Goal: Task Accomplishment & Management: Manage account settings

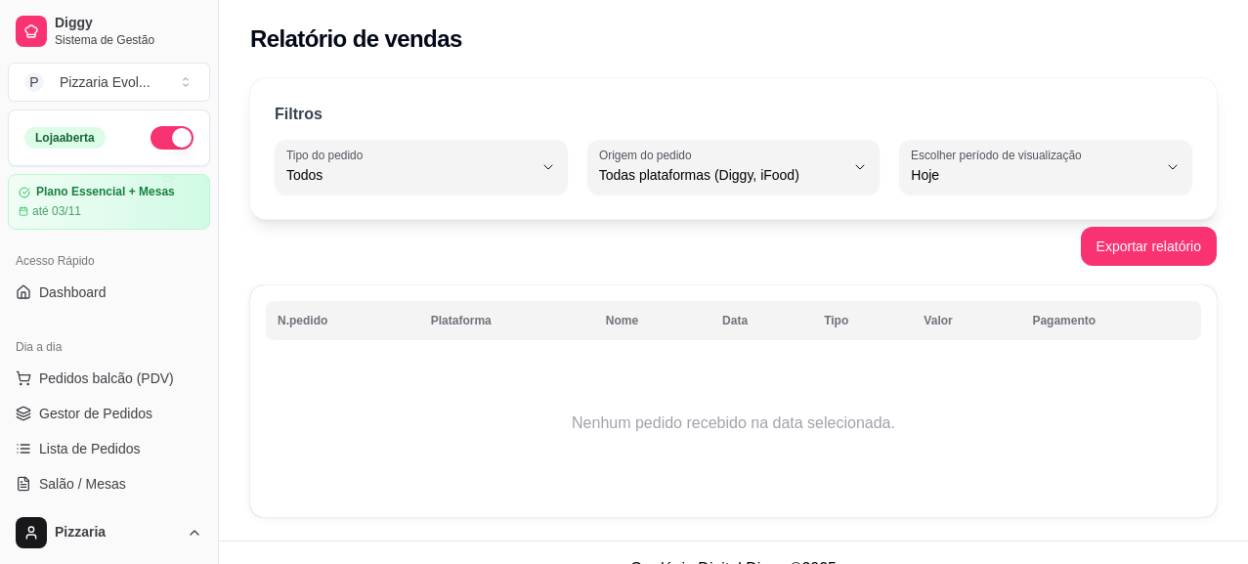
select select "ALL"
select select "0"
select select "ALL"
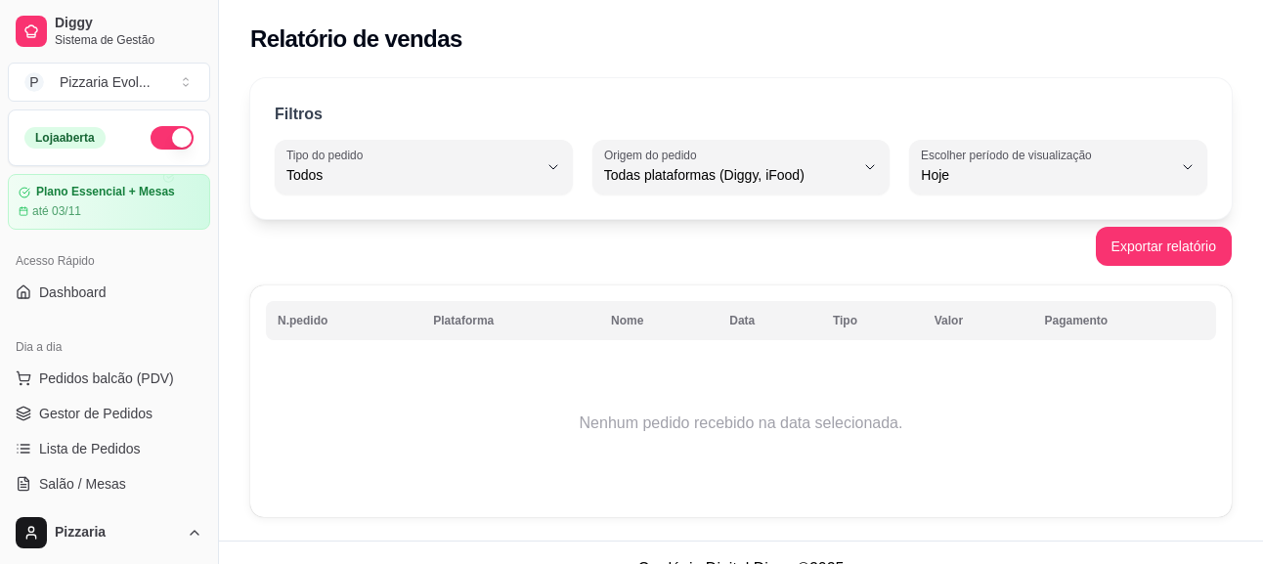
select select "0"
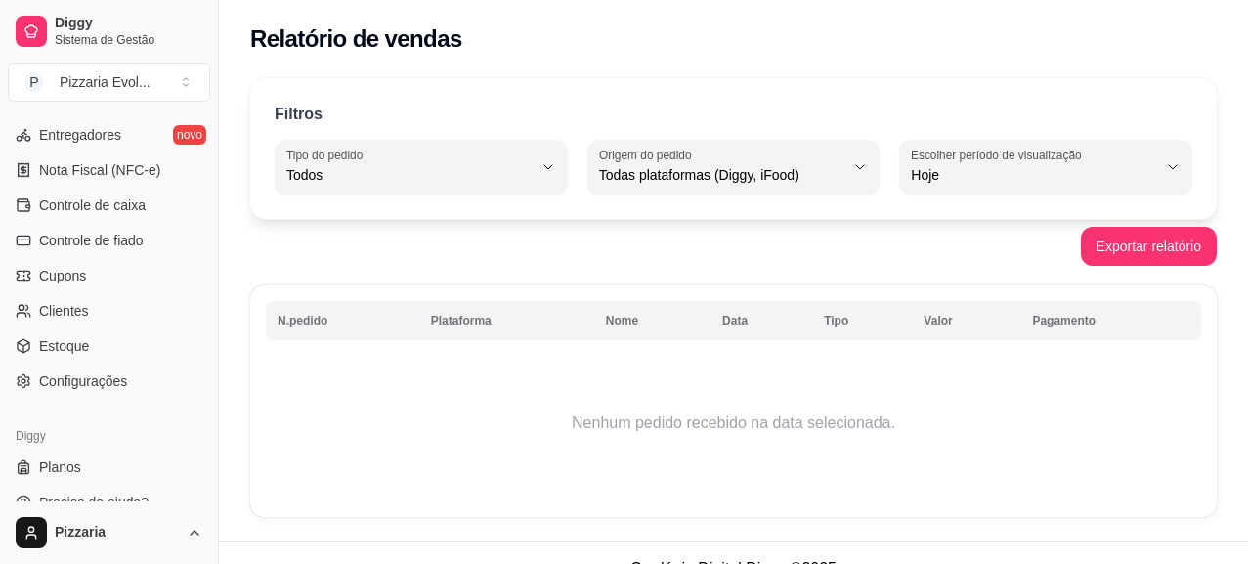
scroll to position [843, 0]
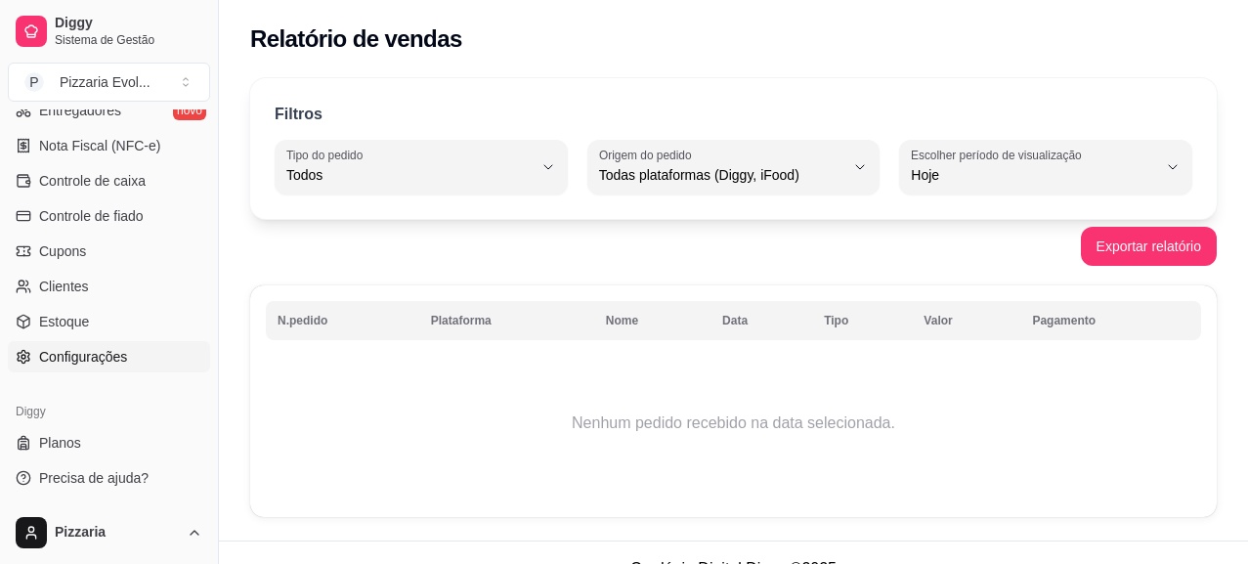
click at [78, 347] on span "Configurações" at bounding box center [83, 357] width 88 height 20
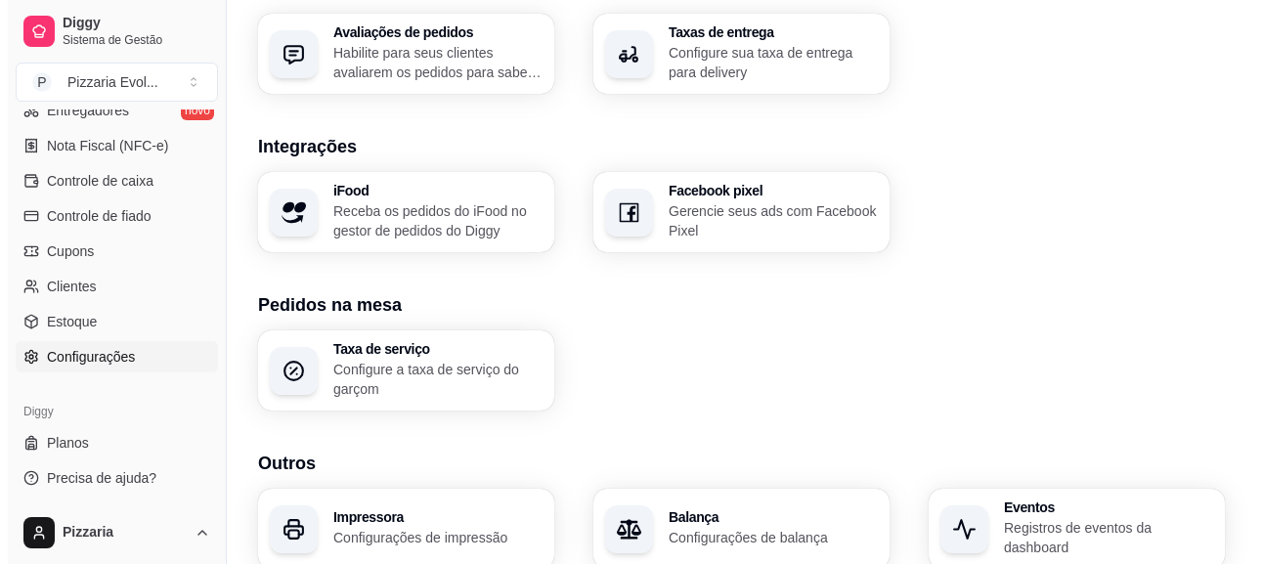
scroll to position [779, 0]
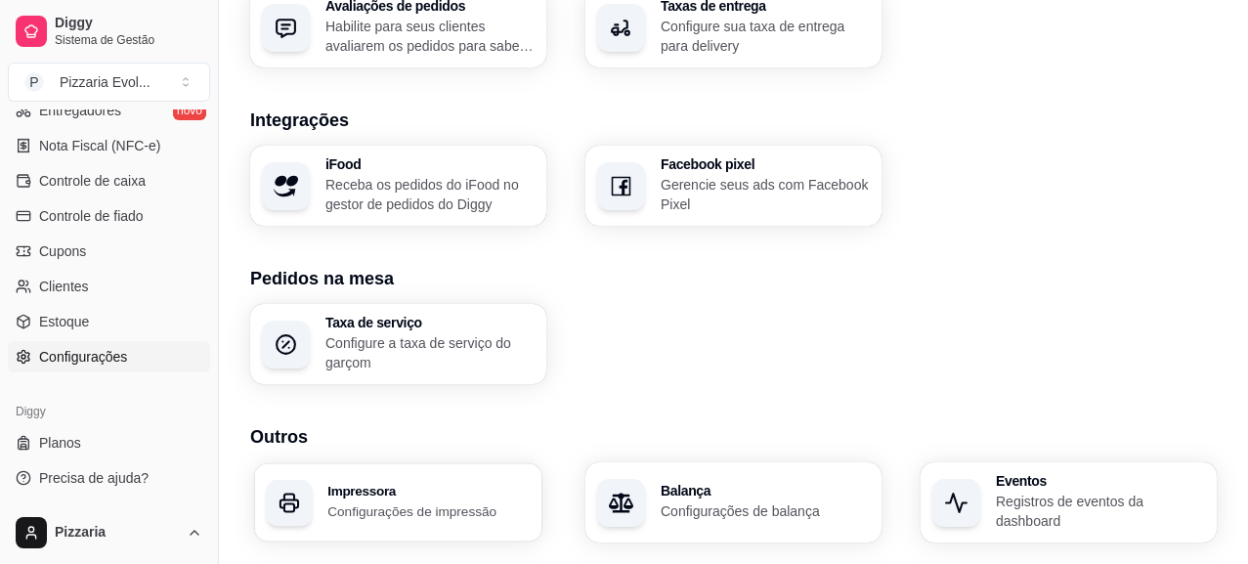
click at [424, 485] on h3 "Impressora" at bounding box center [428, 492] width 203 height 14
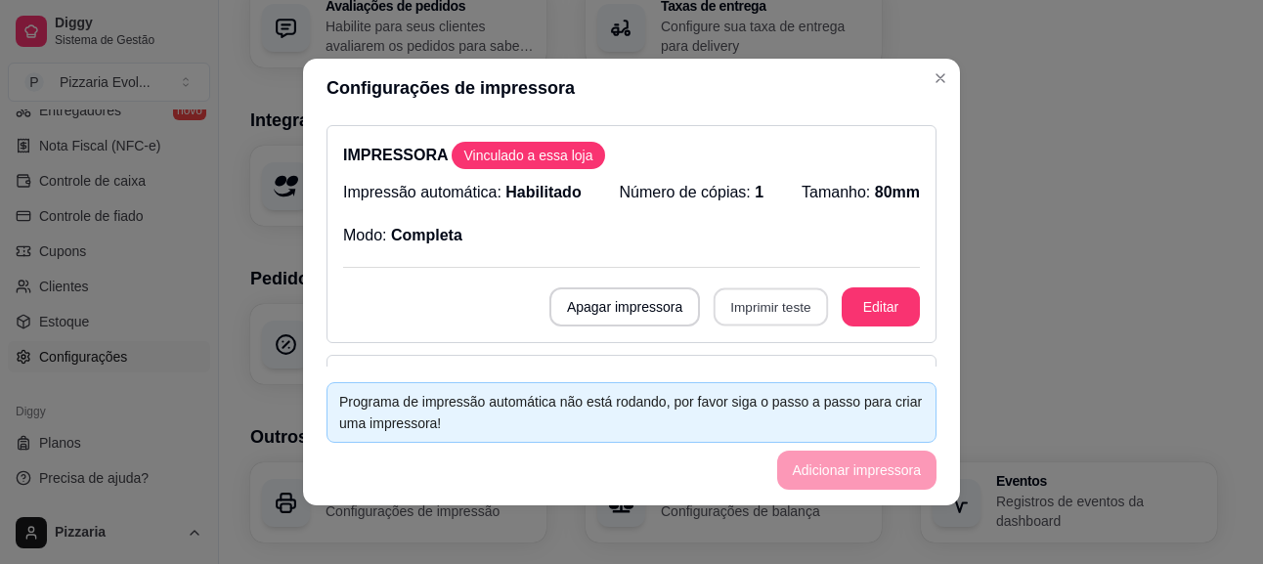
click at [719, 314] on button "Imprimir teste" at bounding box center [771, 307] width 114 height 38
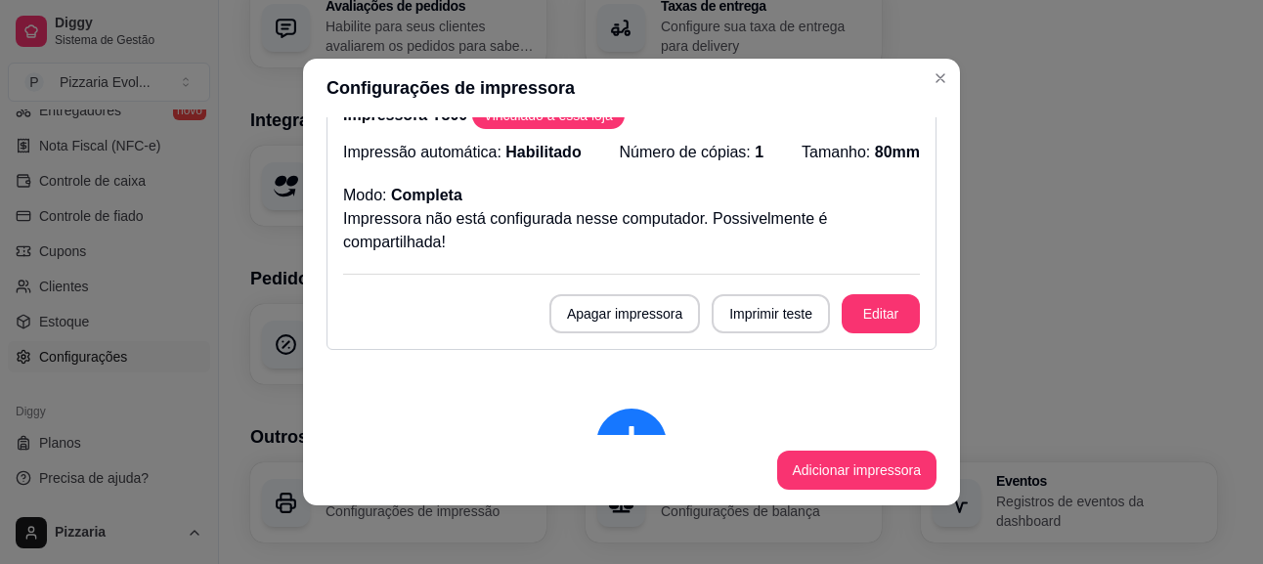
scroll to position [274, 0]
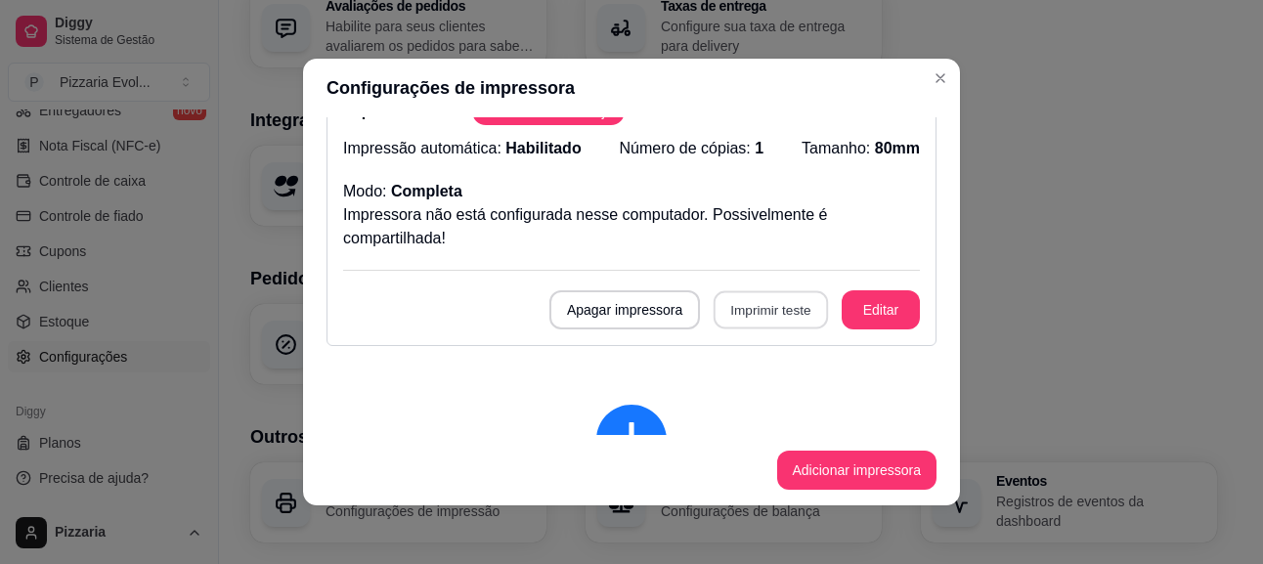
click at [754, 300] on button "Imprimir teste" at bounding box center [771, 310] width 114 height 38
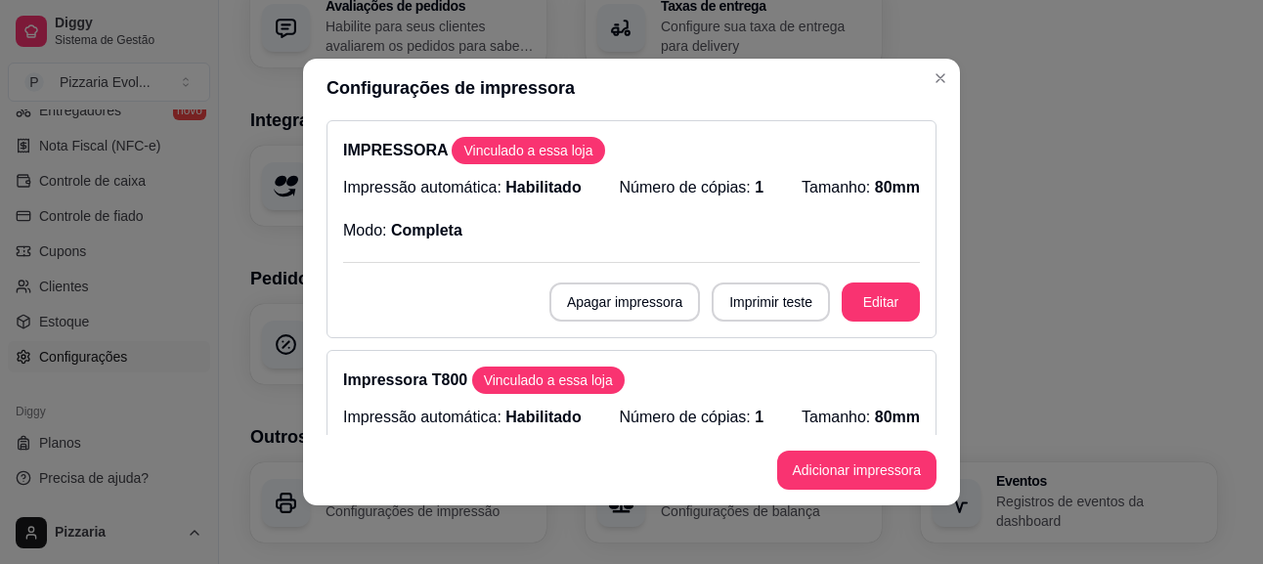
scroll to position [0, 0]
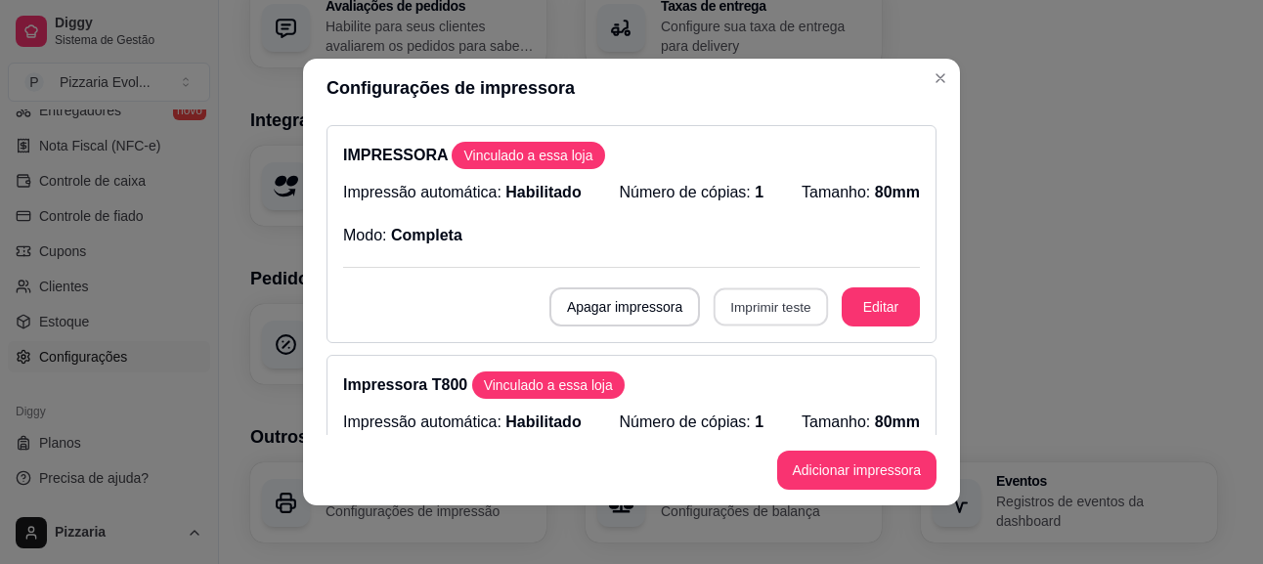
click at [760, 313] on button "Imprimir teste" at bounding box center [771, 307] width 114 height 38
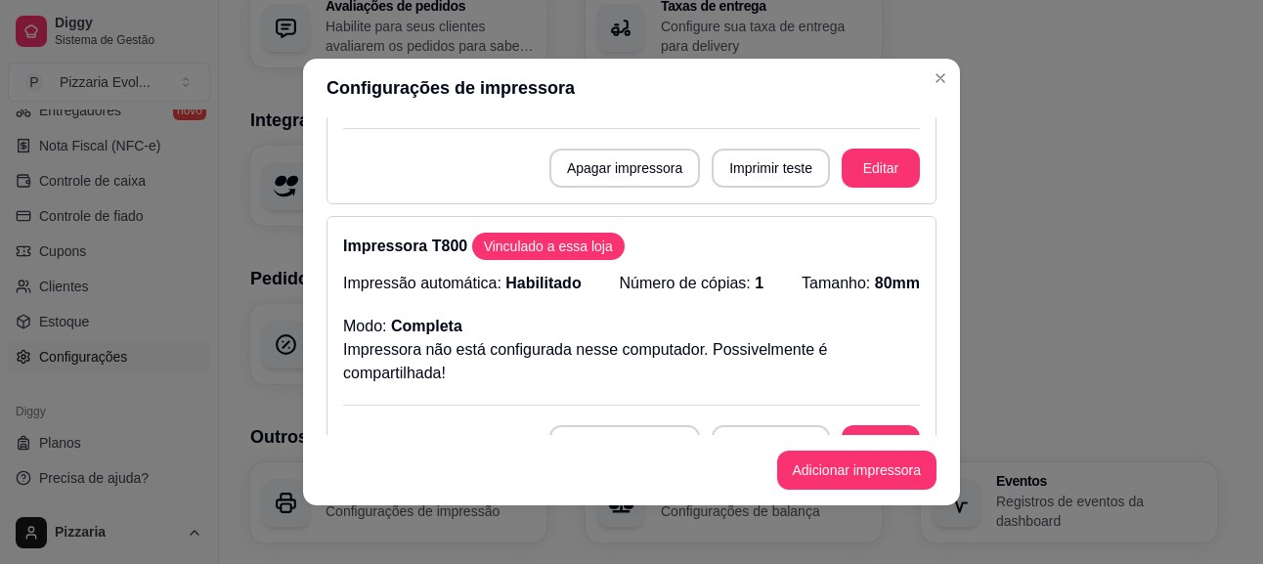
scroll to position [177, 0]
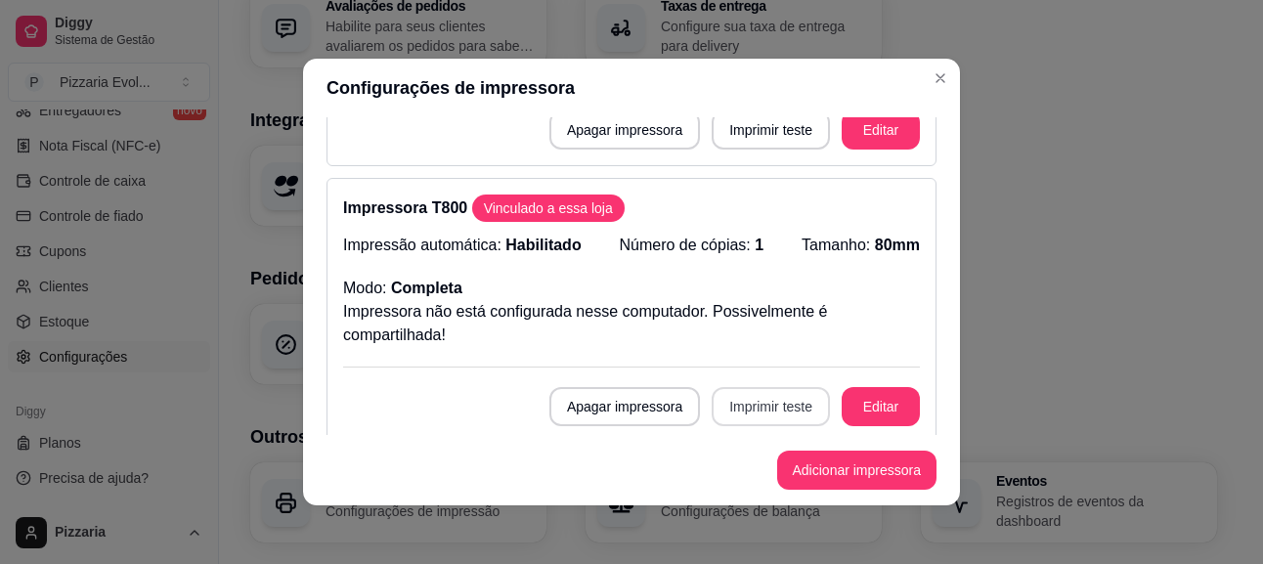
click at [768, 408] on button "Imprimir teste" at bounding box center [771, 406] width 118 height 39
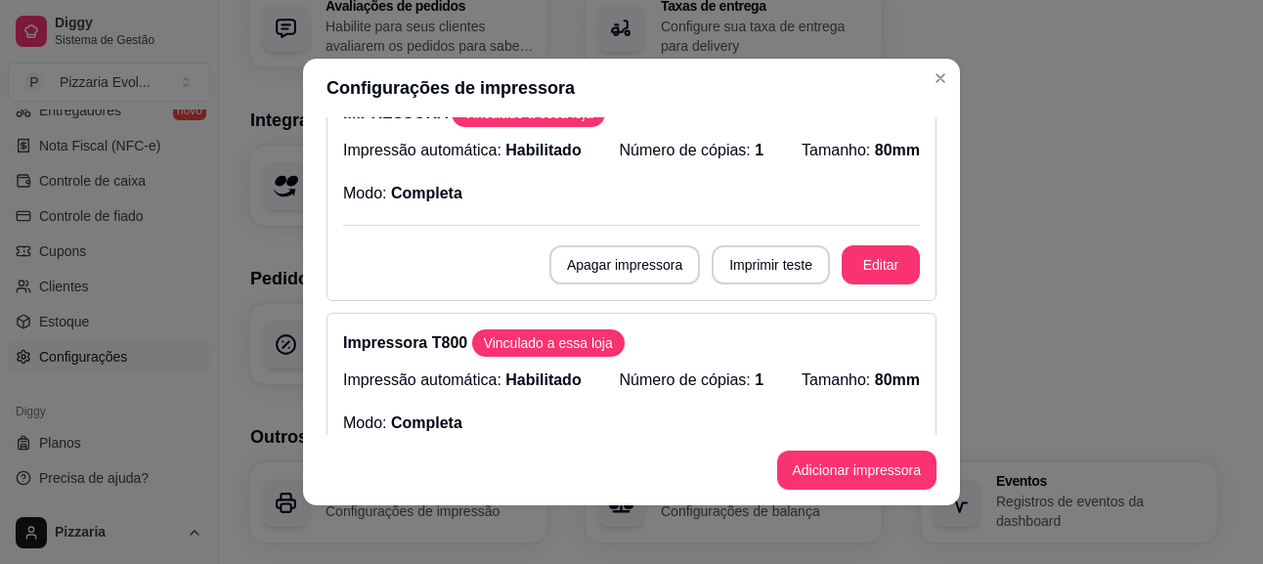
scroll to position [0, 0]
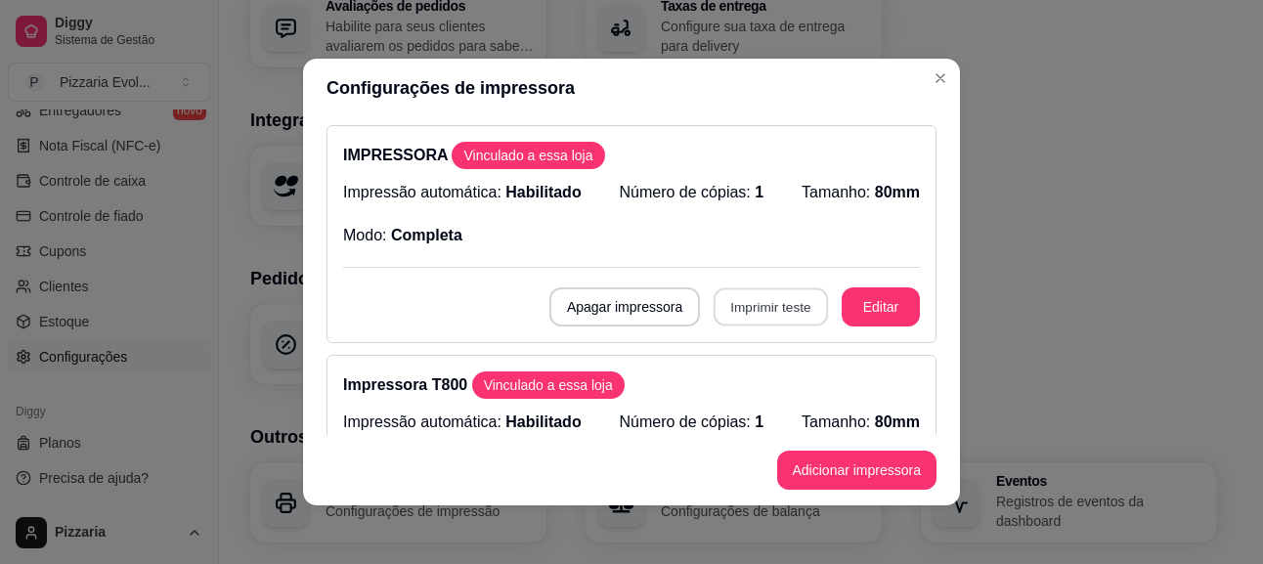
click at [734, 306] on button "Imprimir teste" at bounding box center [771, 307] width 114 height 38
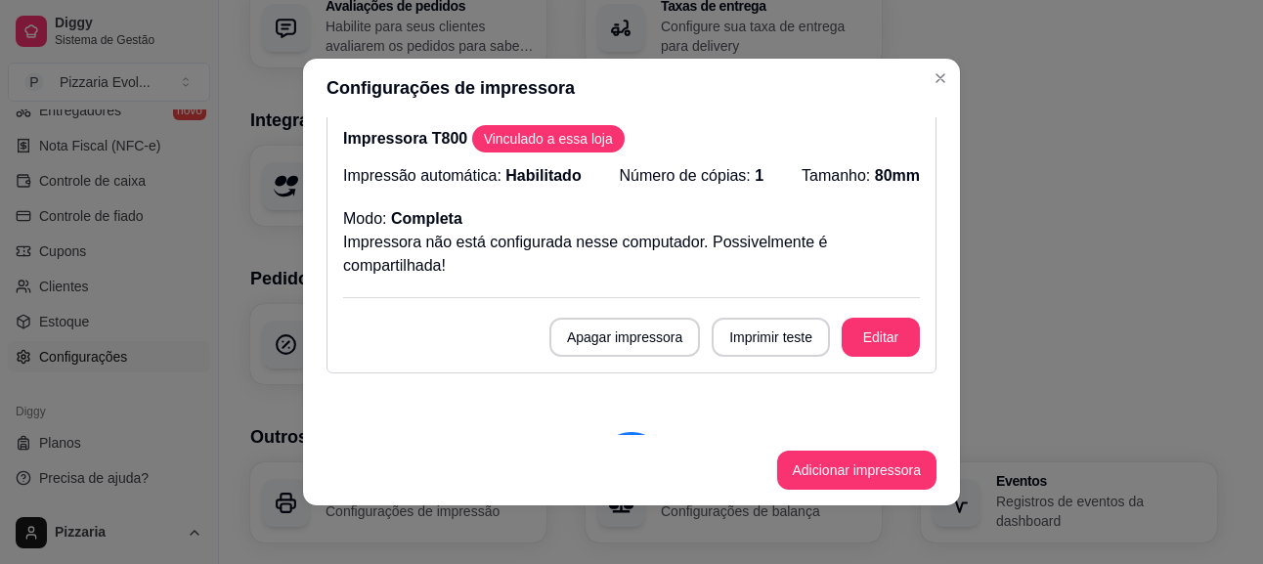
scroll to position [302, 0]
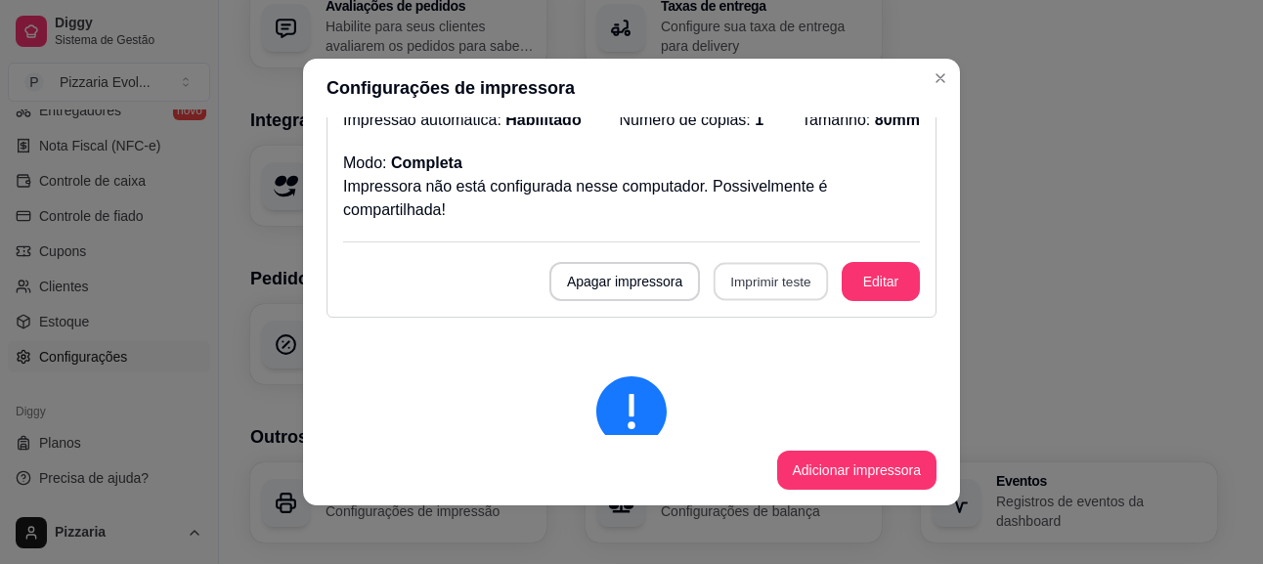
click at [733, 289] on button "Imprimir teste" at bounding box center [771, 282] width 114 height 38
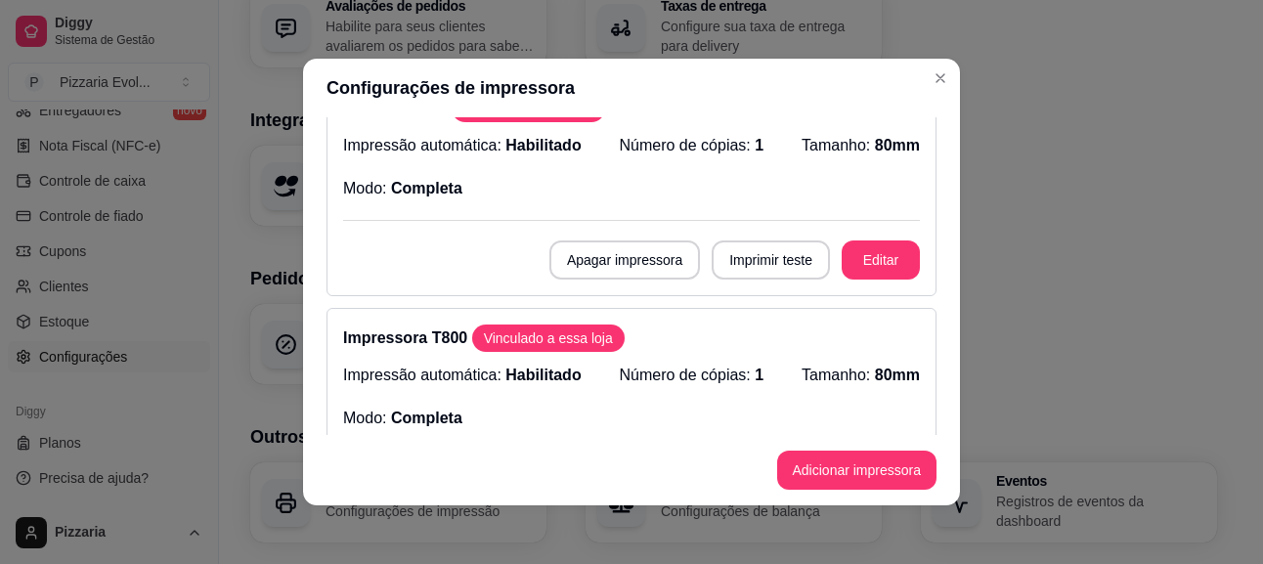
scroll to position [0, 0]
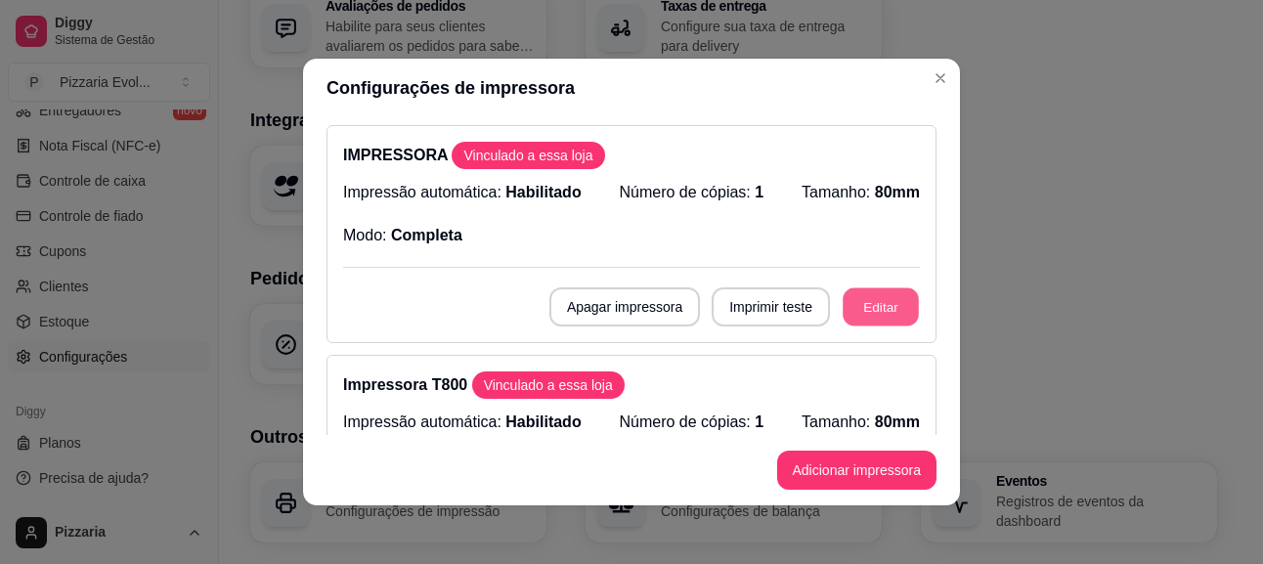
click at [843, 314] on button "Editar" at bounding box center [881, 307] width 76 height 38
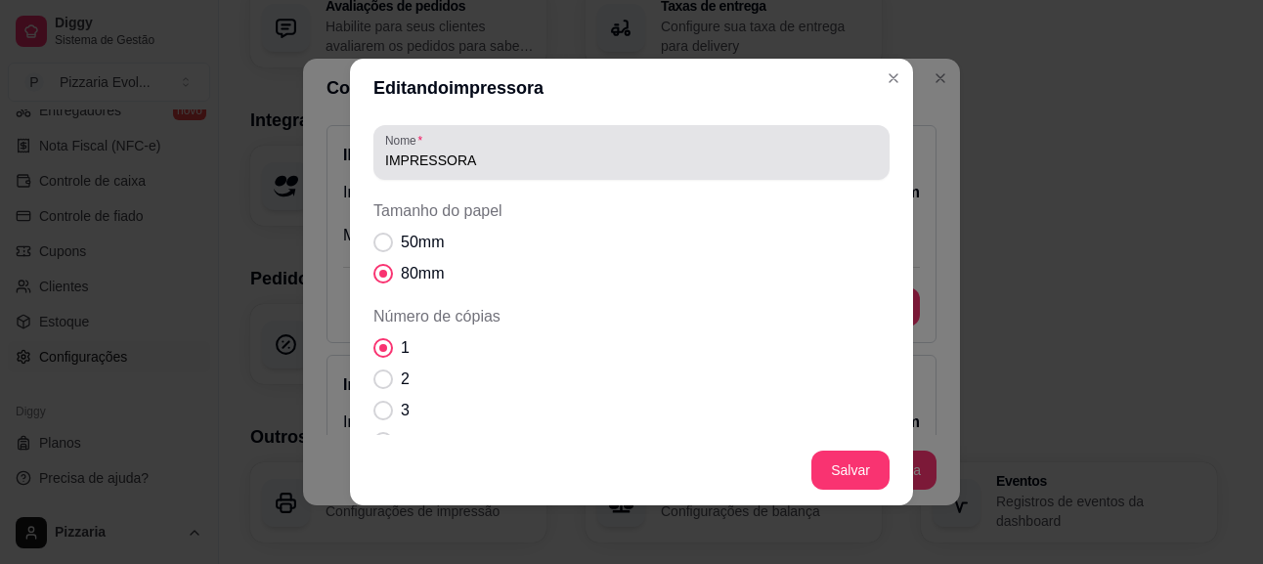
click at [662, 173] on div "Nome IMPRESSORA" at bounding box center [631, 152] width 516 height 55
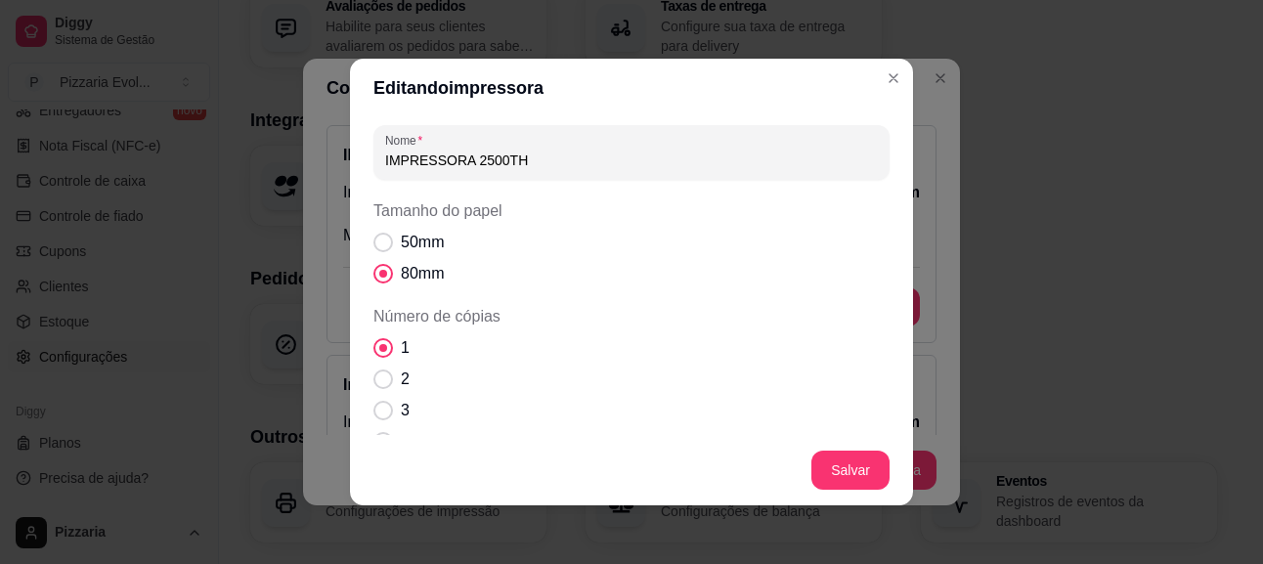
type input "IMPRESSORA 2500TH"
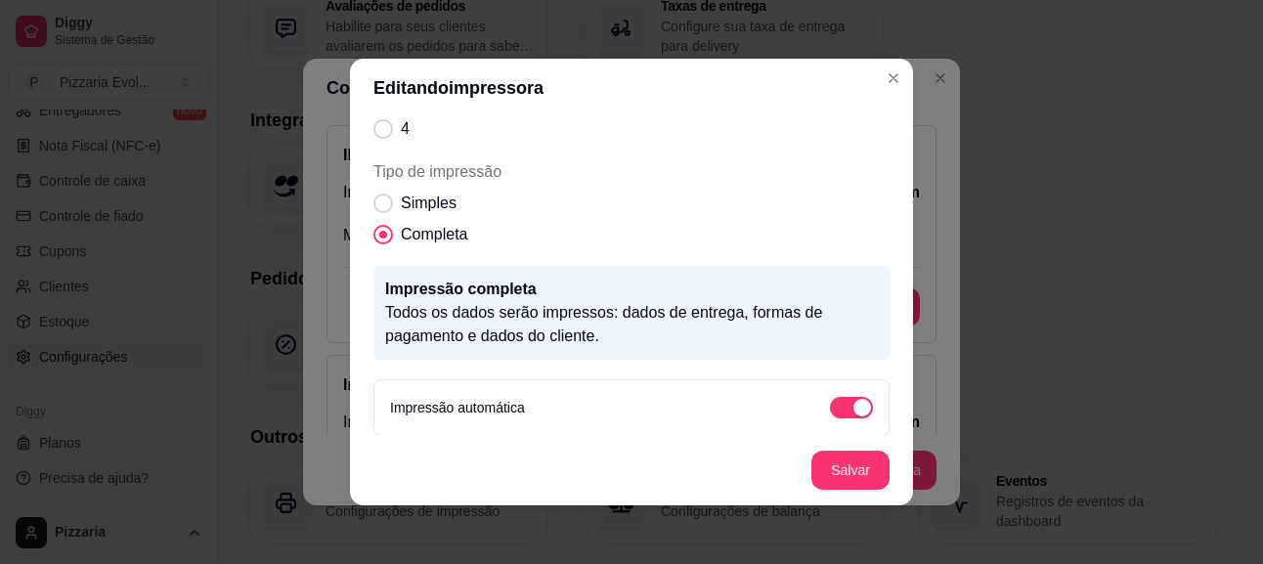
scroll to position [320, 0]
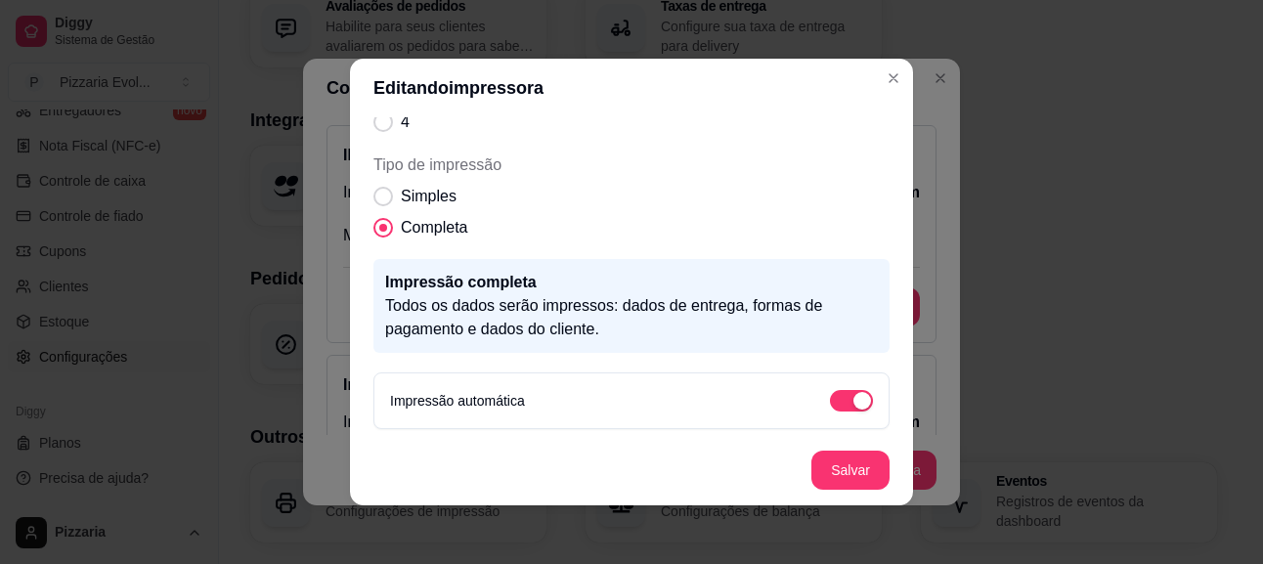
click at [639, 407] on div "Impressão automática" at bounding box center [631, 400] width 483 height 23
click at [375, 203] on span "Tipo de impressão" at bounding box center [383, 197] width 19 height 19
click at [375, 203] on input "Simples" at bounding box center [378, 206] width 13 height 13
radio input "true"
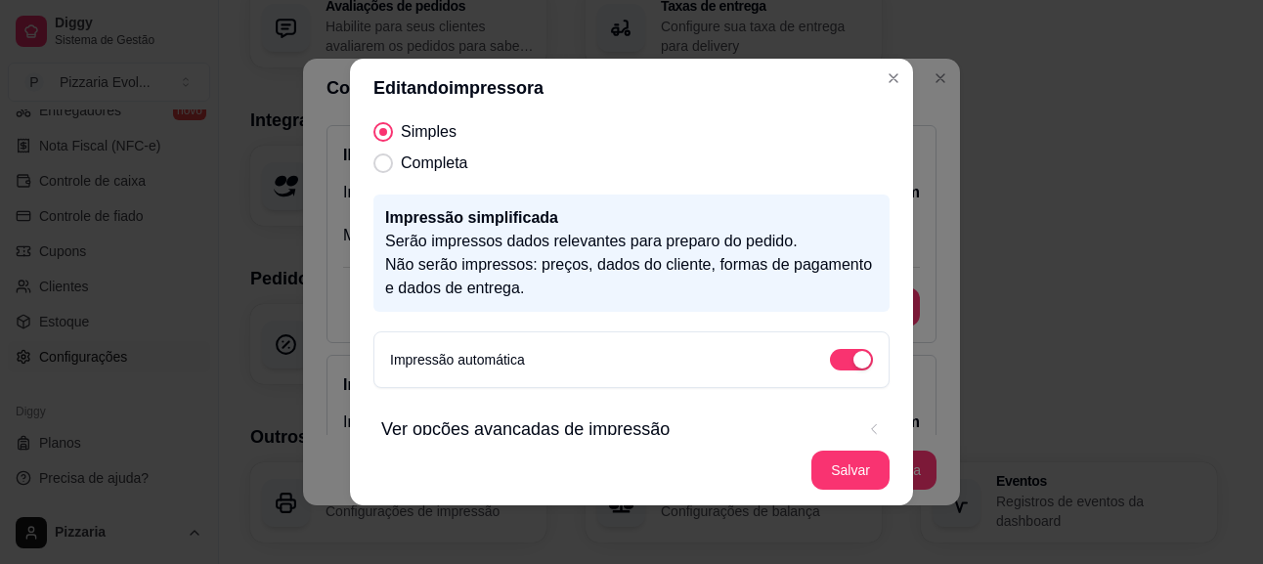
scroll to position [415, 0]
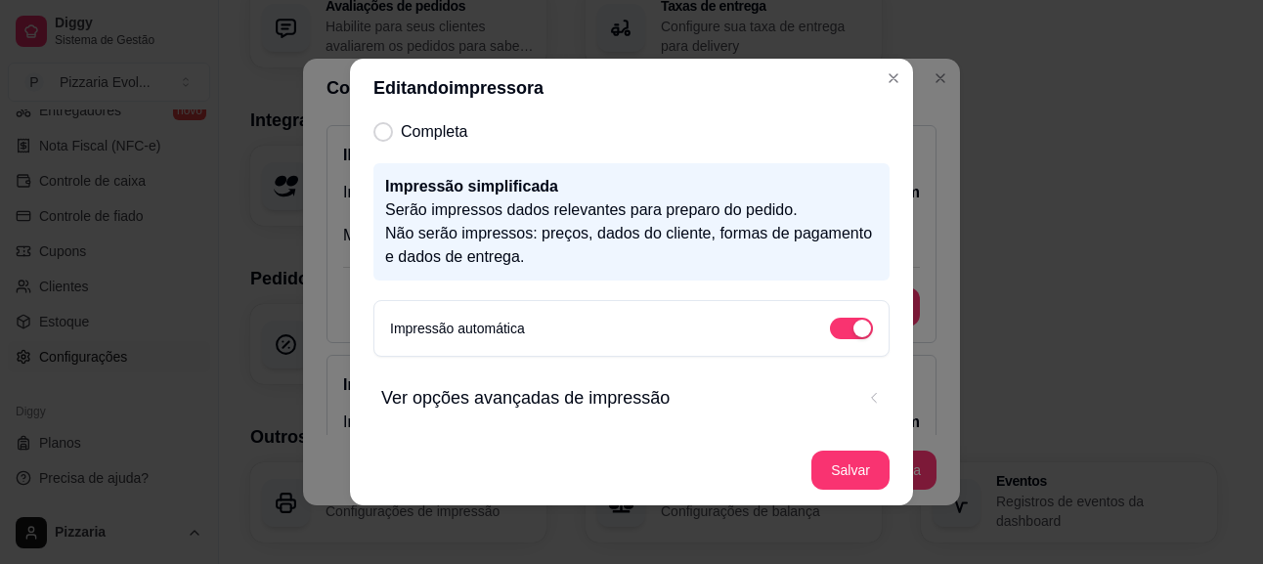
click at [866, 402] on icon "Ver opções avançadas de impressão" at bounding box center [874, 398] width 16 height 16
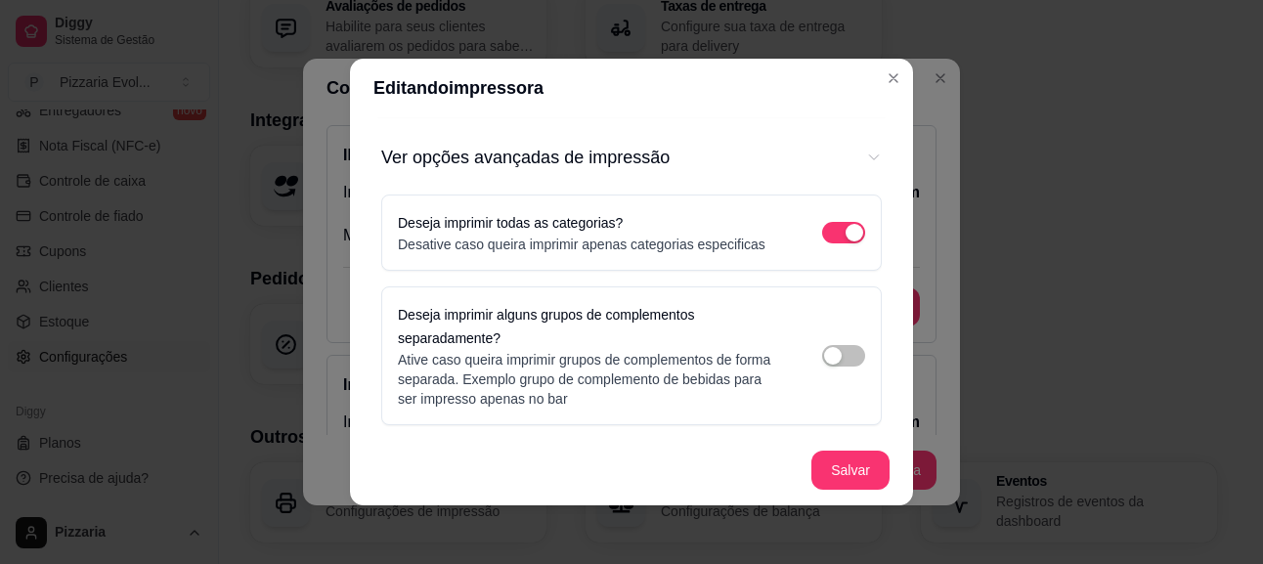
scroll to position [677, 0]
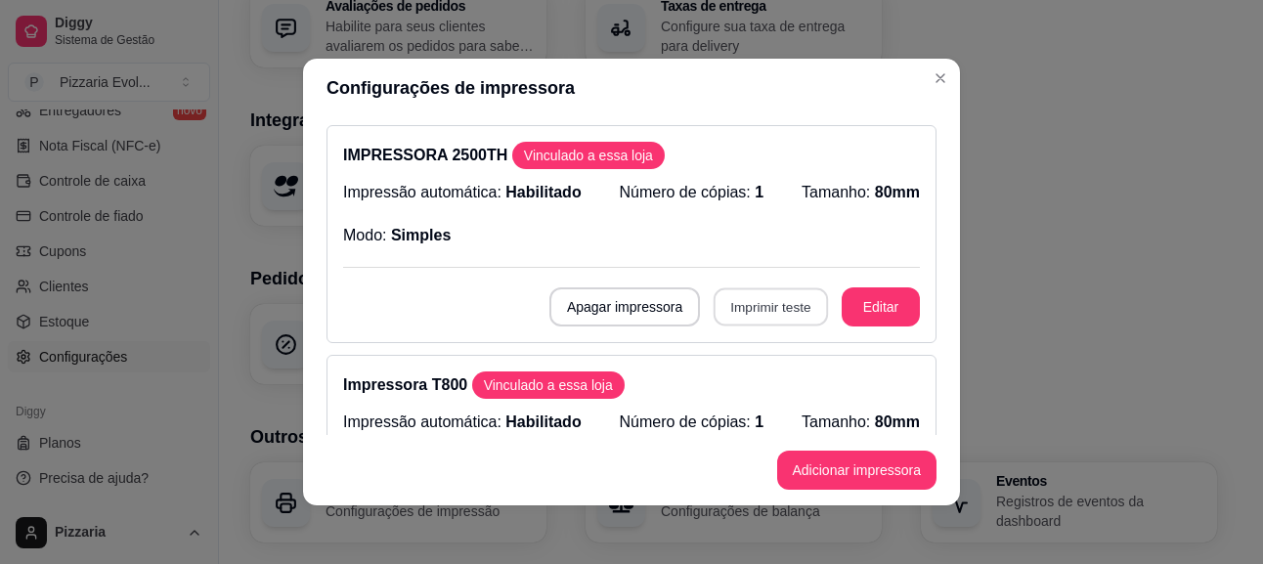
click at [764, 307] on button "Imprimir teste" at bounding box center [771, 307] width 114 height 38
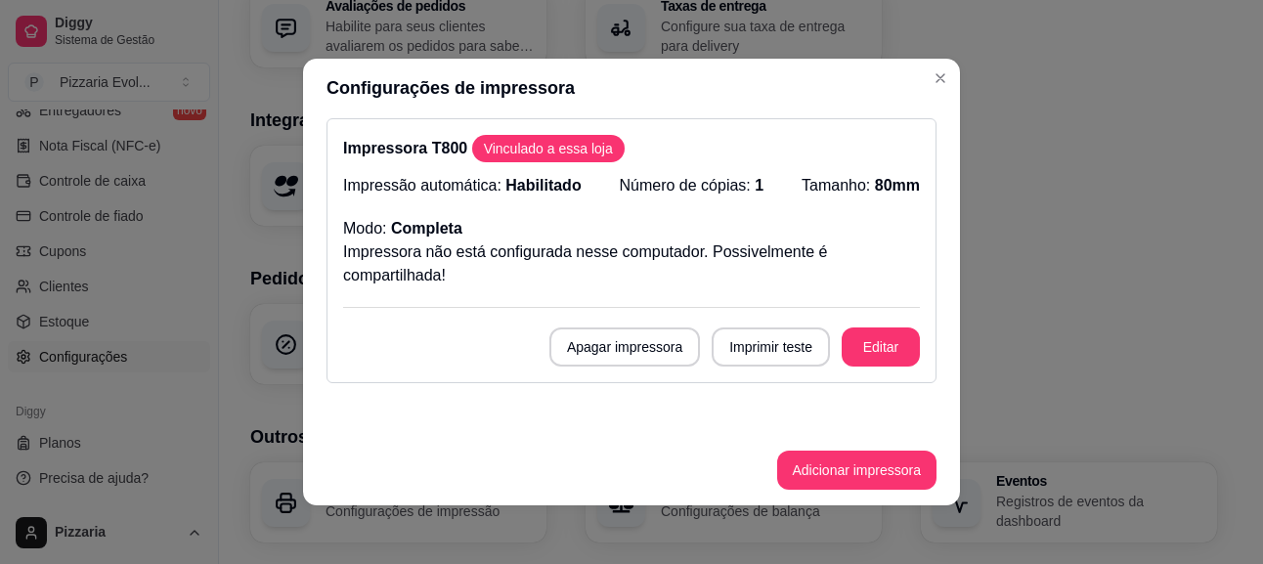
scroll to position [325, 0]
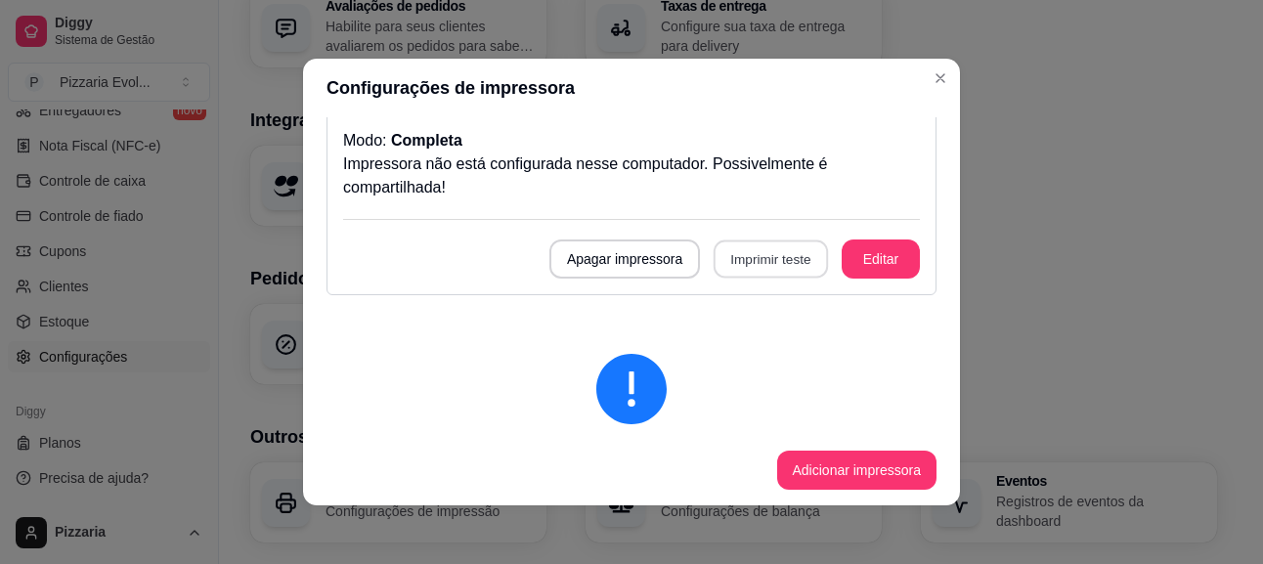
click at [722, 254] on button "Imprimir teste" at bounding box center [771, 259] width 114 height 38
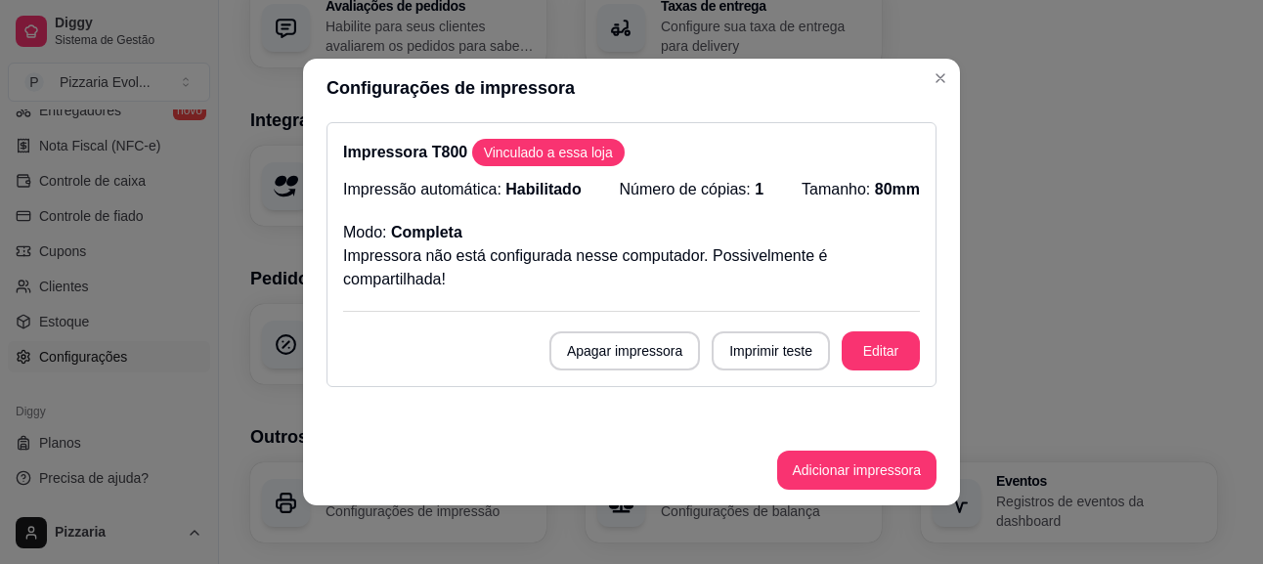
scroll to position [265, 0]
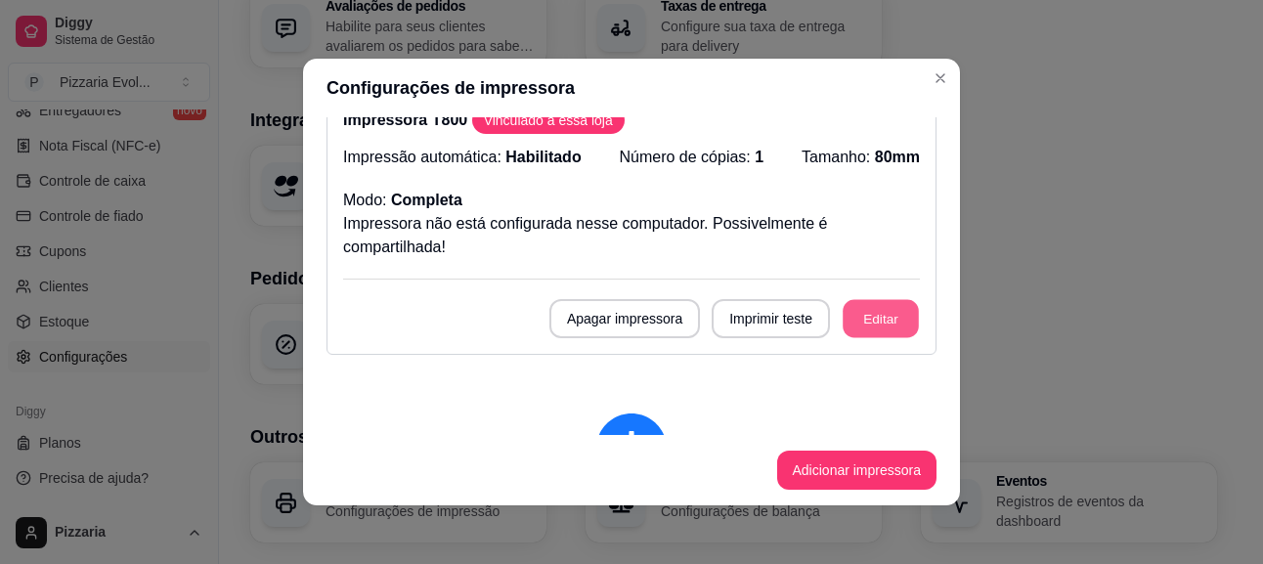
click at [867, 321] on button "Editar" at bounding box center [881, 319] width 76 height 38
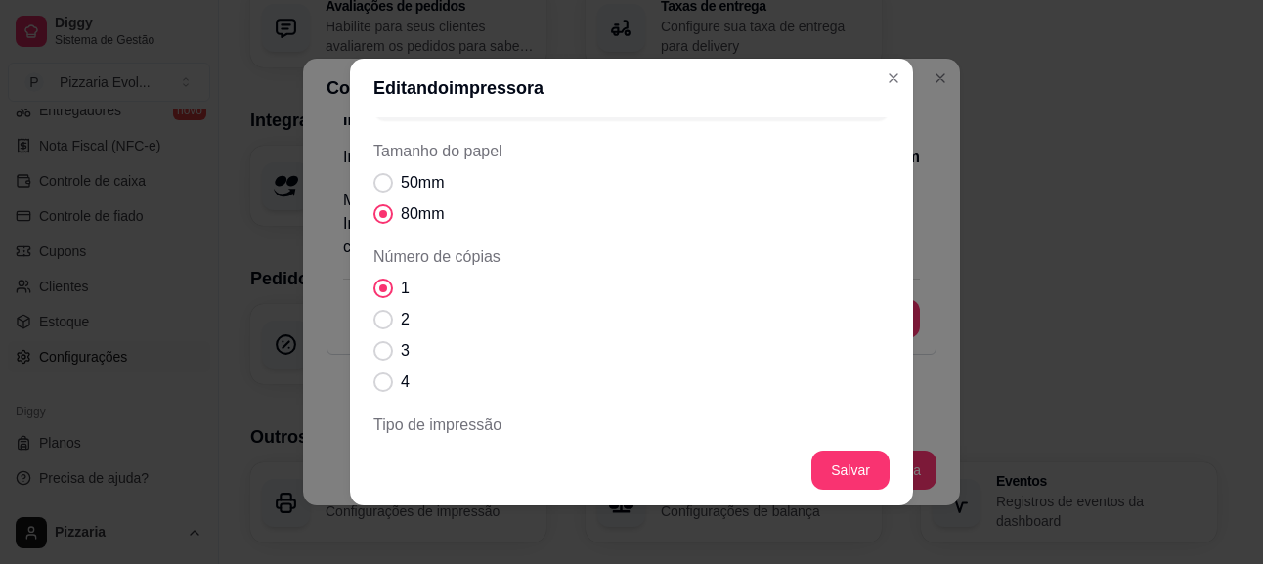
scroll to position [0, 0]
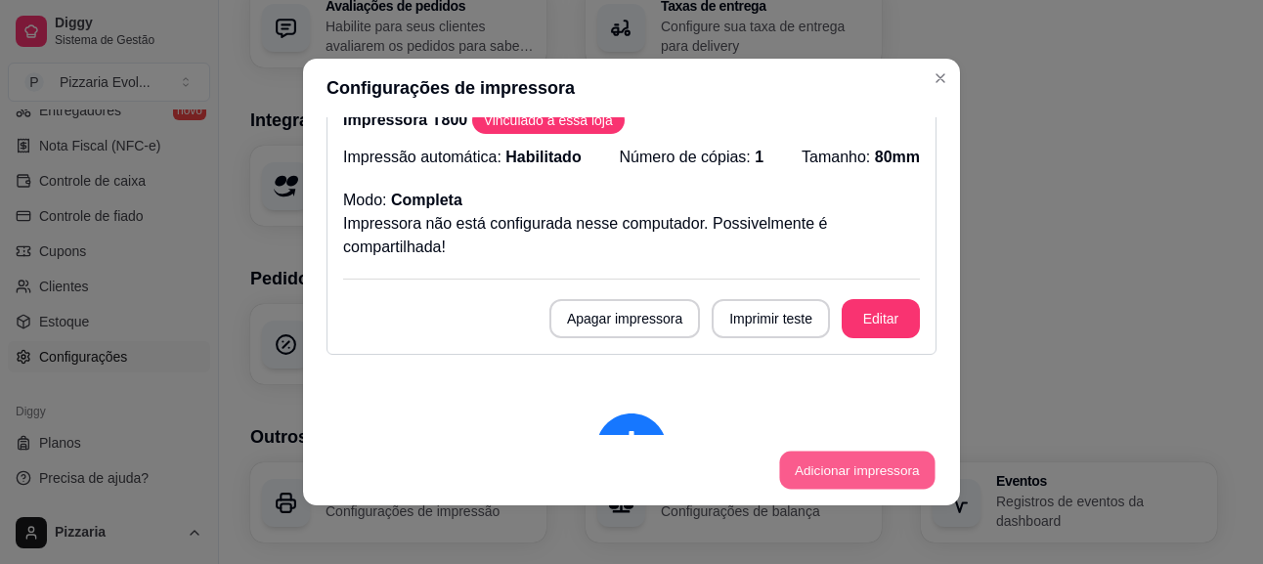
click at [821, 466] on button "Adicionar impressora" at bounding box center [856, 471] width 155 height 38
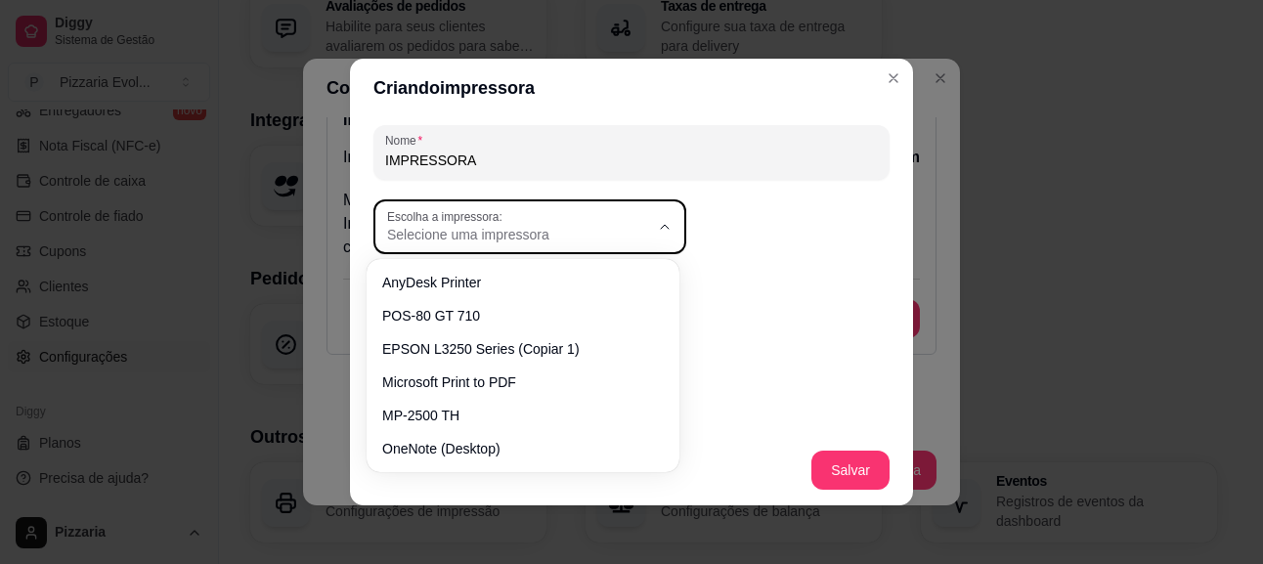
click at [639, 227] on span "Selecione uma impressora" at bounding box center [518, 235] width 262 height 20
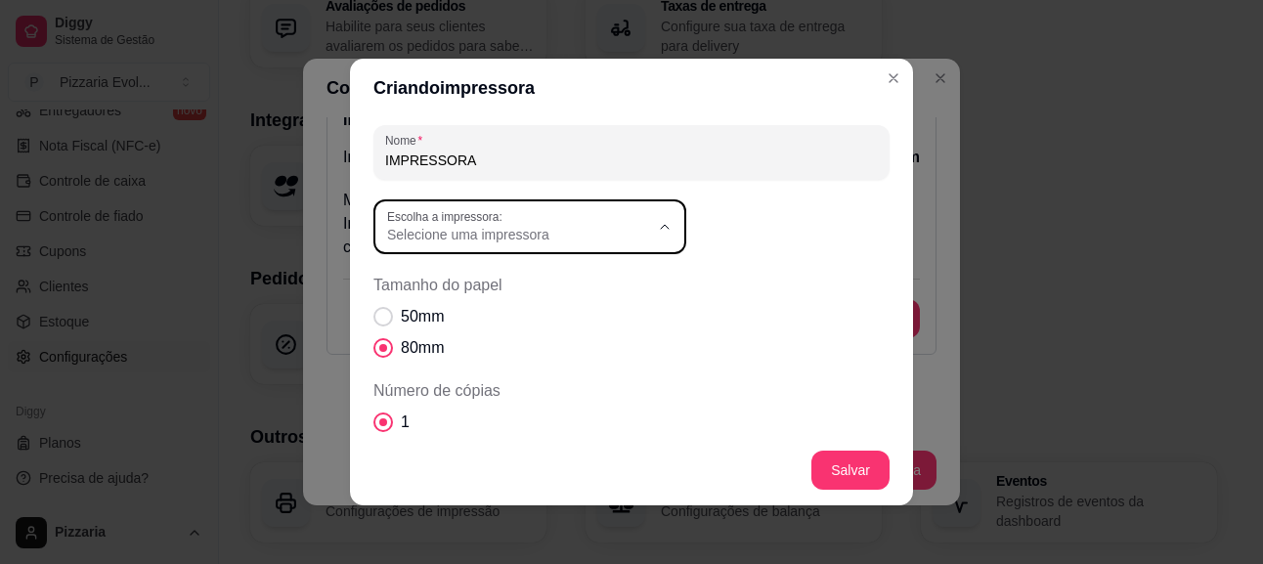
click at [543, 316] on span "POS-80 GT 710" at bounding box center [512, 313] width 251 height 19
type input "POS-80 GT 710"
select select "POS-80 GT 710"
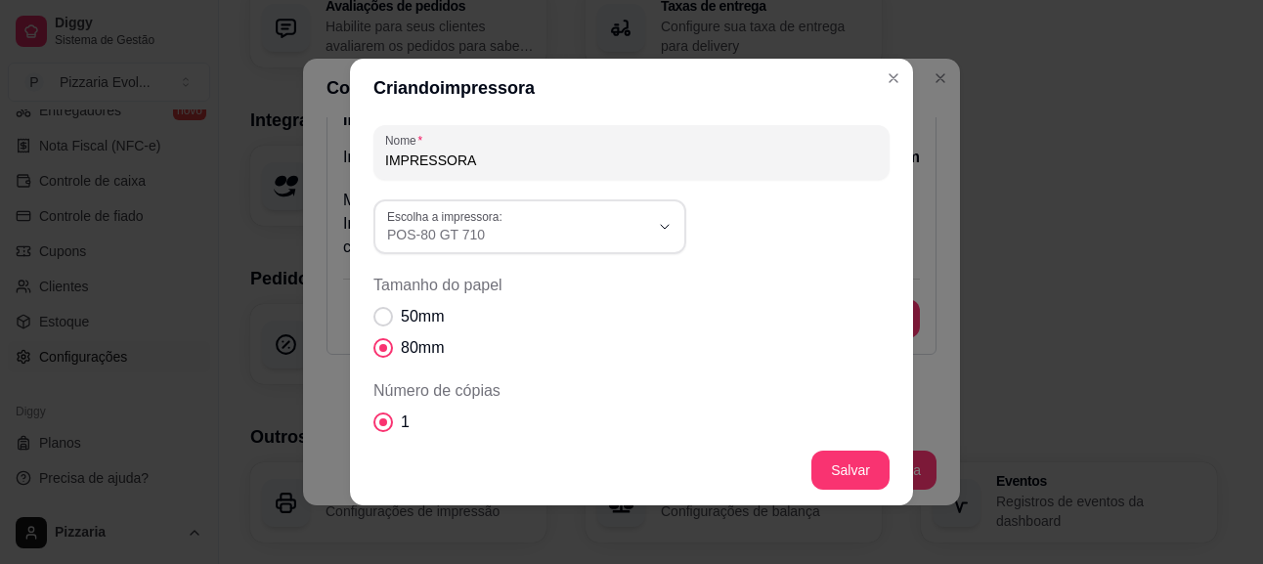
click at [493, 162] on input "IMPRESSORA" at bounding box center [631, 161] width 493 height 20
type input "IMPRESSORA GT710"
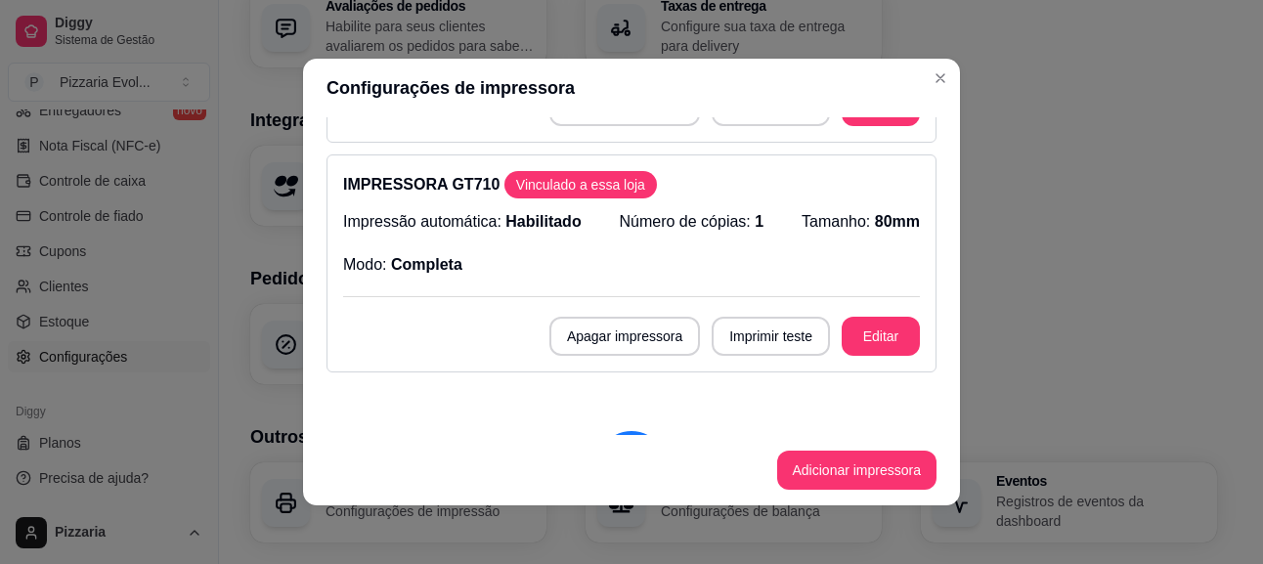
scroll to position [509, 0]
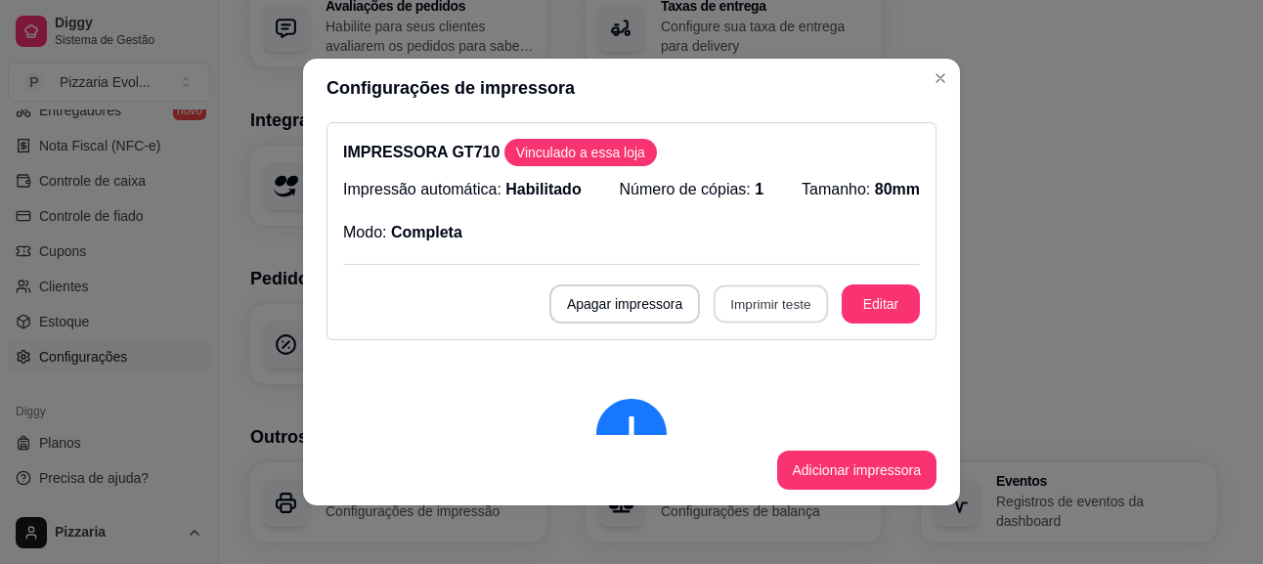
click at [751, 306] on button "Imprimir teste" at bounding box center [771, 304] width 114 height 38
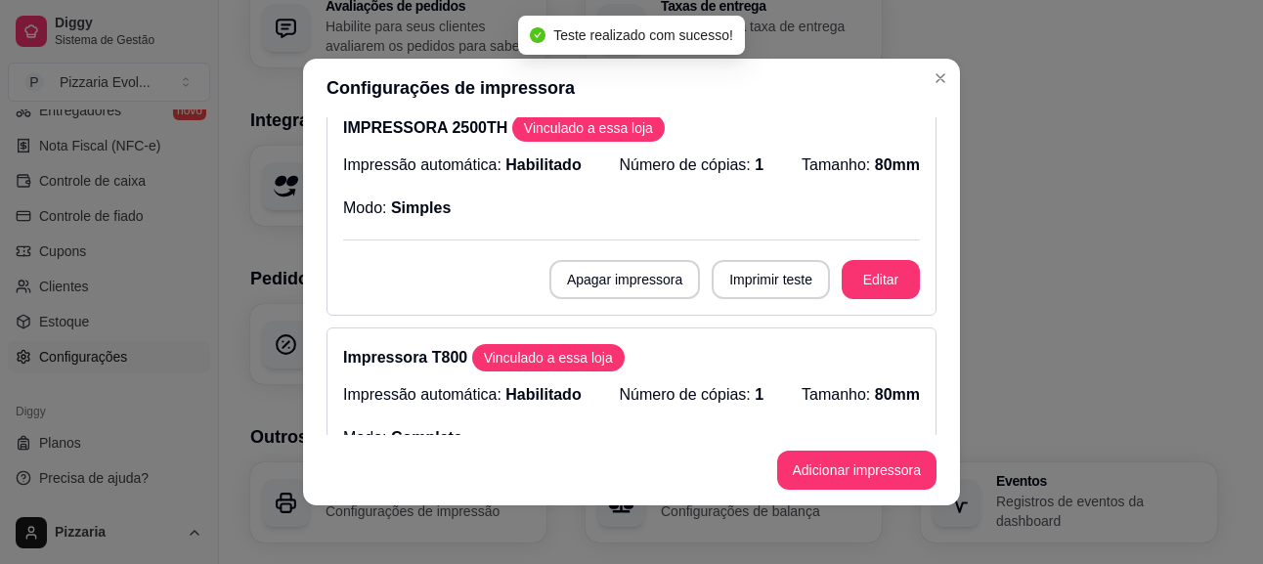
scroll to position [0, 0]
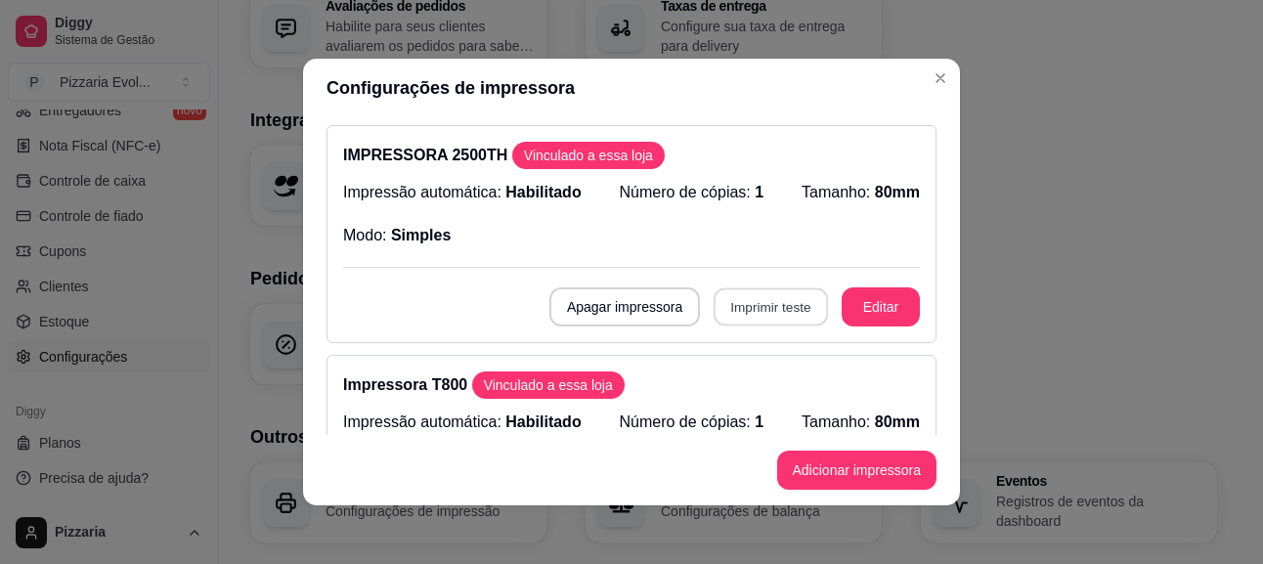
click at [759, 302] on button "Imprimir teste" at bounding box center [771, 307] width 114 height 38
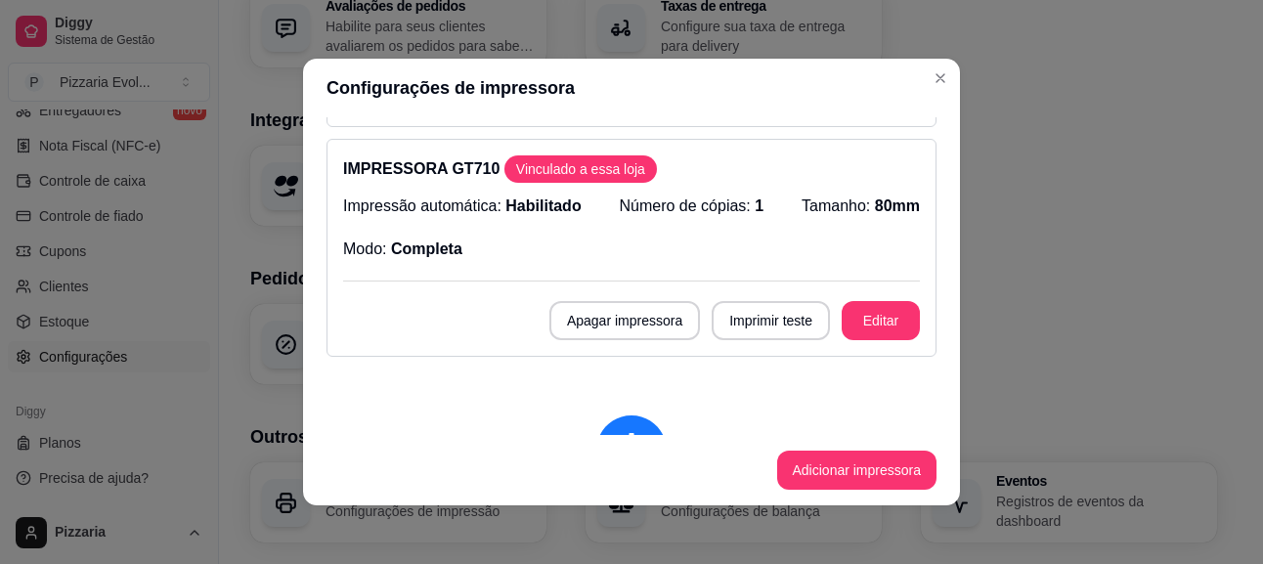
scroll to position [460, 0]
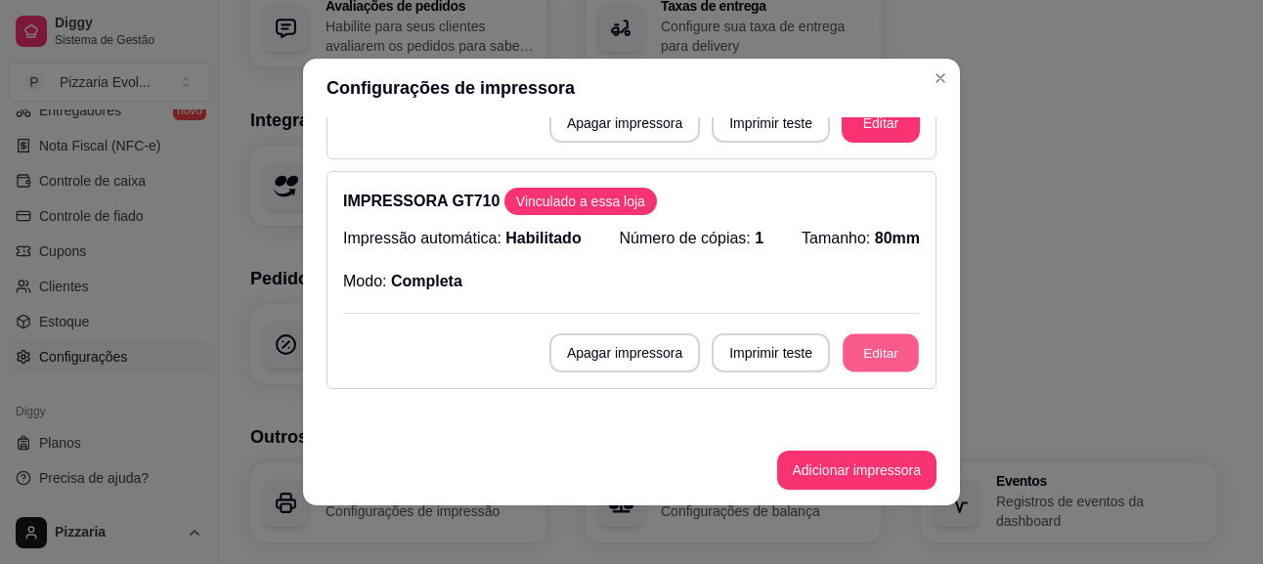
click at [843, 347] on button "Editar" at bounding box center [881, 353] width 76 height 38
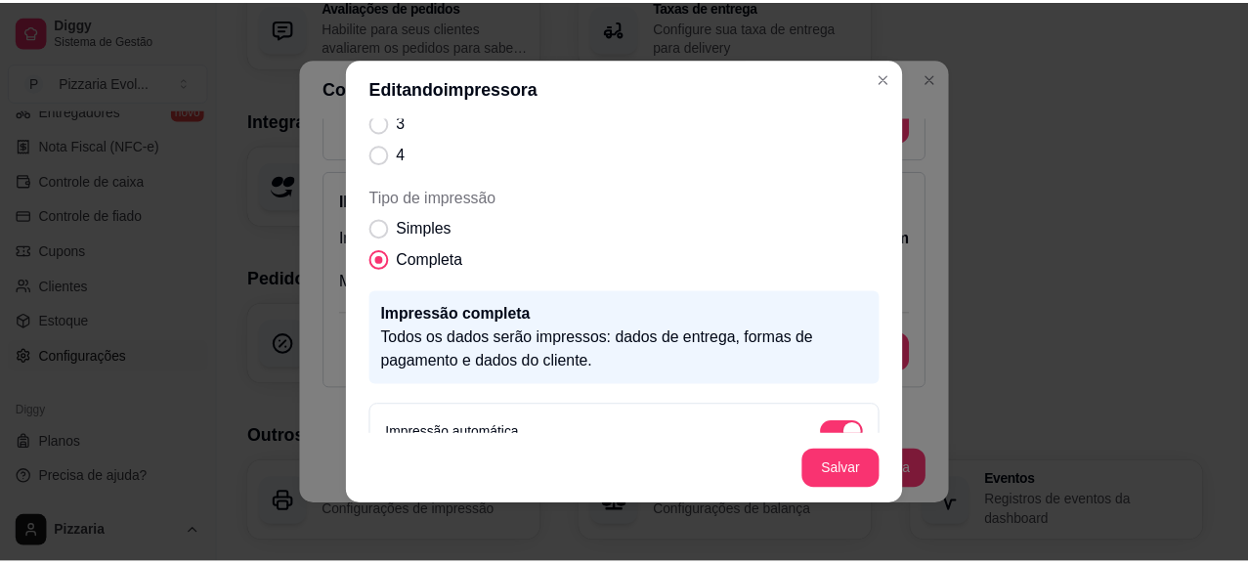
scroll to position [322, 0]
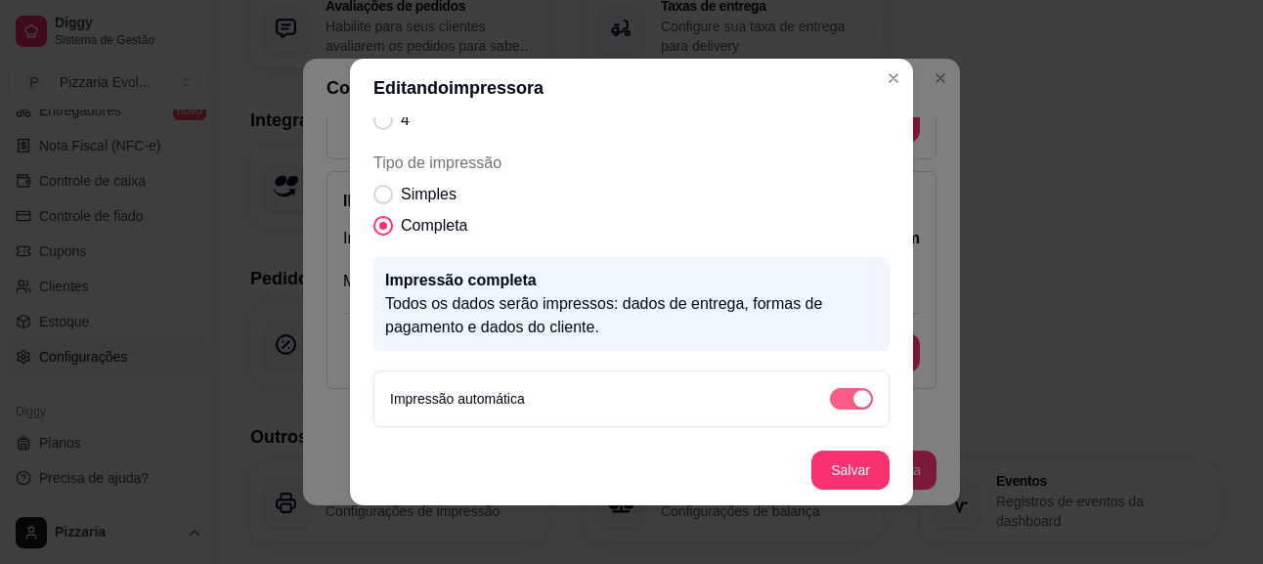
click at [853, 399] on div "button" at bounding box center [862, 399] width 18 height 18
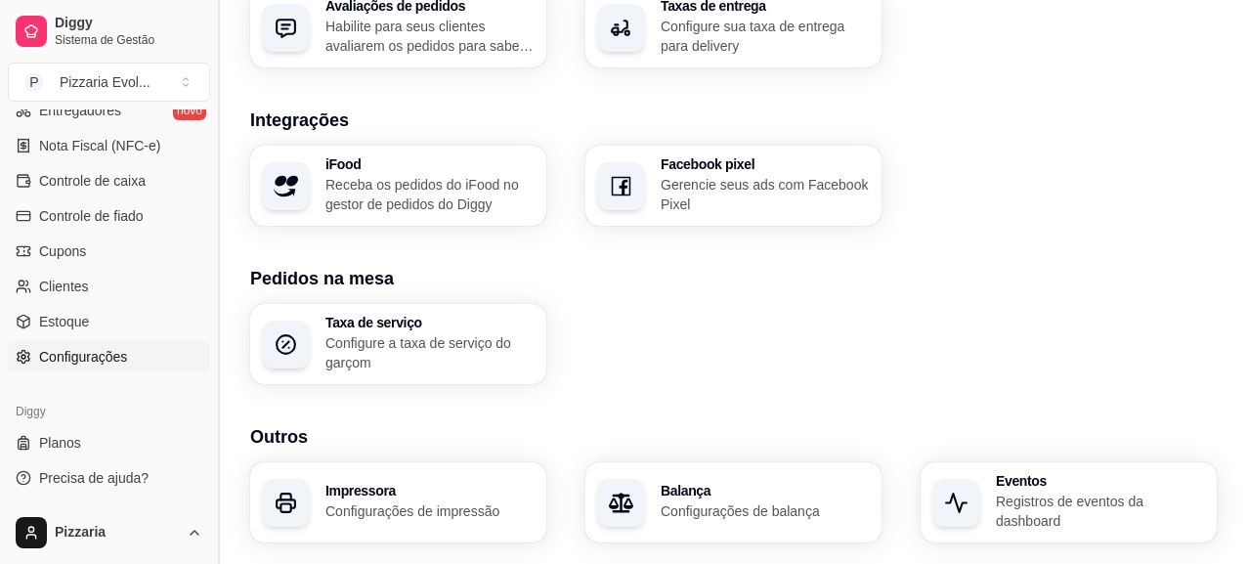
click at [212, 390] on button "Toggle Sidebar" at bounding box center [218, 282] width 16 height 564
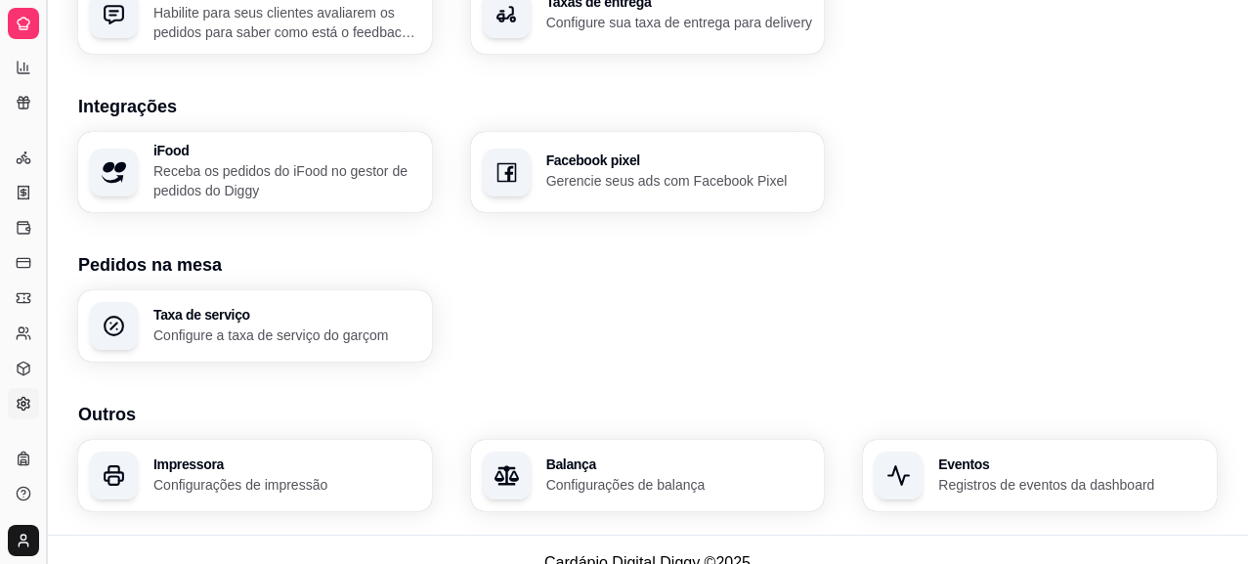
scroll to position [449, 0]
click at [45, 339] on button "Toggle Sidebar" at bounding box center [46, 282] width 16 height 564
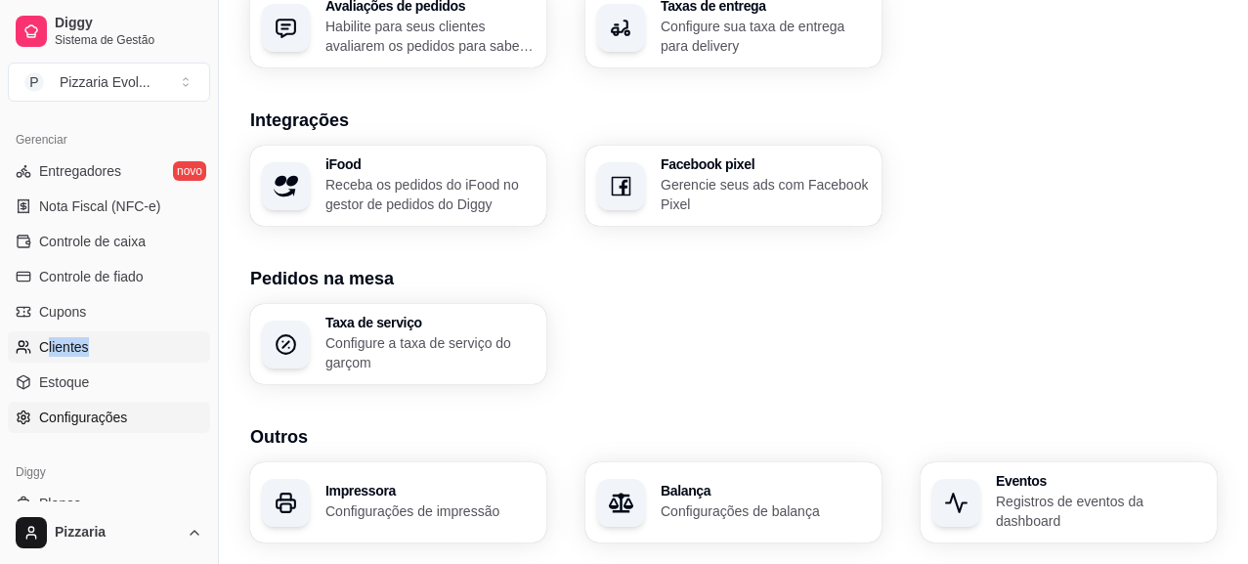
scroll to position [783, 0]
drag, startPoint x: 45, startPoint y: 339, endPoint x: 117, endPoint y: 339, distance: 72.3
click at [117, 339] on div "Gerenciar Entregadores novo Nota Fiscal (NFC-e) Controle de caixa Controle de f…" at bounding box center [109, 277] width 218 height 325
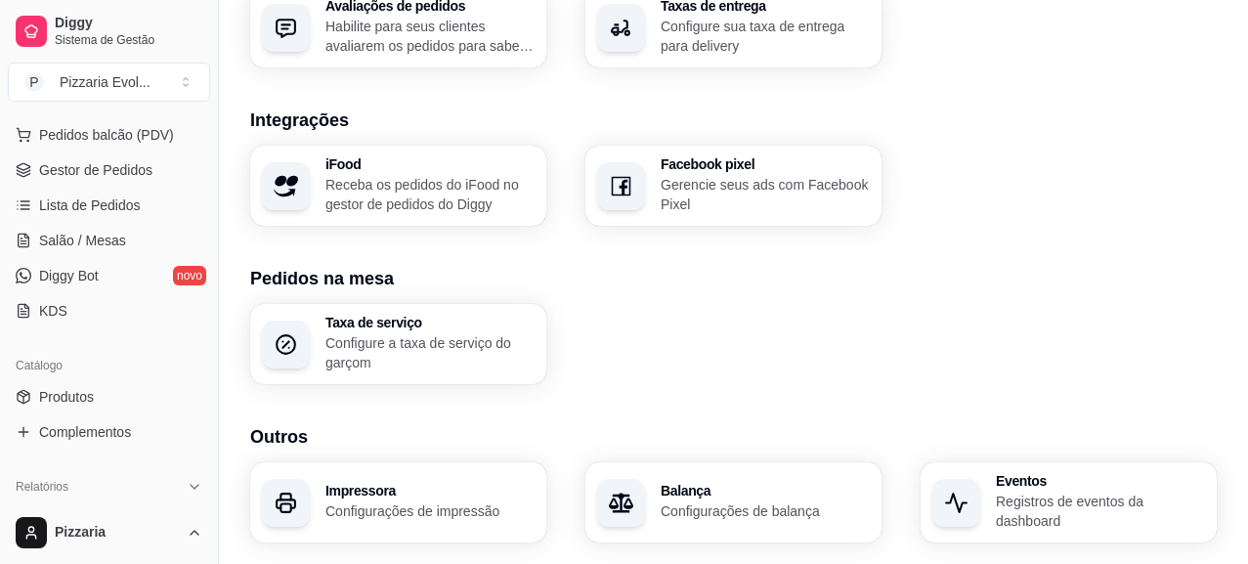
scroll to position [237, 0]
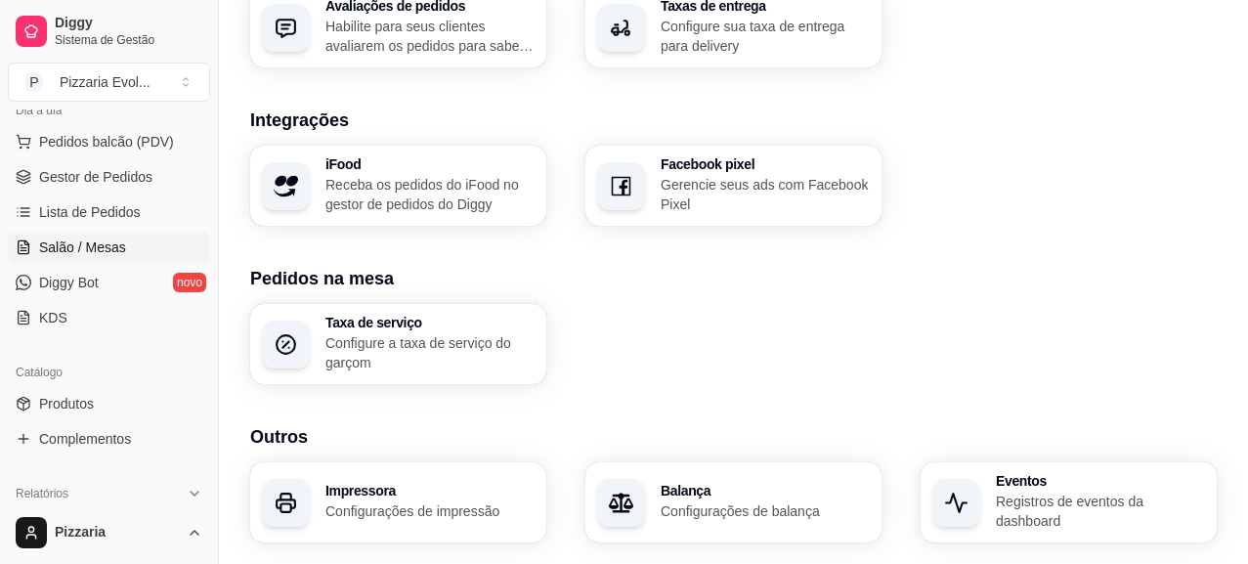
click at [138, 254] on link "Salão / Mesas" at bounding box center [109, 247] width 202 height 31
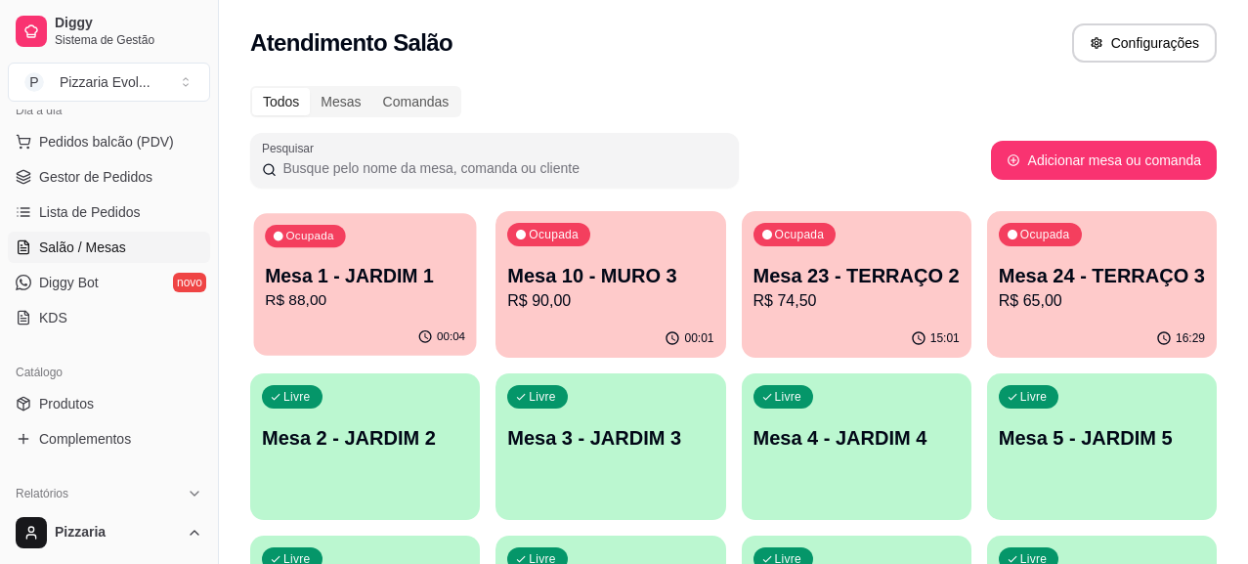
click at [390, 249] on div "Ocupada Mesa 1 - JARDIM 1 R$ 88,00" at bounding box center [365, 266] width 223 height 106
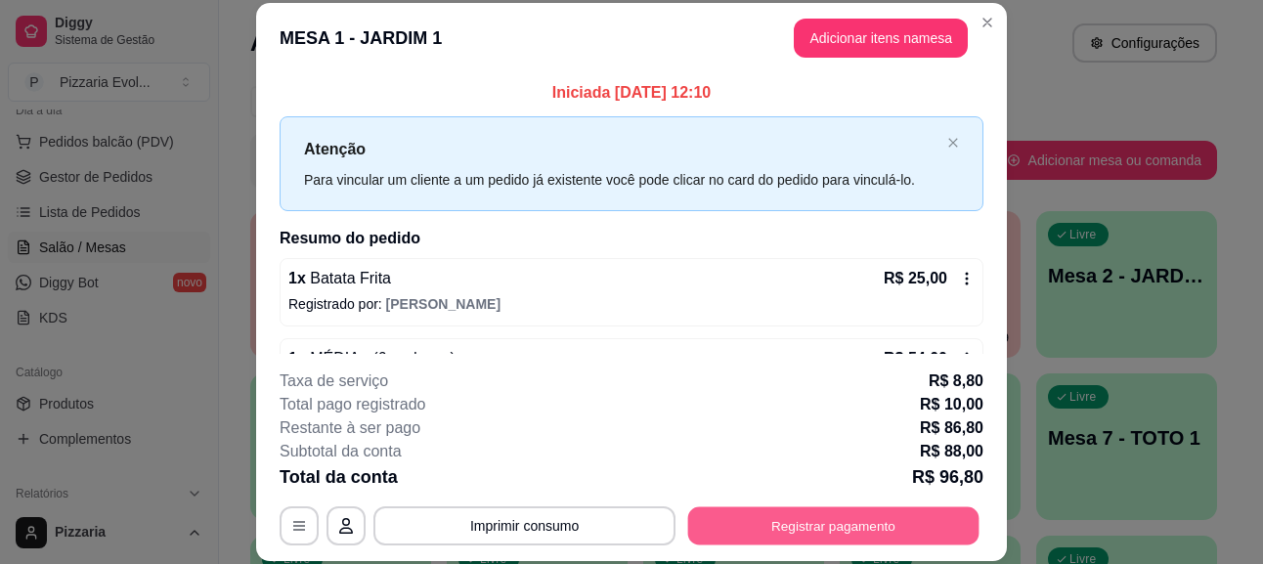
click at [885, 517] on button "Registrar pagamento" at bounding box center [833, 526] width 291 height 38
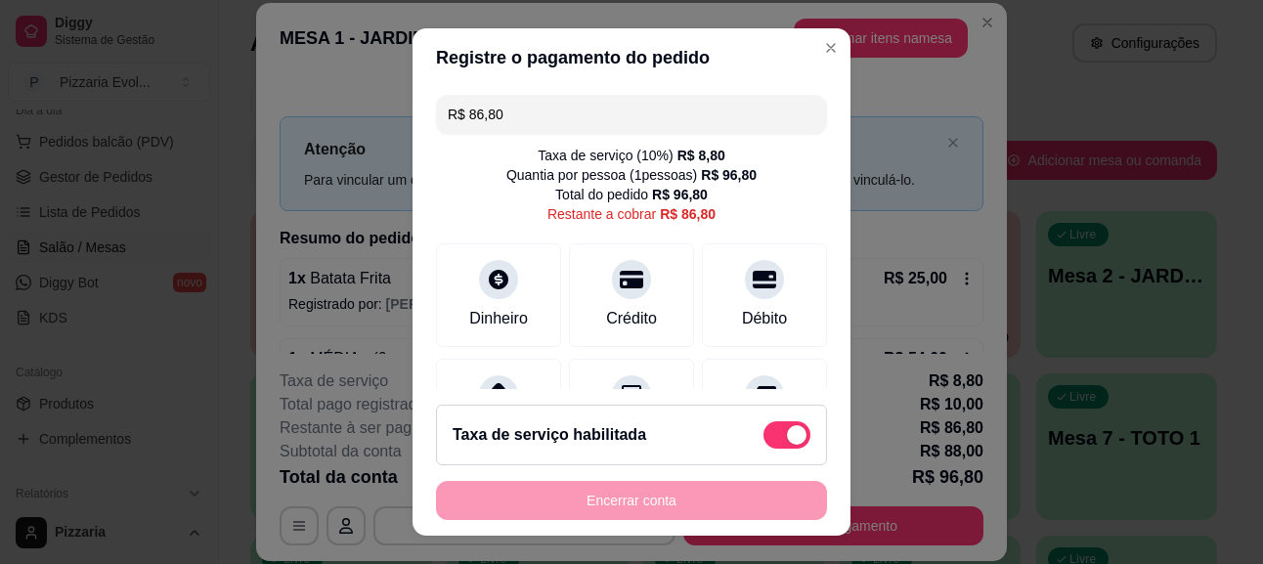
click at [622, 103] on input "R$ 86,80" at bounding box center [632, 114] width 368 height 39
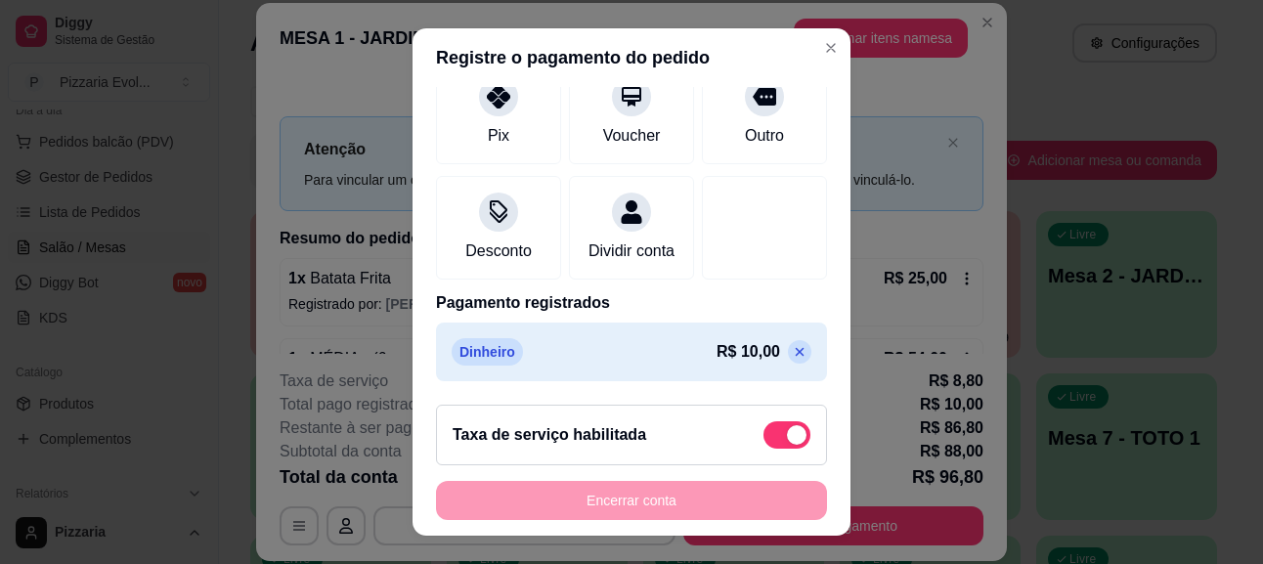
scroll to position [322, 0]
click at [792, 359] on icon at bounding box center [800, 352] width 16 height 16
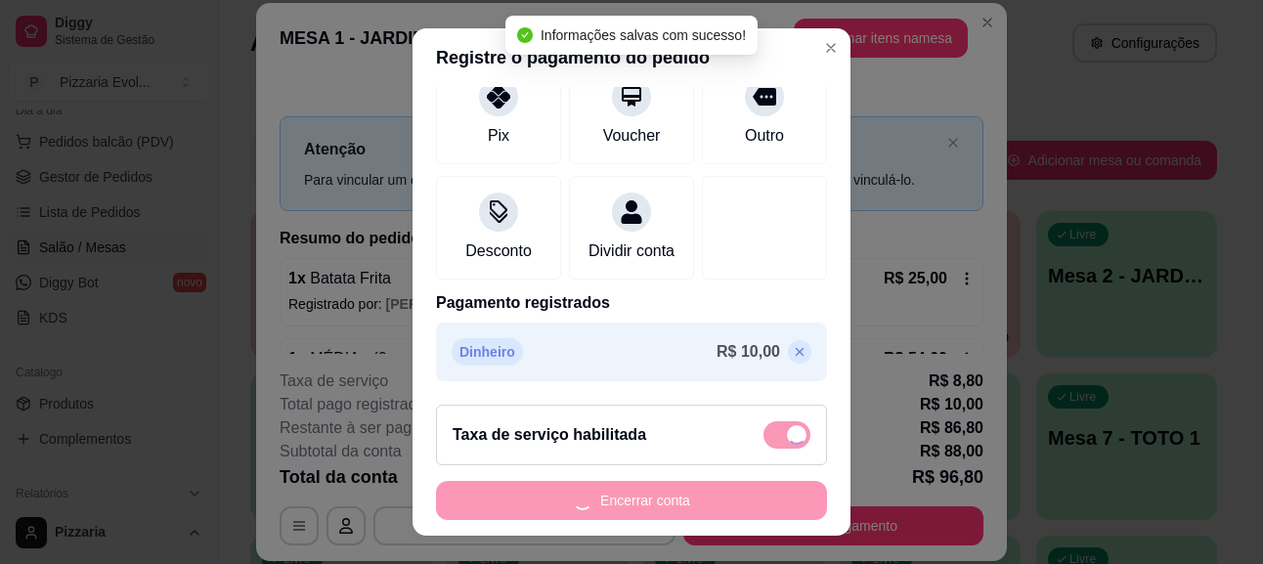
type input "R$ 96,80"
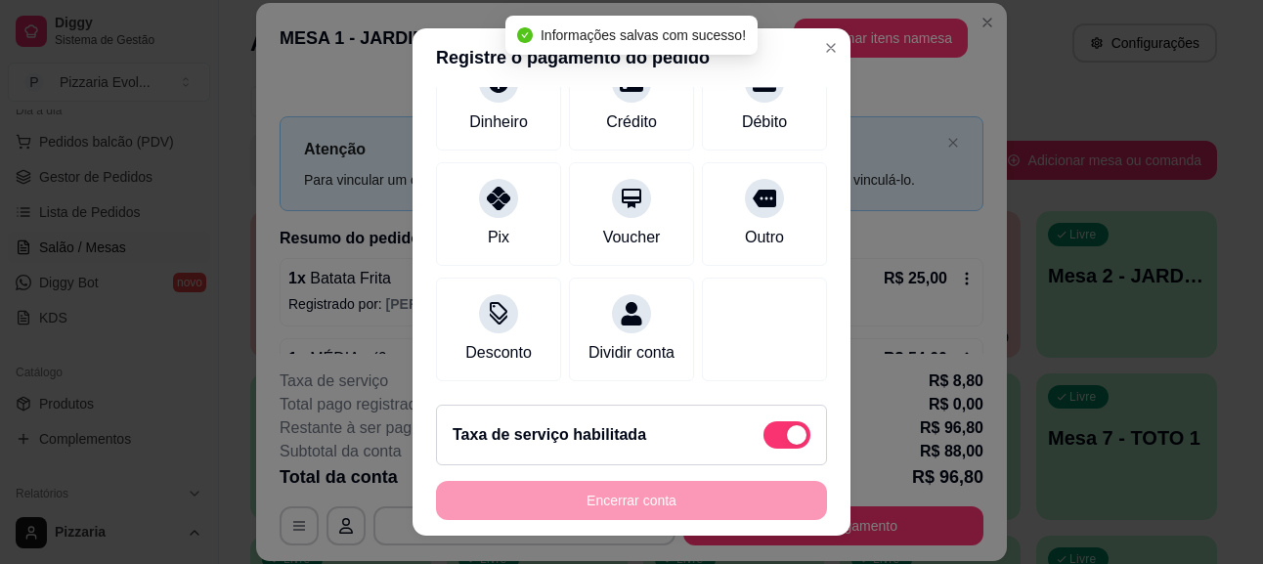
scroll to position [220, 0]
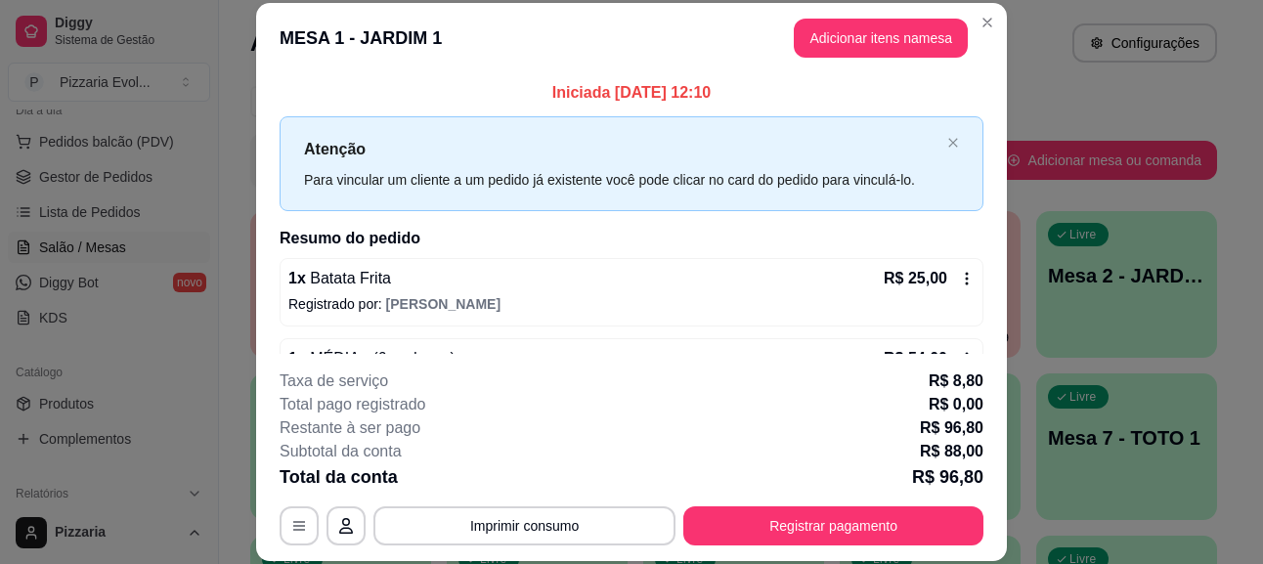
click at [966, 278] on icon at bounding box center [967, 279] width 3 height 13
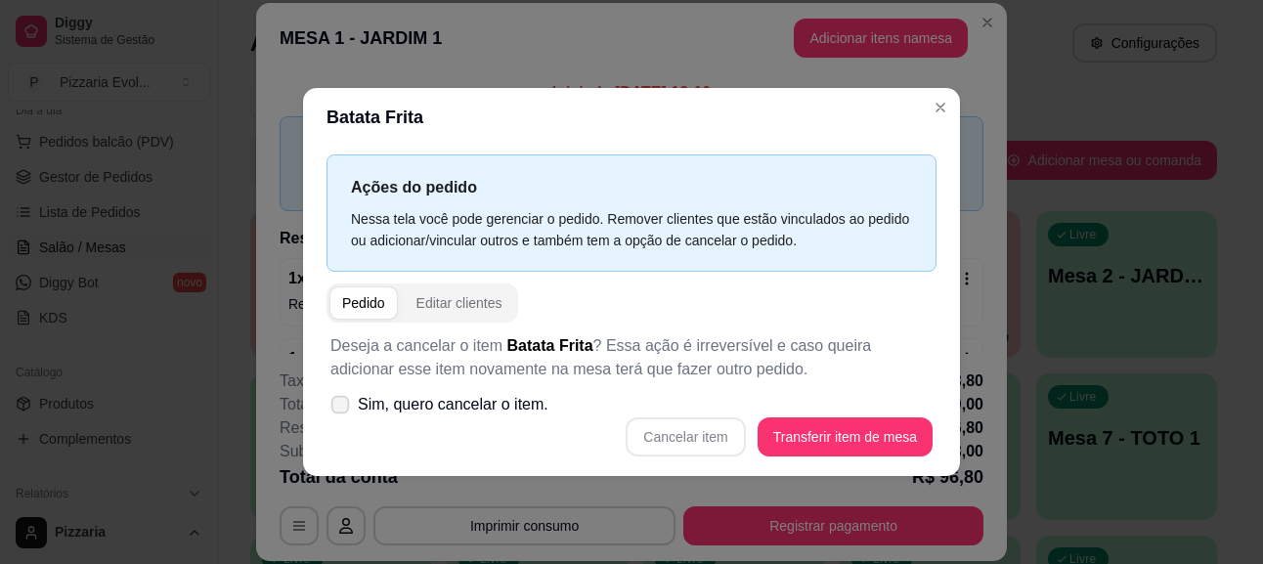
click at [488, 411] on span "Sim, quero cancelar o item." at bounding box center [453, 404] width 191 height 23
click at [342, 411] on input "Sim, quero cancelar o item." at bounding box center [335, 414] width 13 height 13
checkbox input "true"
click at [677, 444] on button "Cancelar item" at bounding box center [685, 436] width 116 height 38
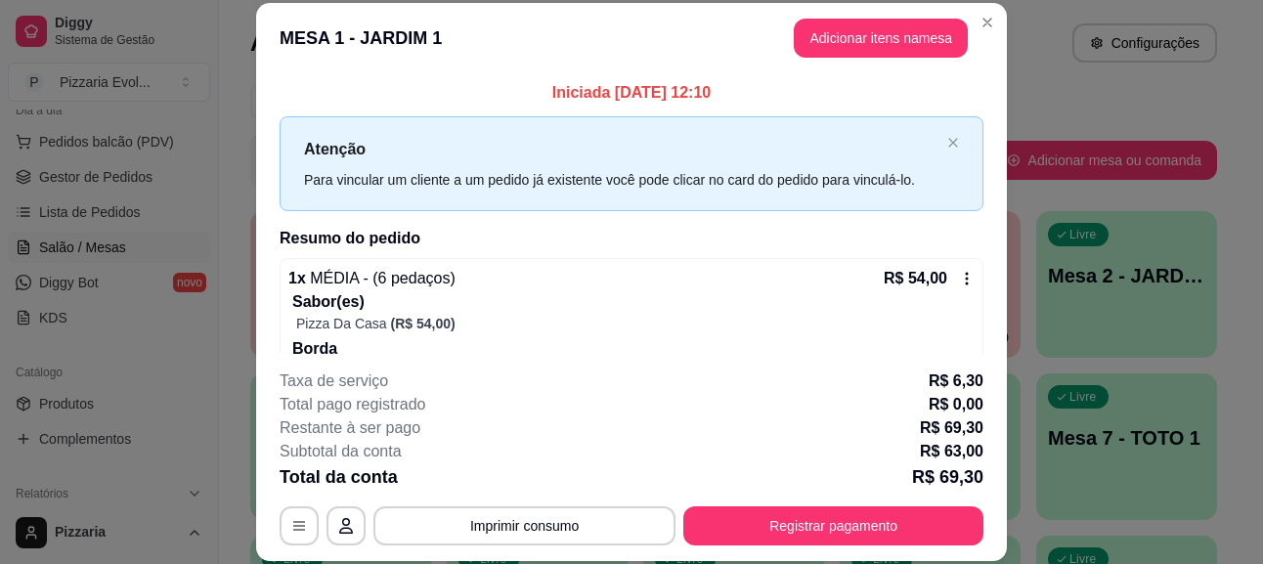
click at [959, 280] on icon at bounding box center [967, 279] width 16 height 16
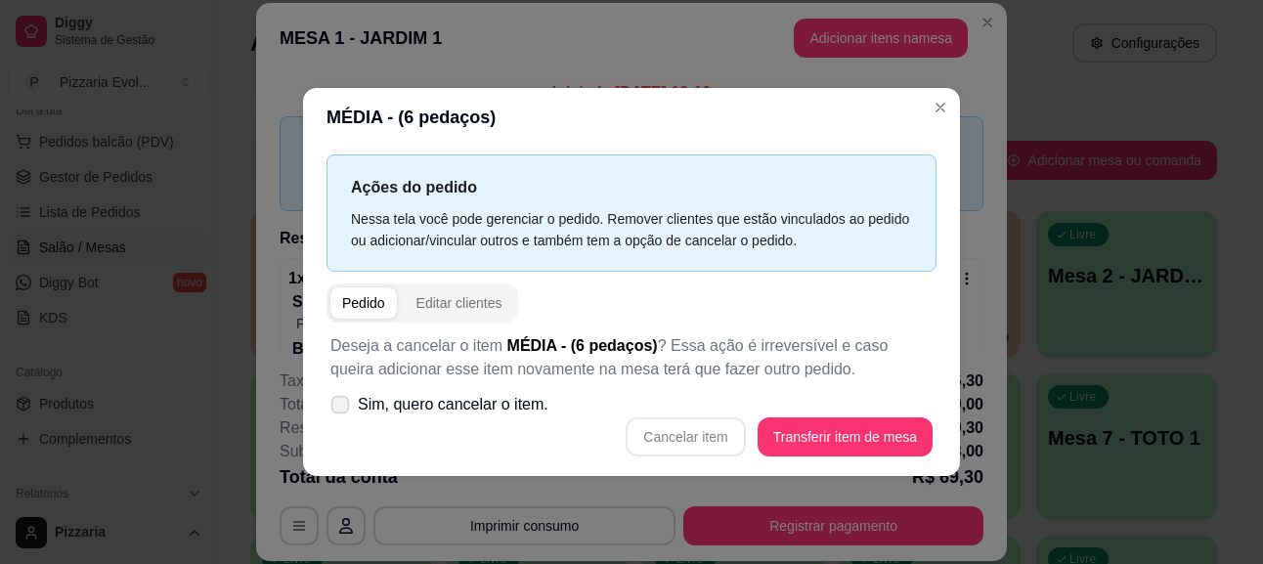
click at [472, 399] on span "Sim, quero cancelar o item." at bounding box center [453, 404] width 191 height 23
click at [342, 408] on input "Sim, quero cancelar o item." at bounding box center [335, 414] width 13 height 13
checkbox input "true"
click at [689, 427] on button "Cancelar item" at bounding box center [685, 436] width 116 height 38
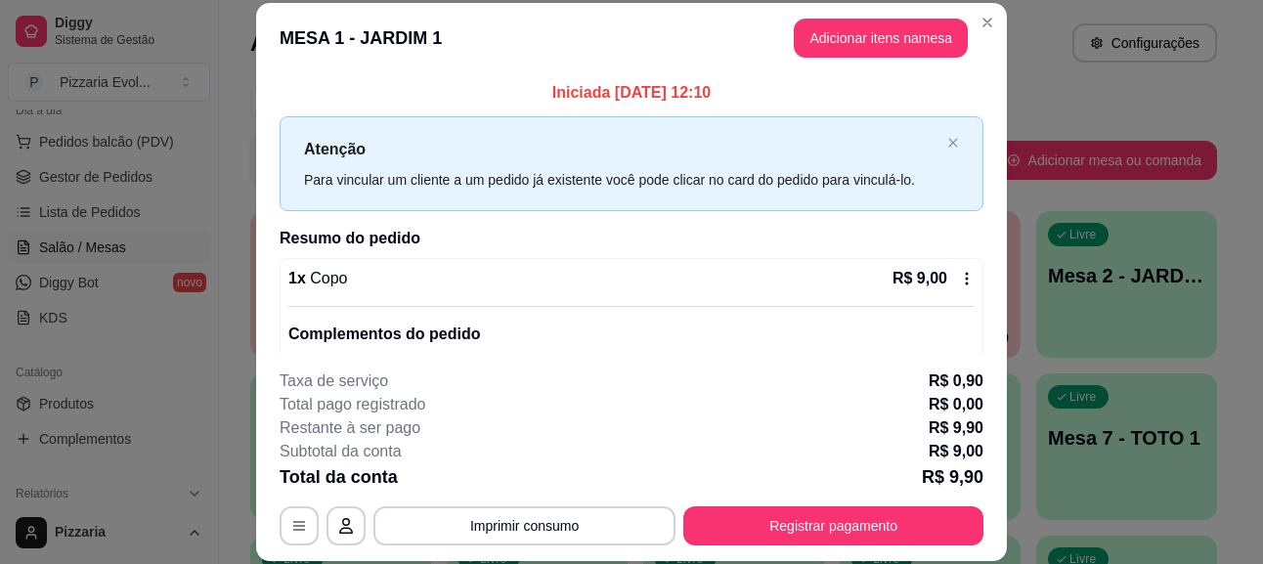
click at [953, 278] on div "1 x Copo R$ 9,00 Complementos do pedido Escolha o sabor! 1 x Abacaxi (polpa) ( …" at bounding box center [632, 347] width 704 height 179
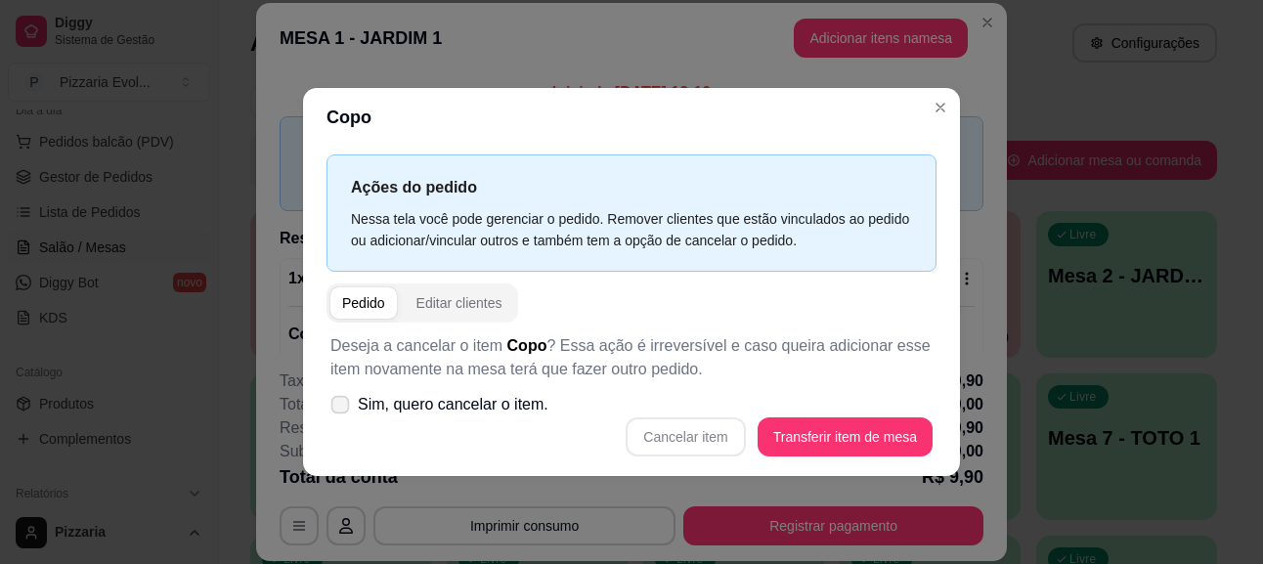
click at [519, 407] on span "Sim, quero cancelar o item." at bounding box center [453, 404] width 191 height 23
click at [342, 408] on input "Sim, quero cancelar o item." at bounding box center [335, 414] width 13 height 13
checkbox input "true"
click at [677, 431] on button "Cancelar item" at bounding box center [685, 436] width 116 height 38
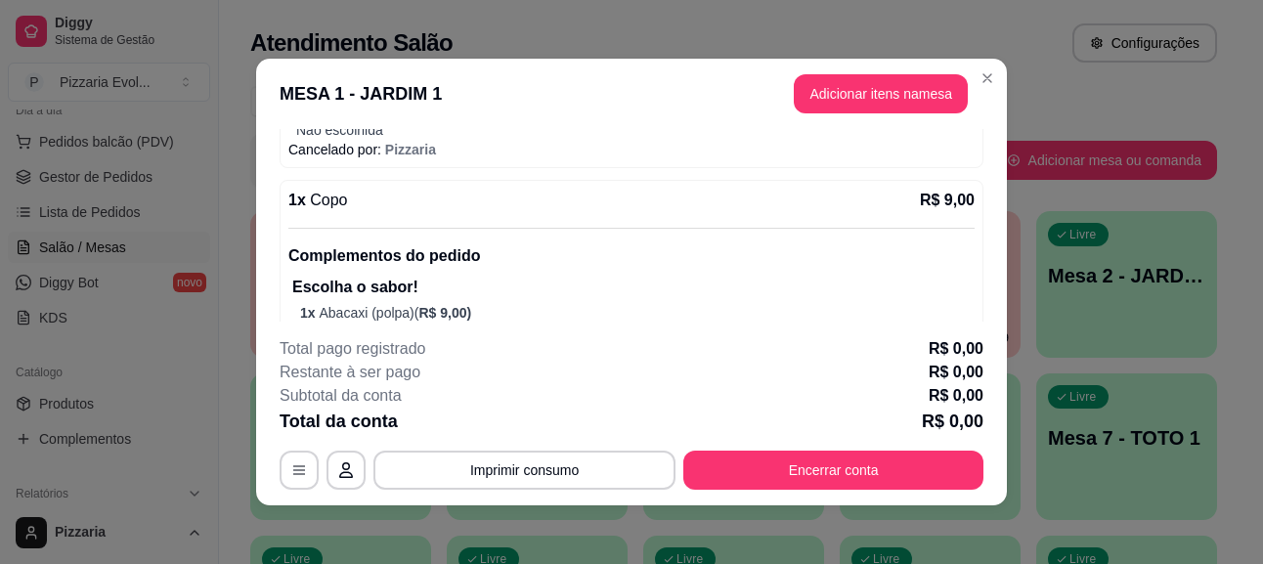
scroll to position [416, 0]
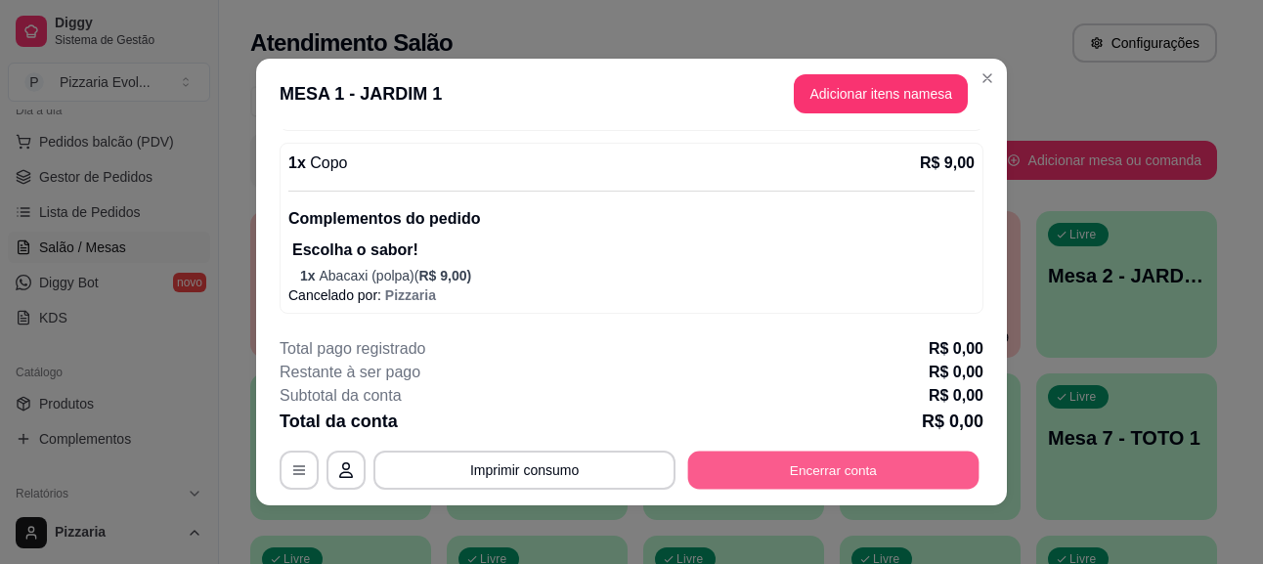
click at [850, 466] on button "Encerrar conta" at bounding box center [833, 471] width 291 height 38
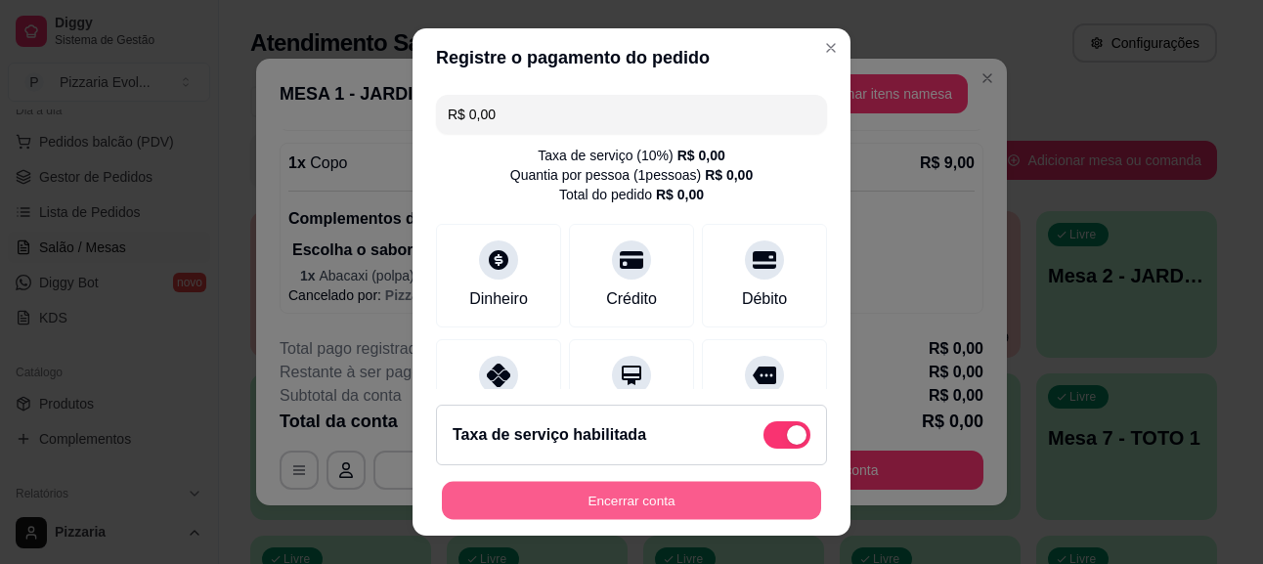
click at [673, 498] on button "Encerrar conta" at bounding box center [631, 501] width 379 height 38
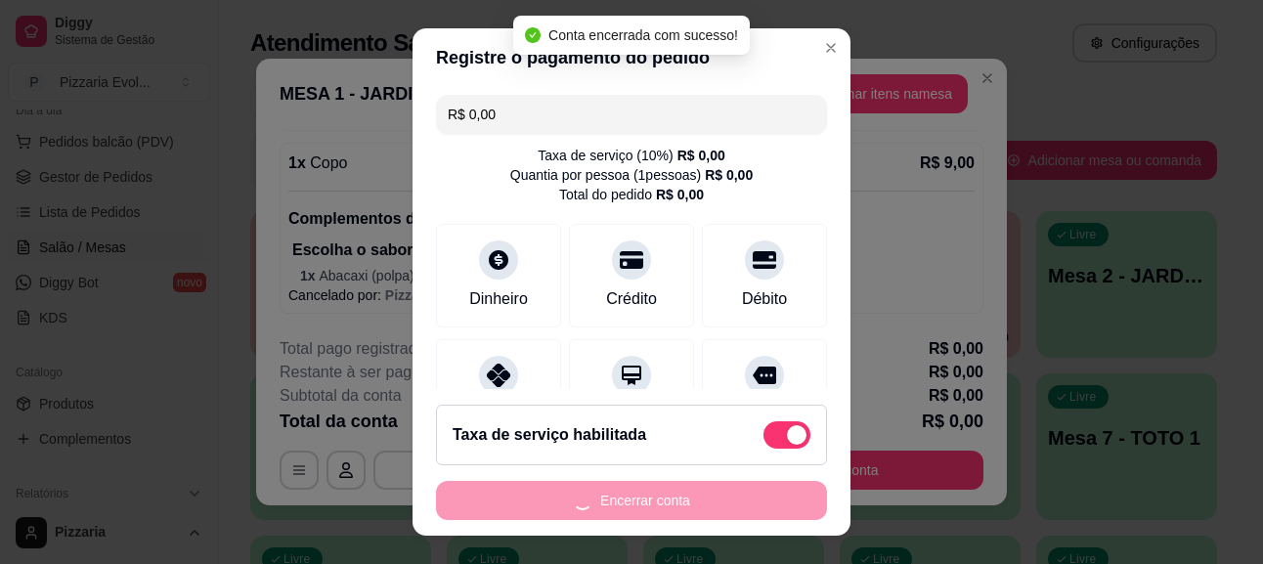
scroll to position [0, 0]
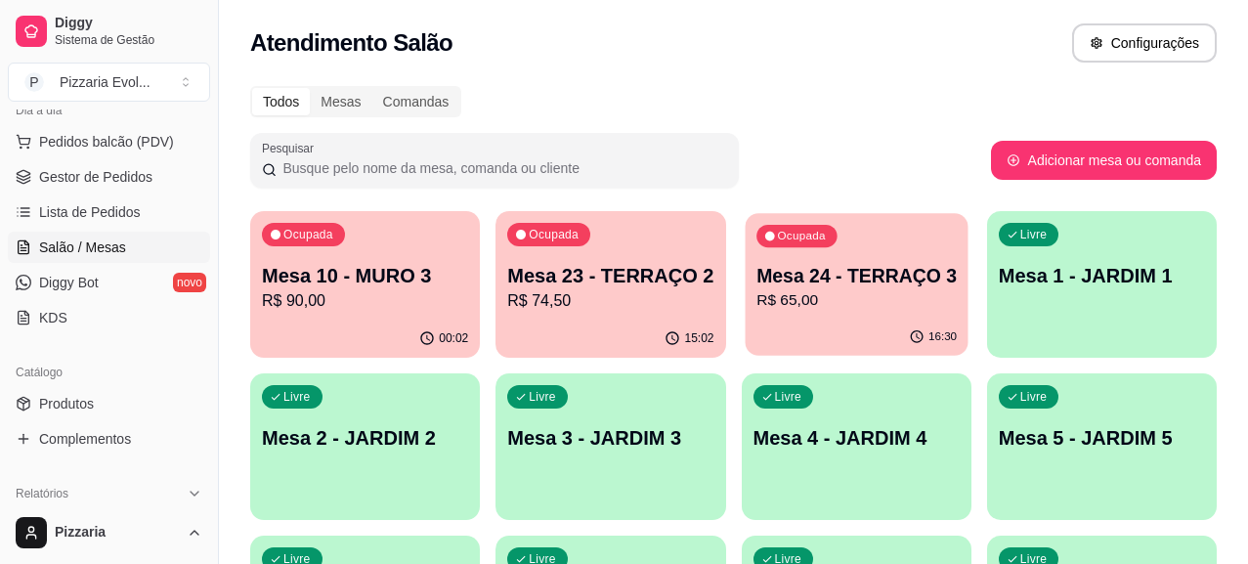
click at [757, 292] on p "R$ 65,00" at bounding box center [857, 300] width 200 height 22
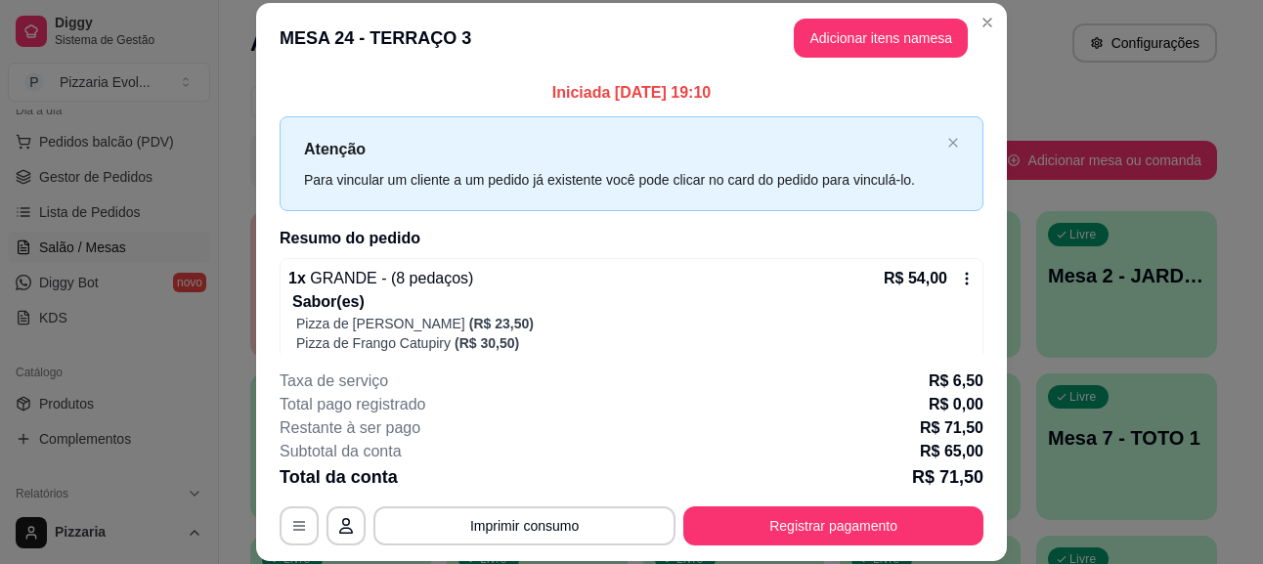
click at [933, 135] on div "Atenção Para vincular um cliente a um pedido já existente você pode clicar no c…" at bounding box center [632, 163] width 704 height 95
click at [947, 142] on icon "close" at bounding box center [953, 143] width 12 height 12
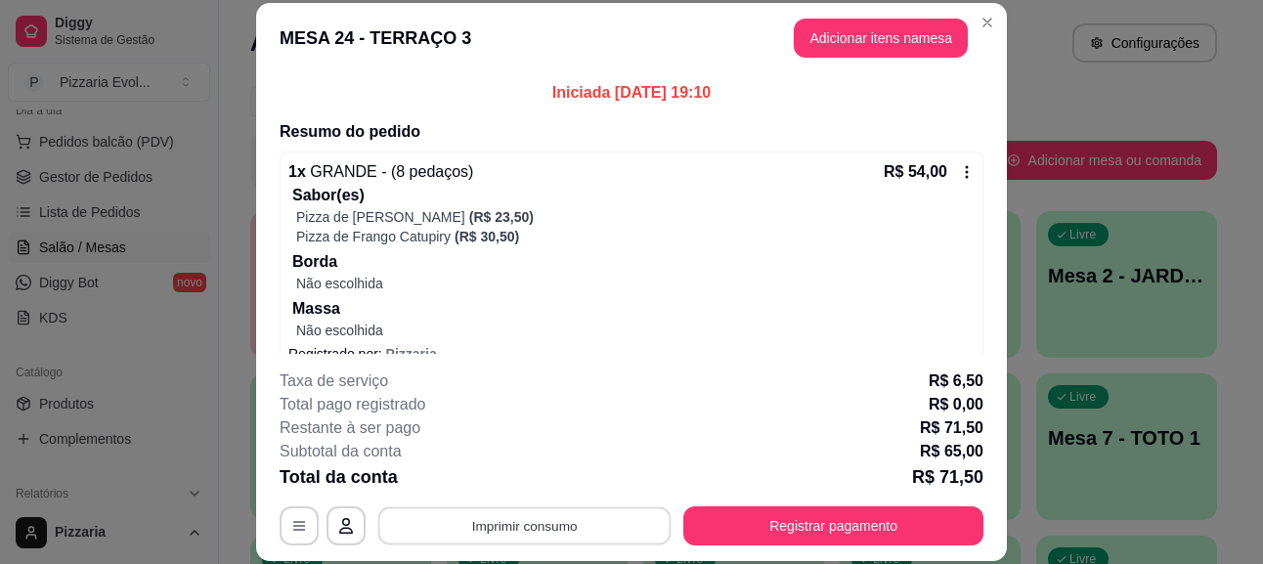
click at [507, 539] on button "Imprimir consumo" at bounding box center [524, 526] width 293 height 38
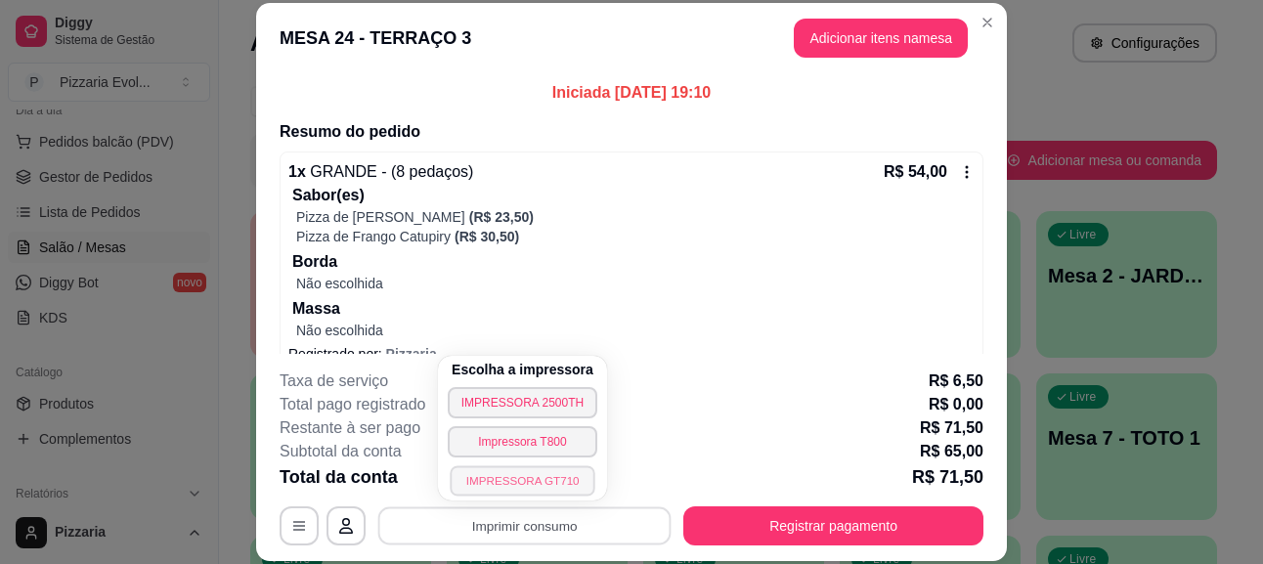
click at [543, 479] on button "IMPRESSORA GT710" at bounding box center [523, 480] width 146 height 30
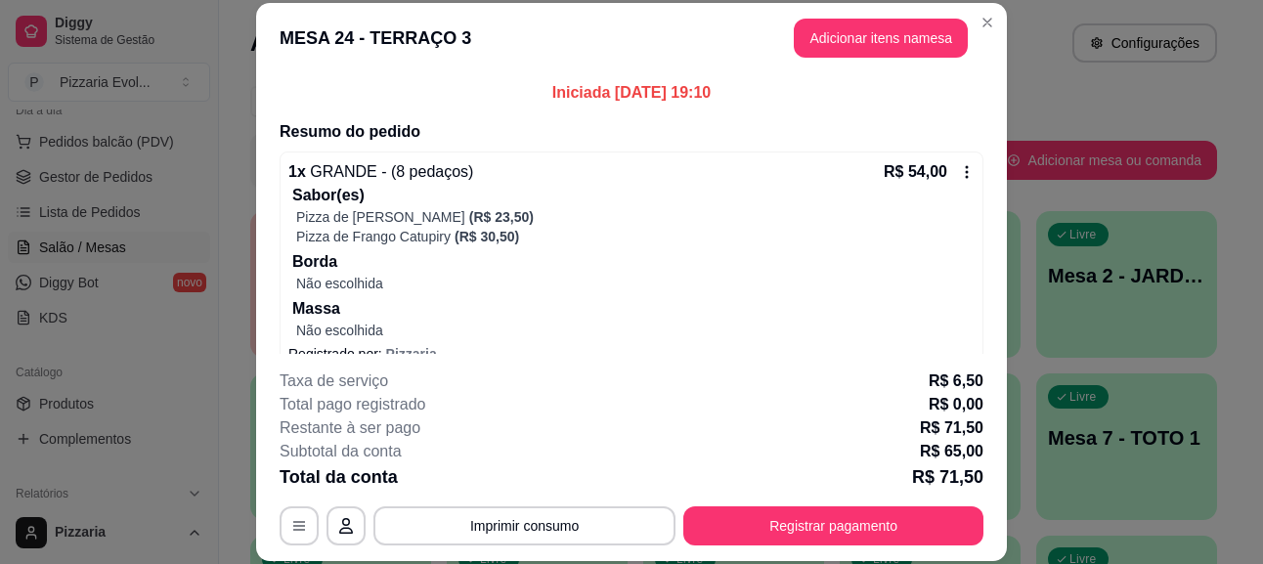
click at [959, 167] on icon at bounding box center [967, 172] width 16 height 16
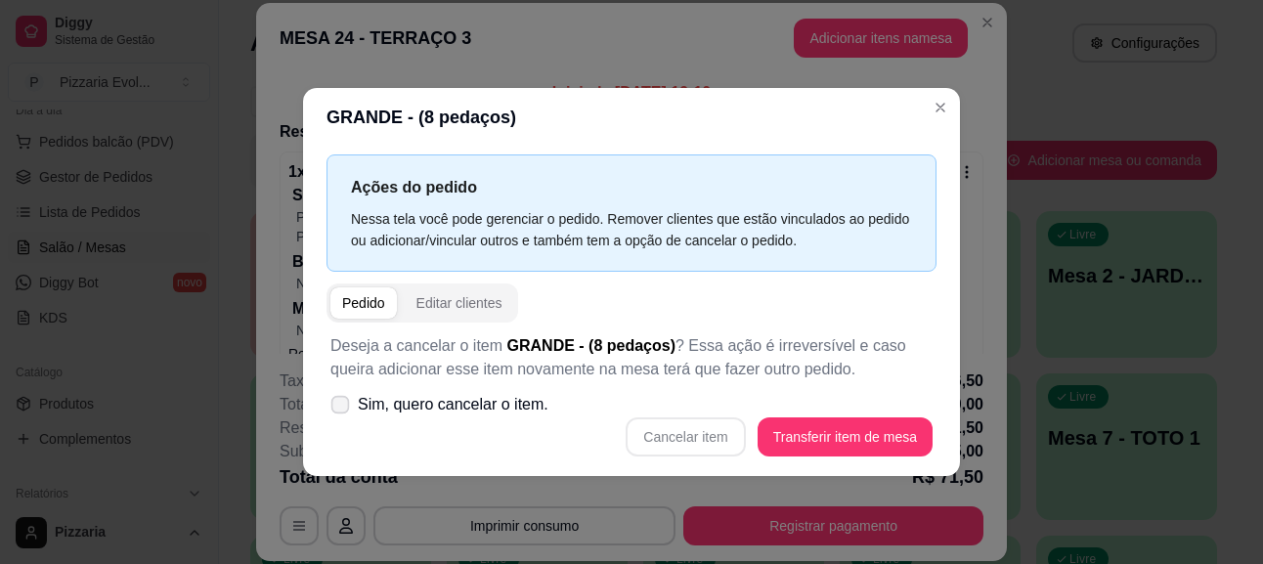
click at [535, 412] on span "Sim, quero cancelar o item." at bounding box center [453, 404] width 191 height 23
click at [342, 412] on input "Sim, quero cancelar o item." at bounding box center [335, 414] width 13 height 13
checkbox input "true"
click at [686, 438] on button "Cancelar item" at bounding box center [685, 436] width 119 height 39
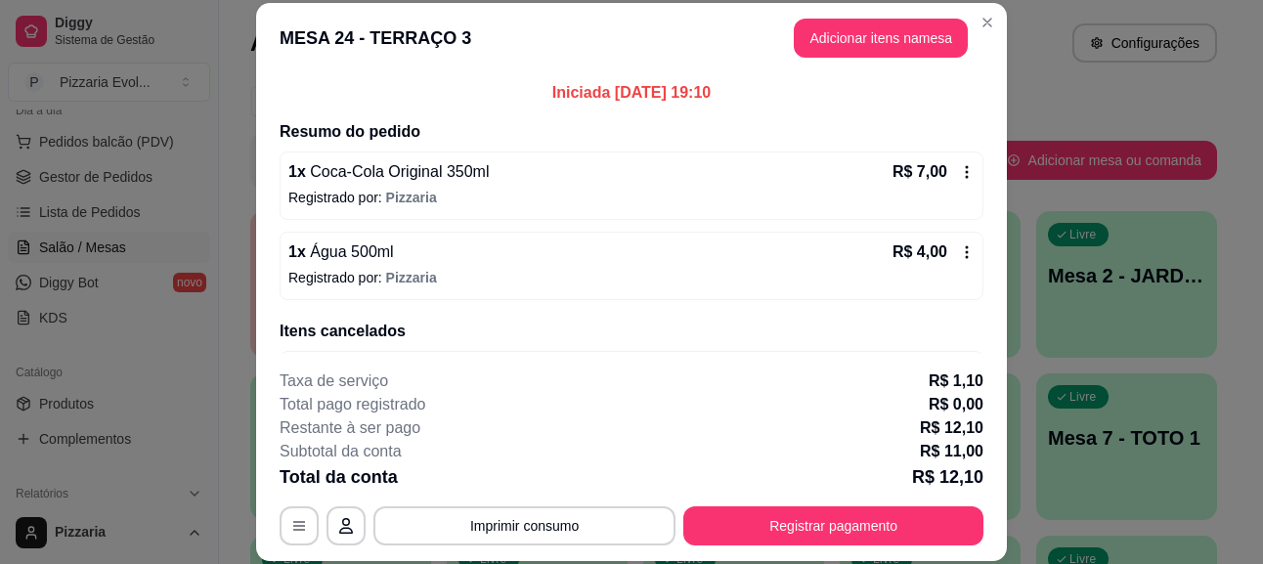
click at [942, 181] on div "R$ 7,00" at bounding box center [933, 171] width 82 height 23
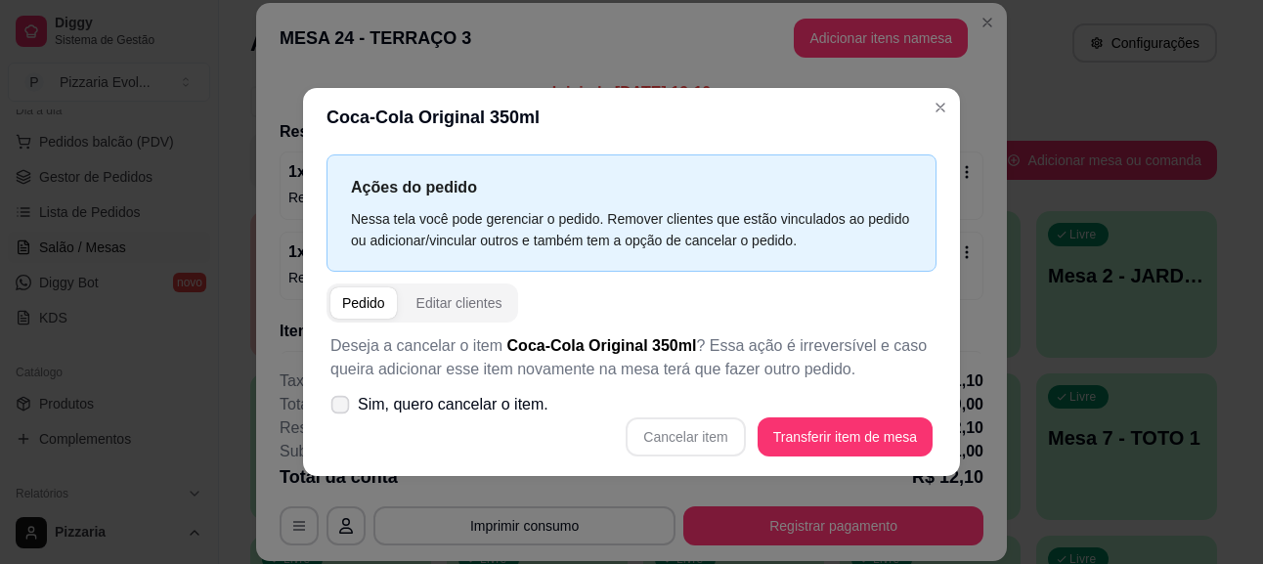
click at [526, 404] on span "Sim, quero cancelar o item." at bounding box center [453, 404] width 191 height 23
click at [342, 408] on input "Sim, quero cancelar o item." at bounding box center [335, 414] width 13 height 13
checkbox input "true"
click at [704, 436] on button "Cancelar item" at bounding box center [685, 436] width 116 height 38
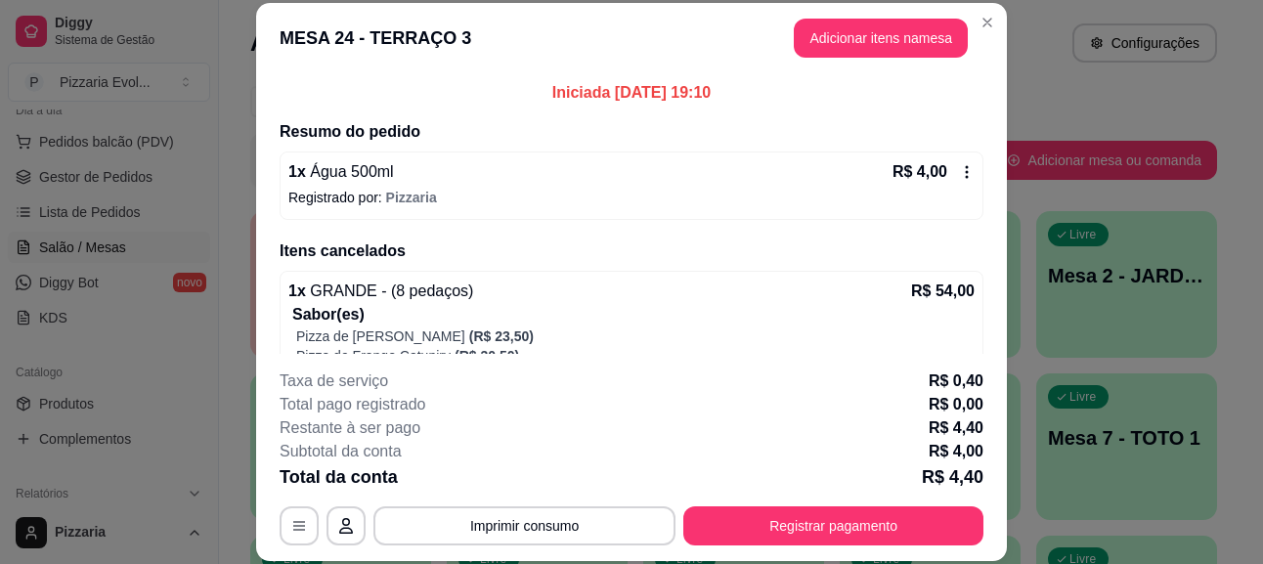
click at [959, 164] on icon at bounding box center [967, 172] width 16 height 16
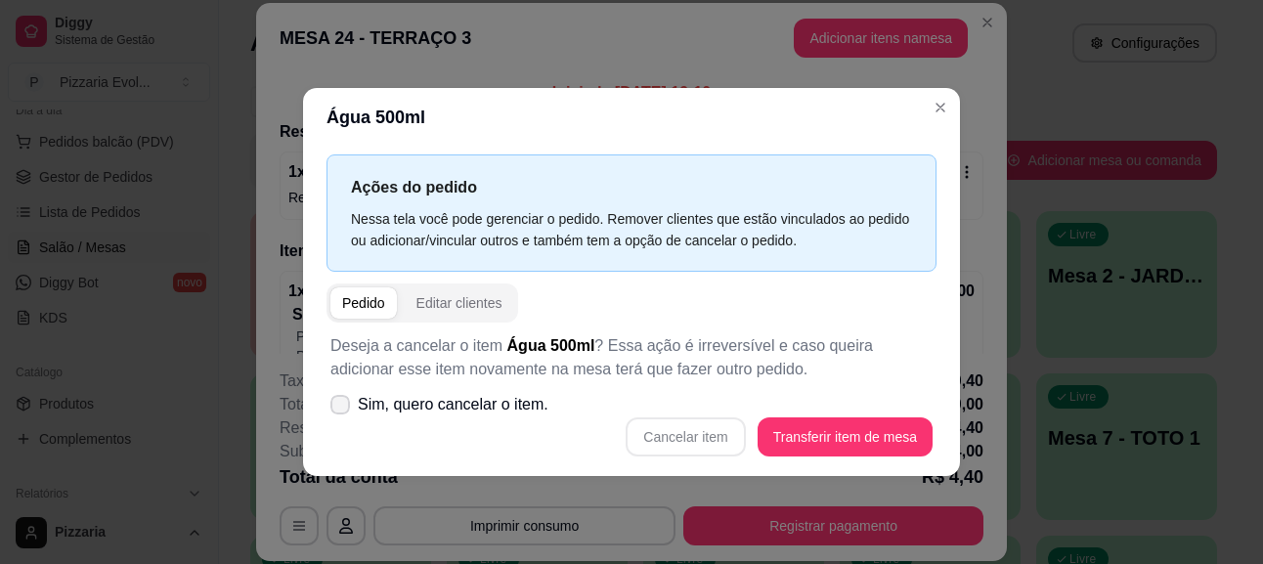
click at [502, 413] on span "Sim, quero cancelar o item." at bounding box center [453, 404] width 191 height 23
click at [342, 413] on input "Sim, quero cancelar o item." at bounding box center [335, 414] width 13 height 13
checkbox input "true"
click at [654, 425] on button "Cancelar item" at bounding box center [685, 436] width 116 height 38
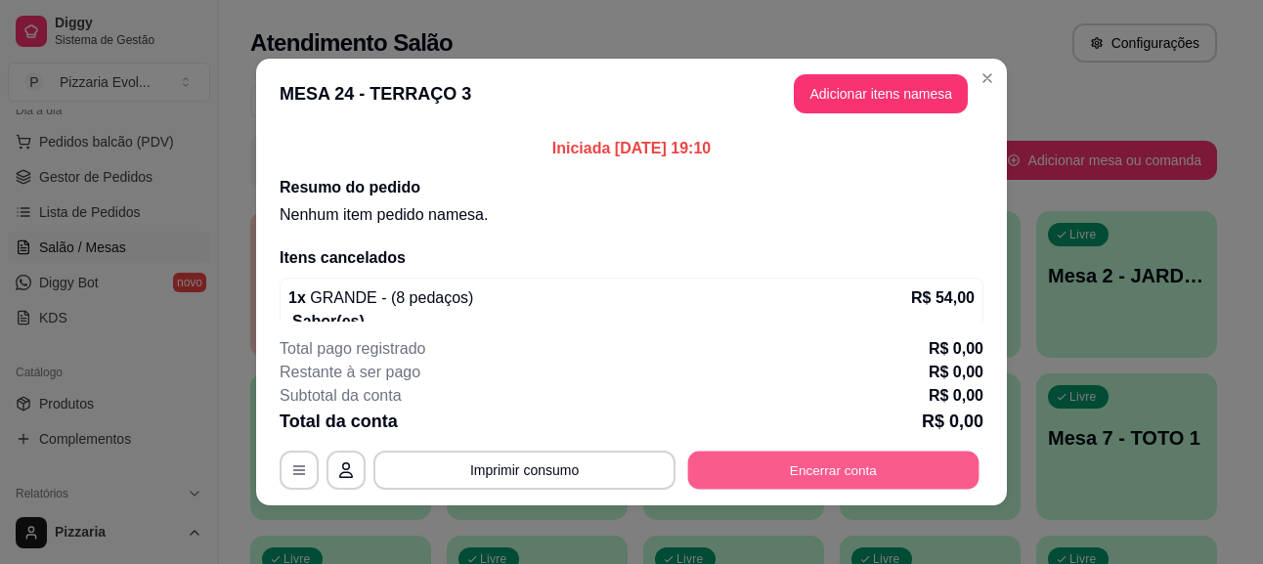
click at [865, 460] on button "Encerrar conta" at bounding box center [833, 471] width 291 height 38
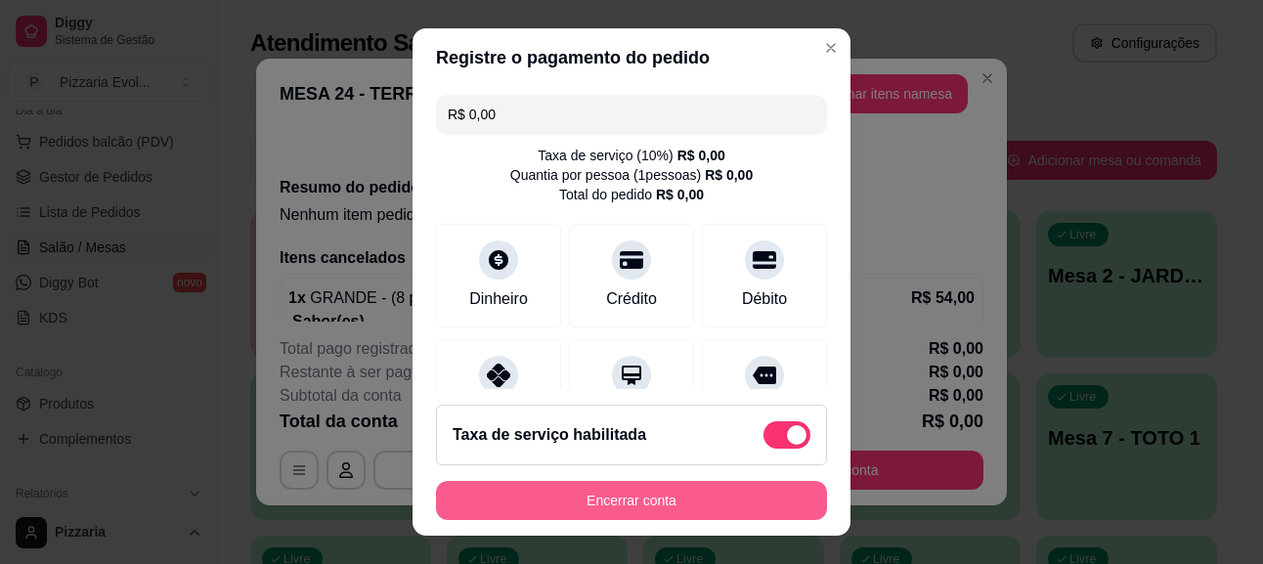
click at [682, 516] on button "Encerrar conta" at bounding box center [631, 500] width 391 height 39
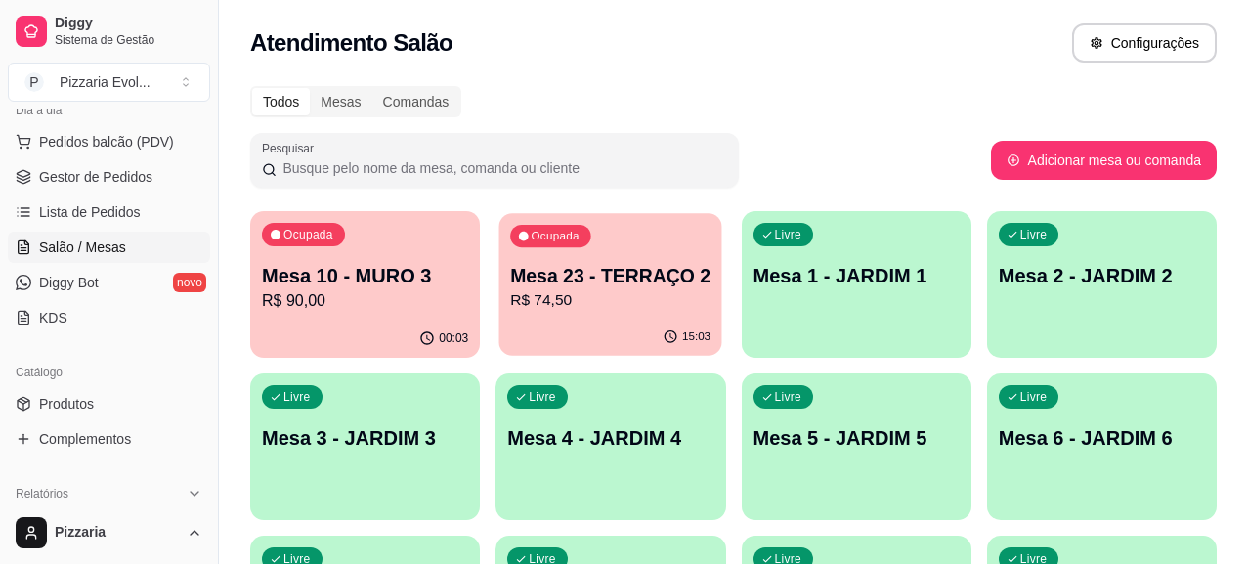
click at [542, 283] on p "Mesa 23 - TERRAÇO 2" at bounding box center [610, 276] width 200 height 26
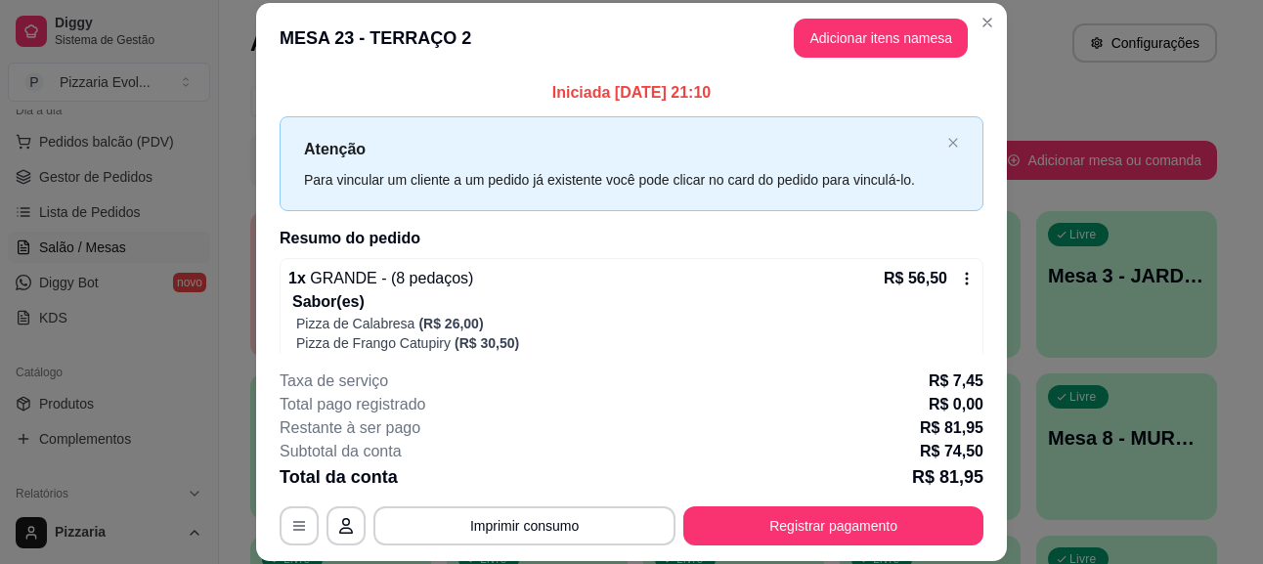
click at [959, 286] on icon at bounding box center [967, 279] width 16 height 16
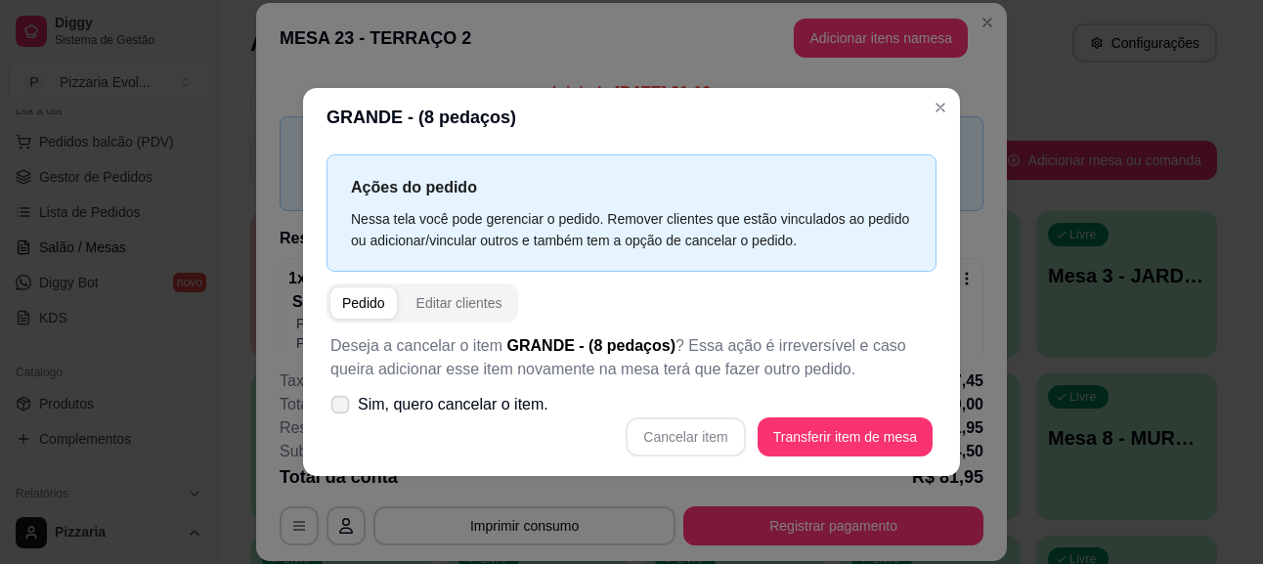
click at [523, 411] on span "Sim, quero cancelar o item." at bounding box center [453, 404] width 191 height 23
click at [342, 411] on input "Sim, quero cancelar o item." at bounding box center [335, 414] width 13 height 13
checkbox input "true"
click at [679, 431] on button "Cancelar item" at bounding box center [685, 436] width 116 height 38
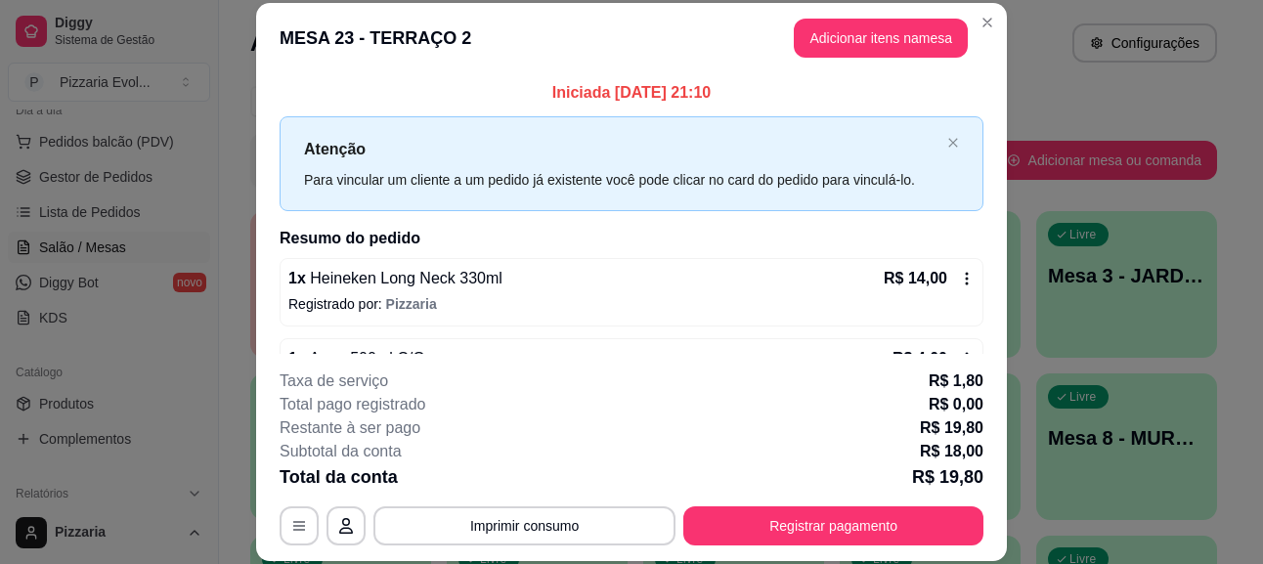
click at [959, 285] on icon at bounding box center [967, 279] width 16 height 16
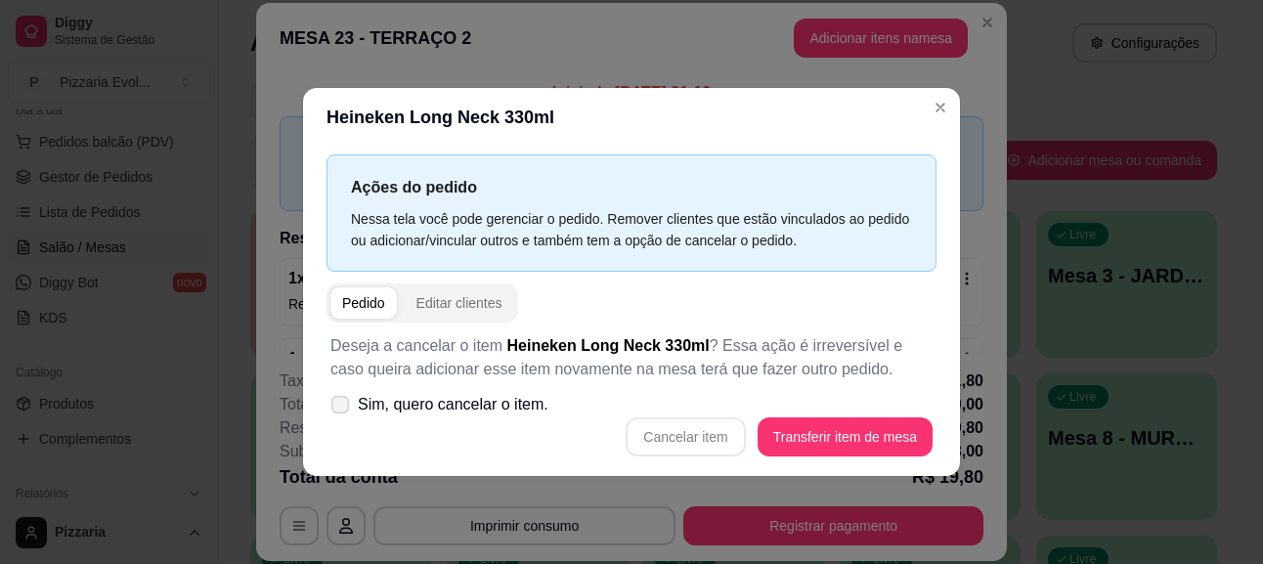
click at [461, 400] on span "Sim, quero cancelar o item." at bounding box center [453, 404] width 191 height 23
click at [342, 408] on input "Sim, quero cancelar o item." at bounding box center [335, 414] width 13 height 13
checkbox input "true"
click at [675, 432] on button "Cancelar item" at bounding box center [685, 436] width 116 height 38
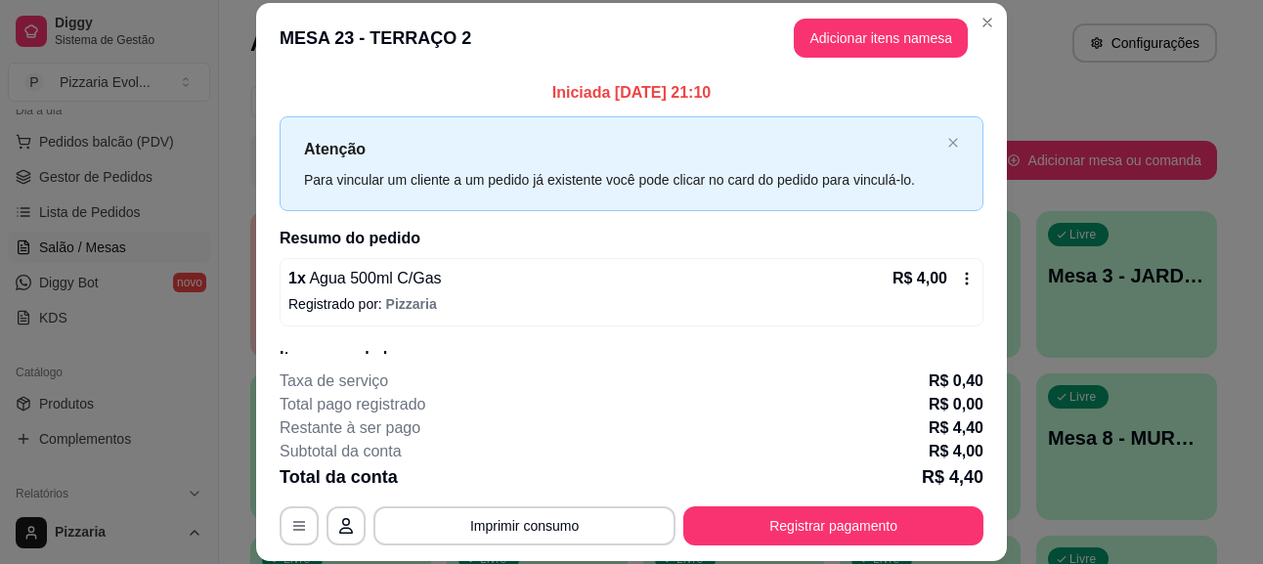
click at [959, 281] on icon at bounding box center [967, 279] width 16 height 16
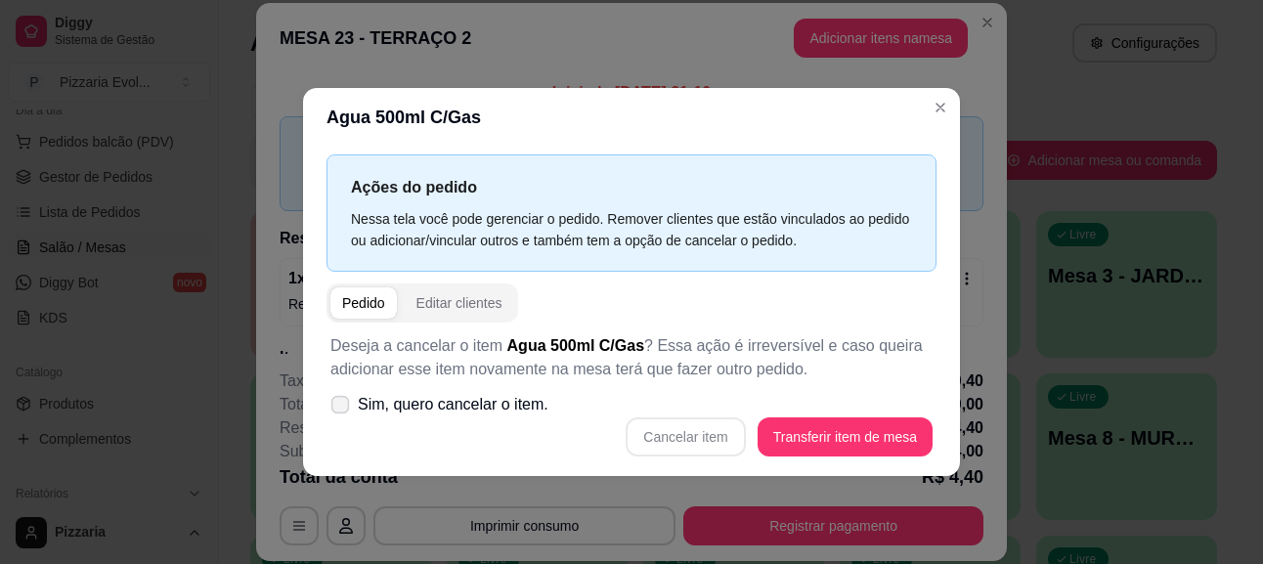
click at [505, 405] on span "Sim, quero cancelar o item." at bounding box center [453, 404] width 191 height 23
click at [342, 408] on input "Sim, quero cancelar o item." at bounding box center [335, 414] width 13 height 13
checkbox input "true"
click at [666, 433] on button "Cancelar item" at bounding box center [685, 436] width 116 height 38
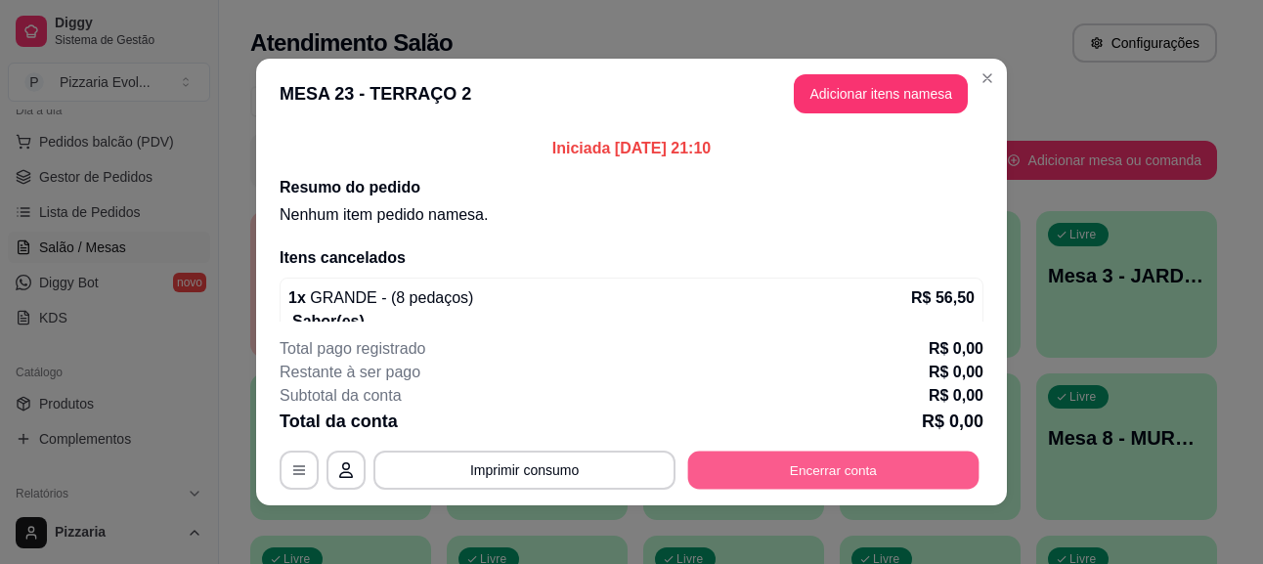
click at [826, 469] on button "Encerrar conta" at bounding box center [833, 471] width 291 height 38
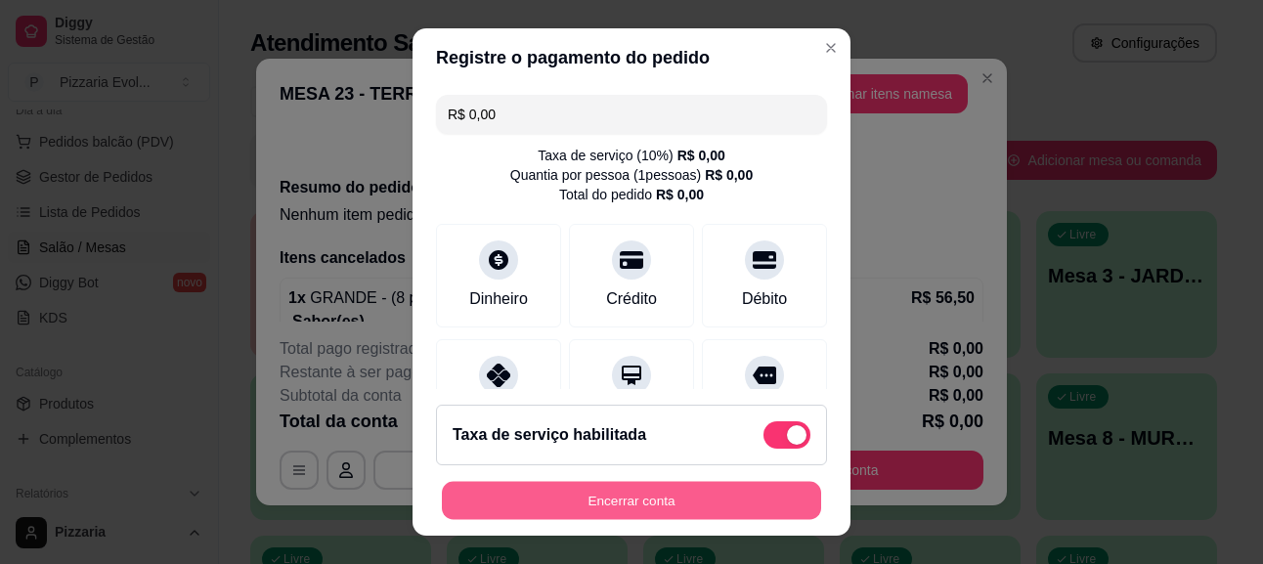
click at [710, 501] on button "Encerrar conta" at bounding box center [631, 501] width 379 height 38
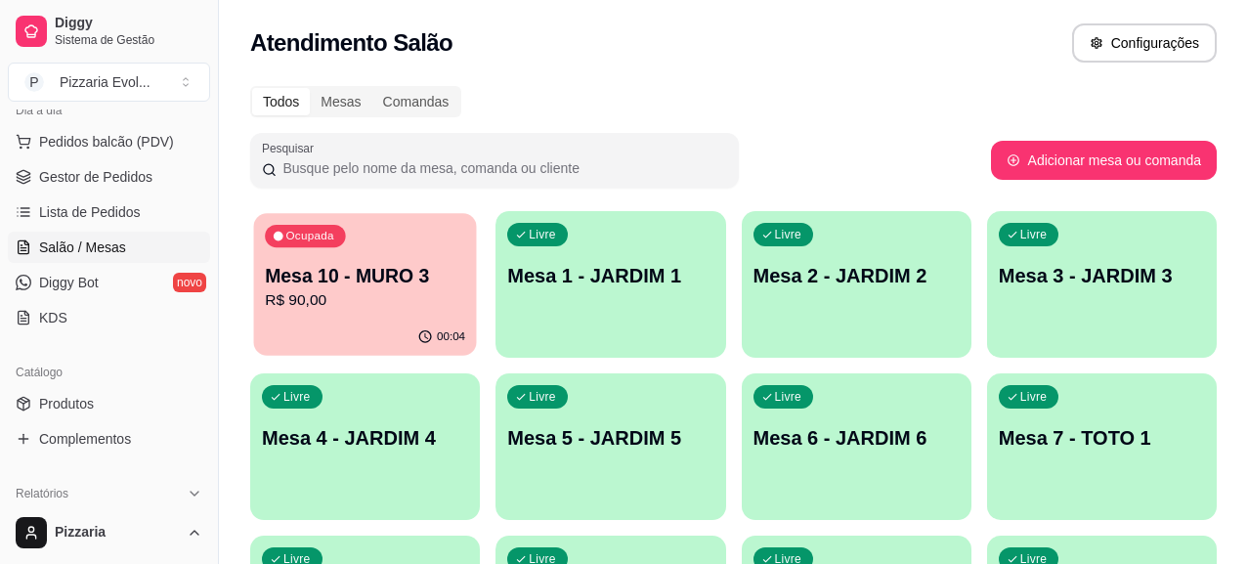
click at [342, 267] on p "Mesa 10 - MURO 3" at bounding box center [365, 276] width 200 height 26
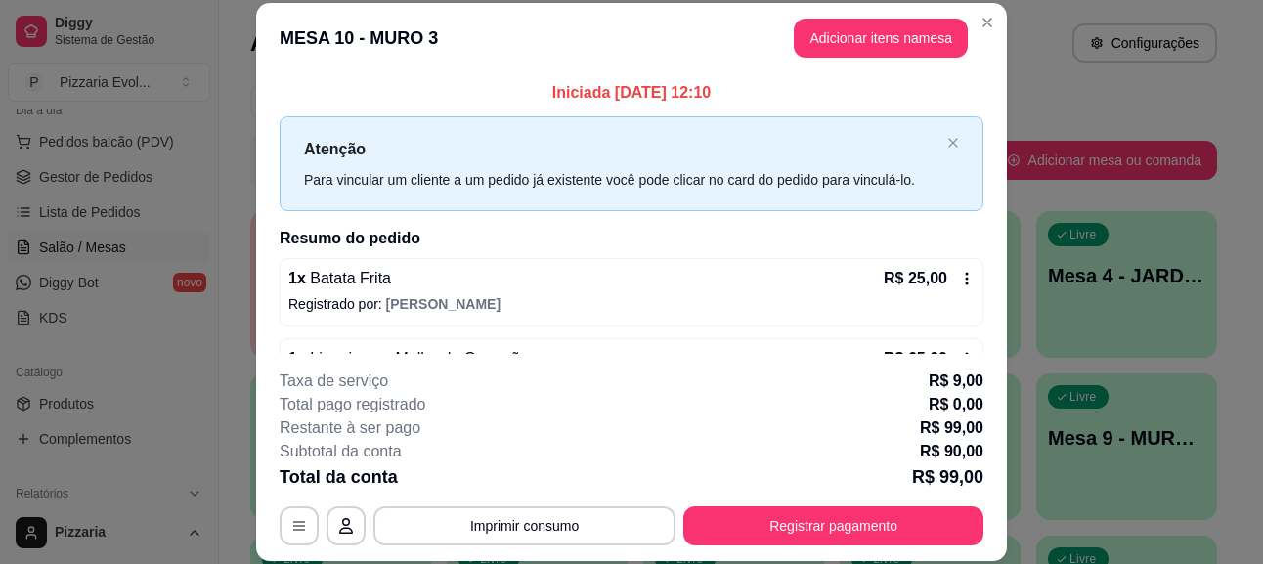
click at [944, 287] on div "R$ 25,00" at bounding box center [929, 278] width 91 height 23
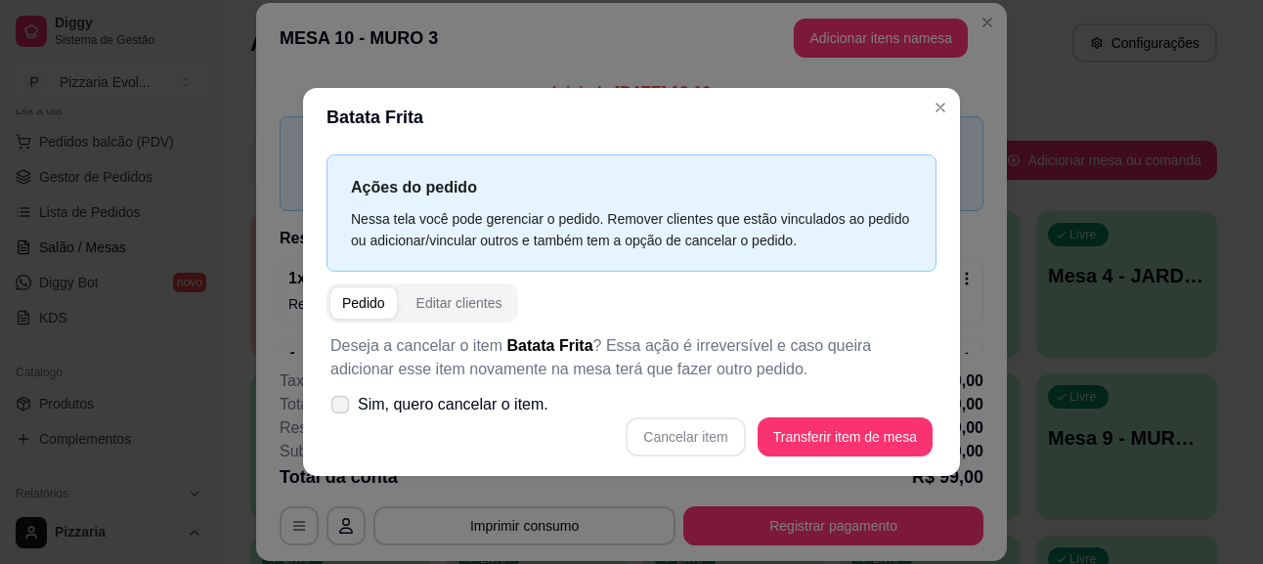
click at [519, 409] on span "Sim, quero cancelar o item." at bounding box center [453, 404] width 191 height 23
click at [342, 409] on input "Sim, quero cancelar o item." at bounding box center [335, 414] width 13 height 13
checkbox input "true"
click at [722, 444] on button "Cancelar item" at bounding box center [685, 436] width 116 height 38
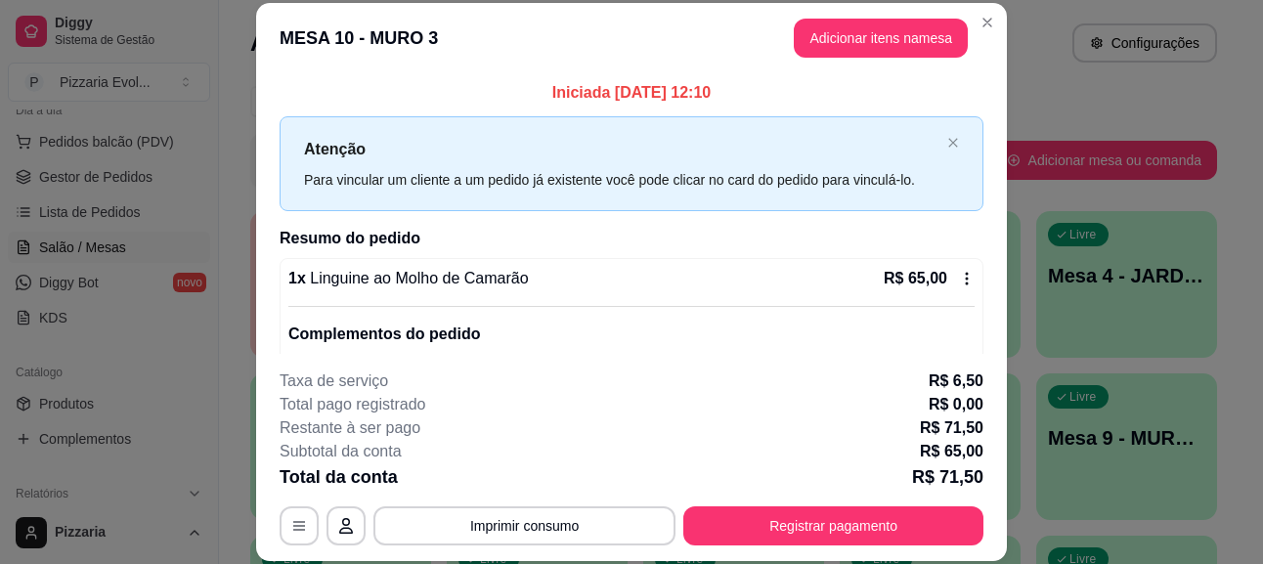
click at [940, 270] on div "R$ 65,00" at bounding box center [929, 278] width 91 height 23
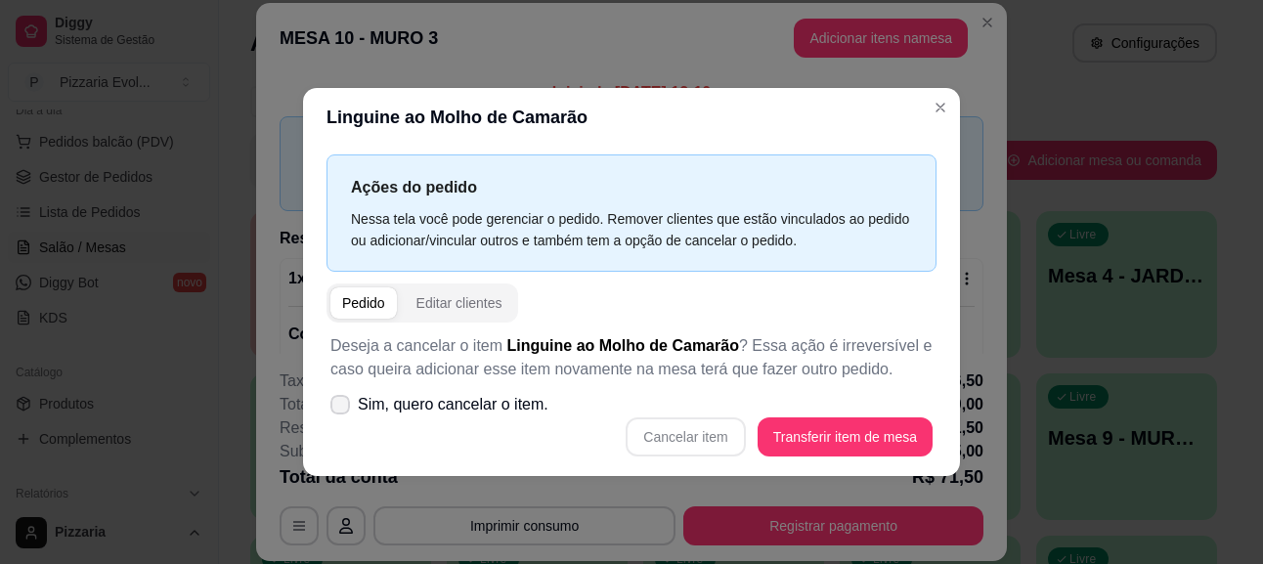
click at [530, 406] on span "Sim, quero cancelar o item." at bounding box center [453, 404] width 191 height 23
click at [342, 408] on input "Sim, quero cancelar o item." at bounding box center [335, 414] width 13 height 13
checkbox input "true"
click at [707, 448] on button "Cancelar item" at bounding box center [685, 436] width 116 height 38
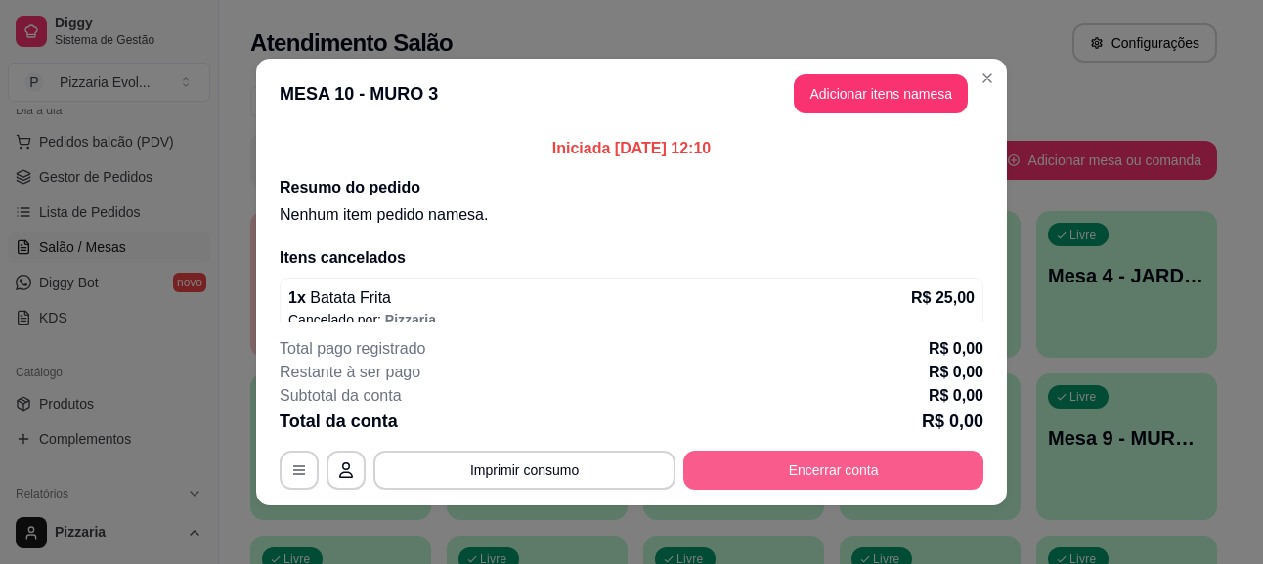
click at [806, 476] on button "Encerrar conta" at bounding box center [833, 470] width 300 height 39
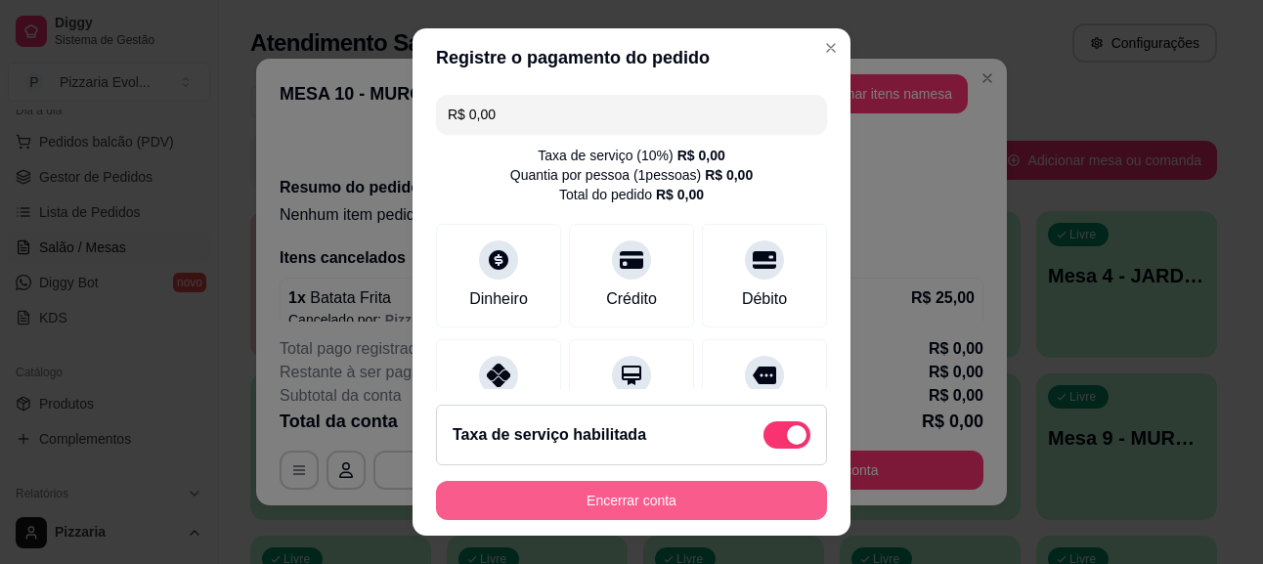
click at [646, 498] on button "Encerrar conta" at bounding box center [631, 500] width 391 height 39
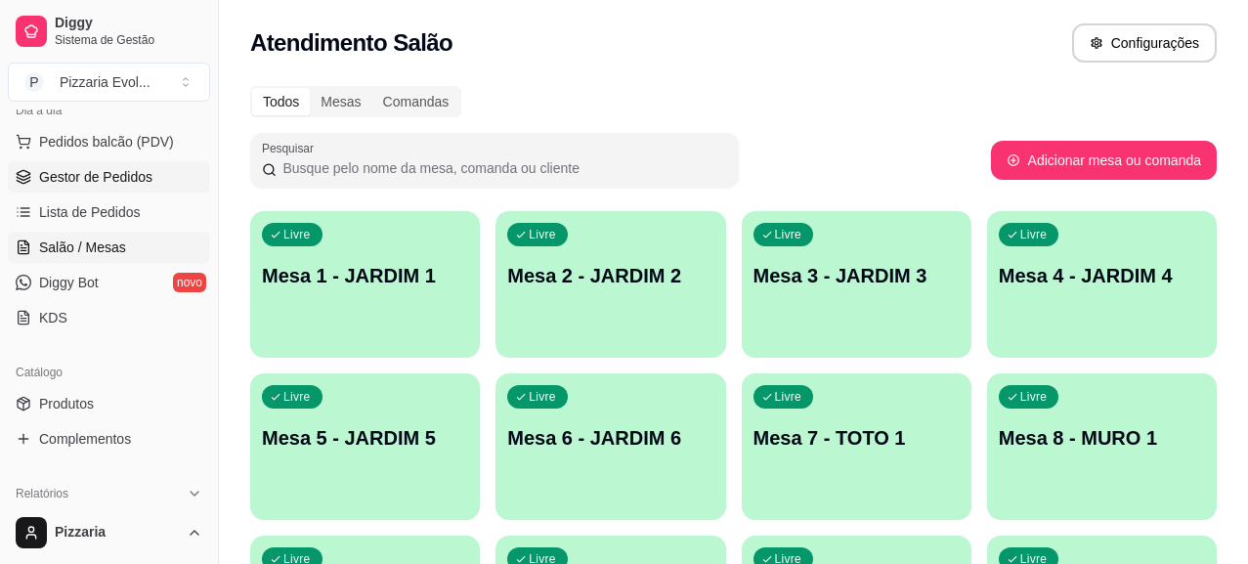
click at [115, 180] on span "Gestor de Pedidos" at bounding box center [95, 177] width 113 height 20
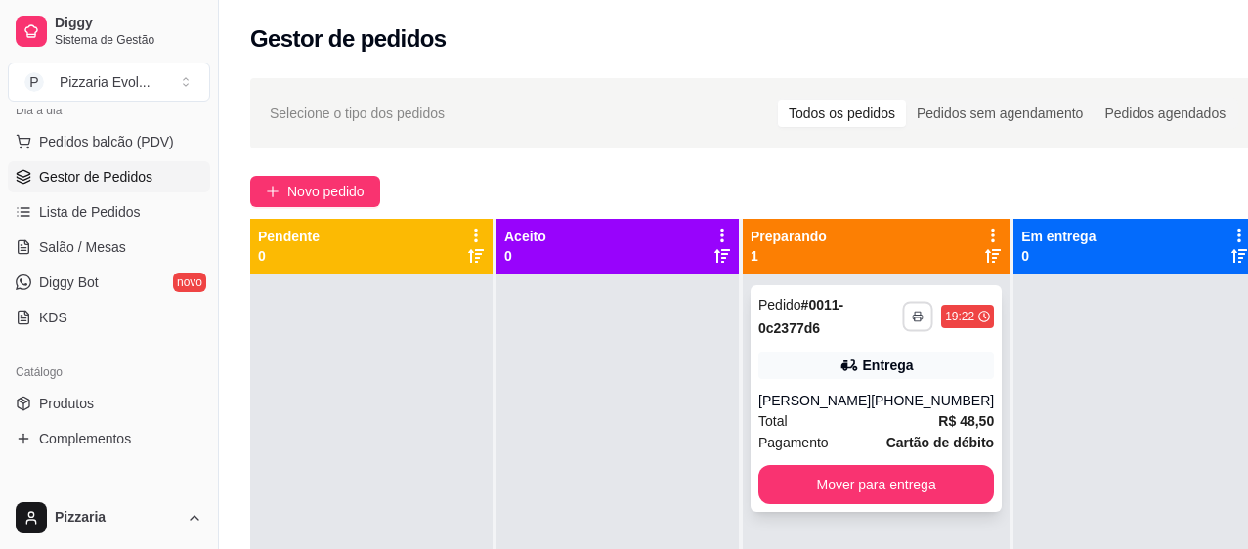
click at [903, 313] on button "button" at bounding box center [918, 316] width 30 height 30
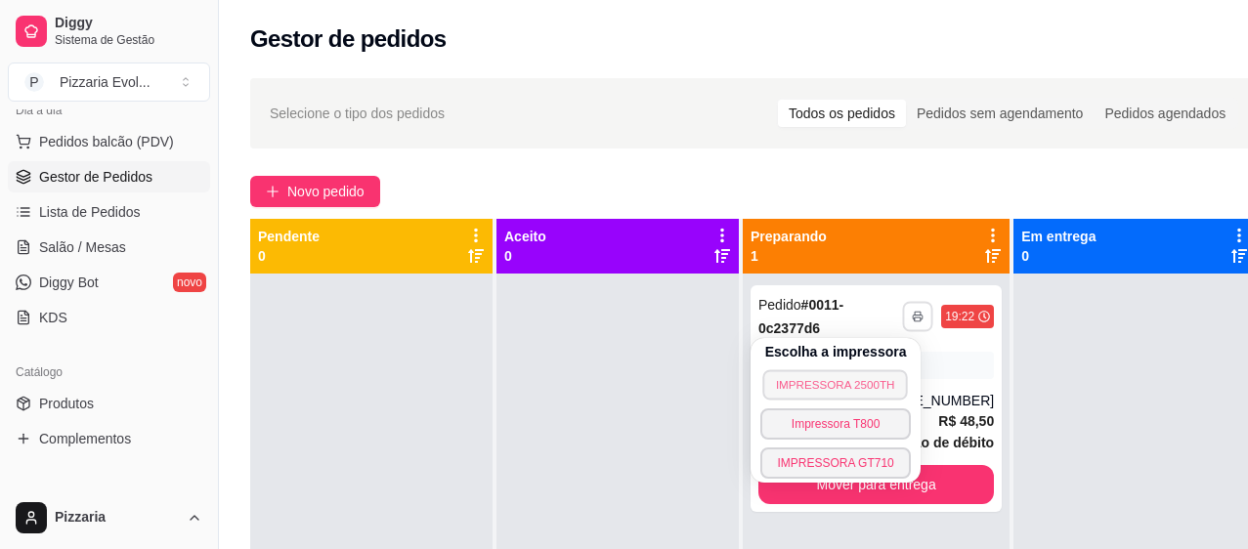
click at [848, 391] on button "IMPRESSORA 2500TH" at bounding box center [836, 384] width 146 height 30
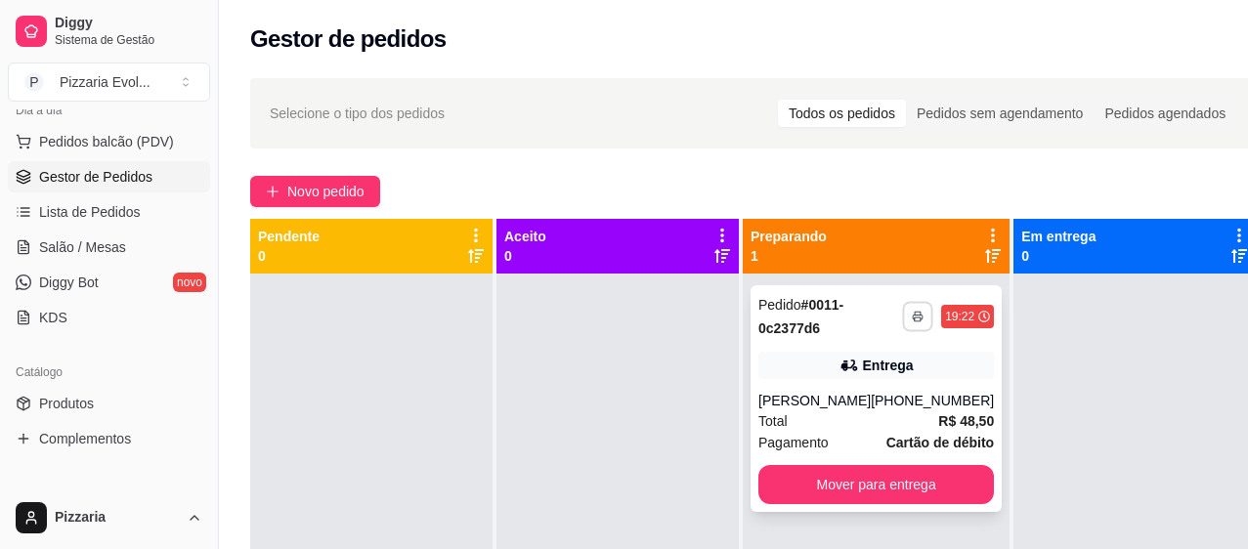
click at [904, 323] on button "button" at bounding box center [918, 316] width 30 height 30
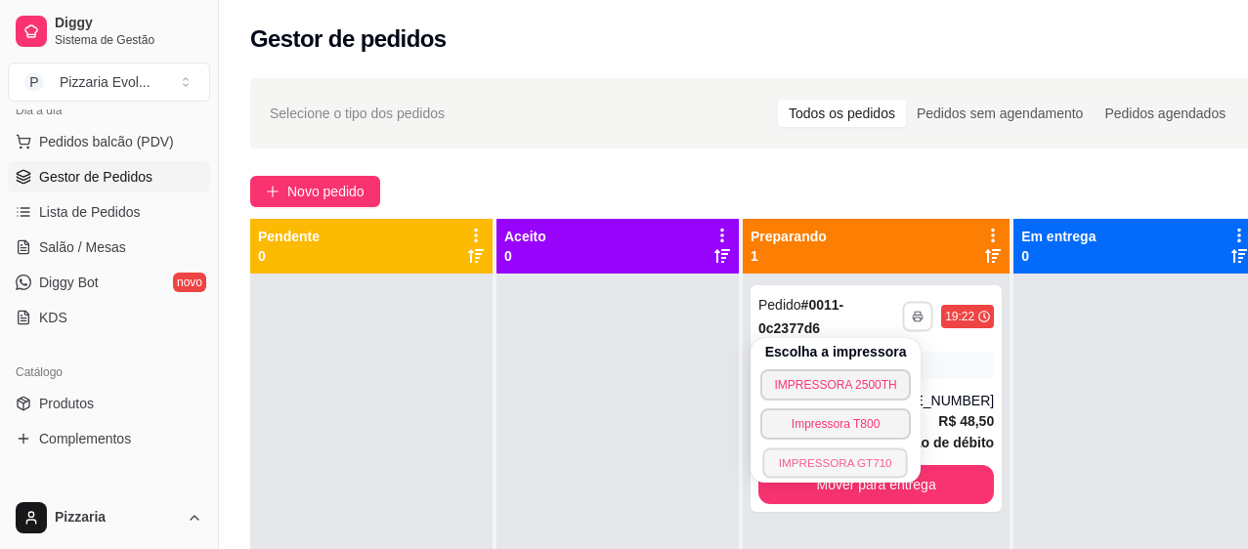
click at [852, 455] on button "IMPRESSORA GT710" at bounding box center [836, 463] width 146 height 30
